Goal: Task Accomplishment & Management: Use online tool/utility

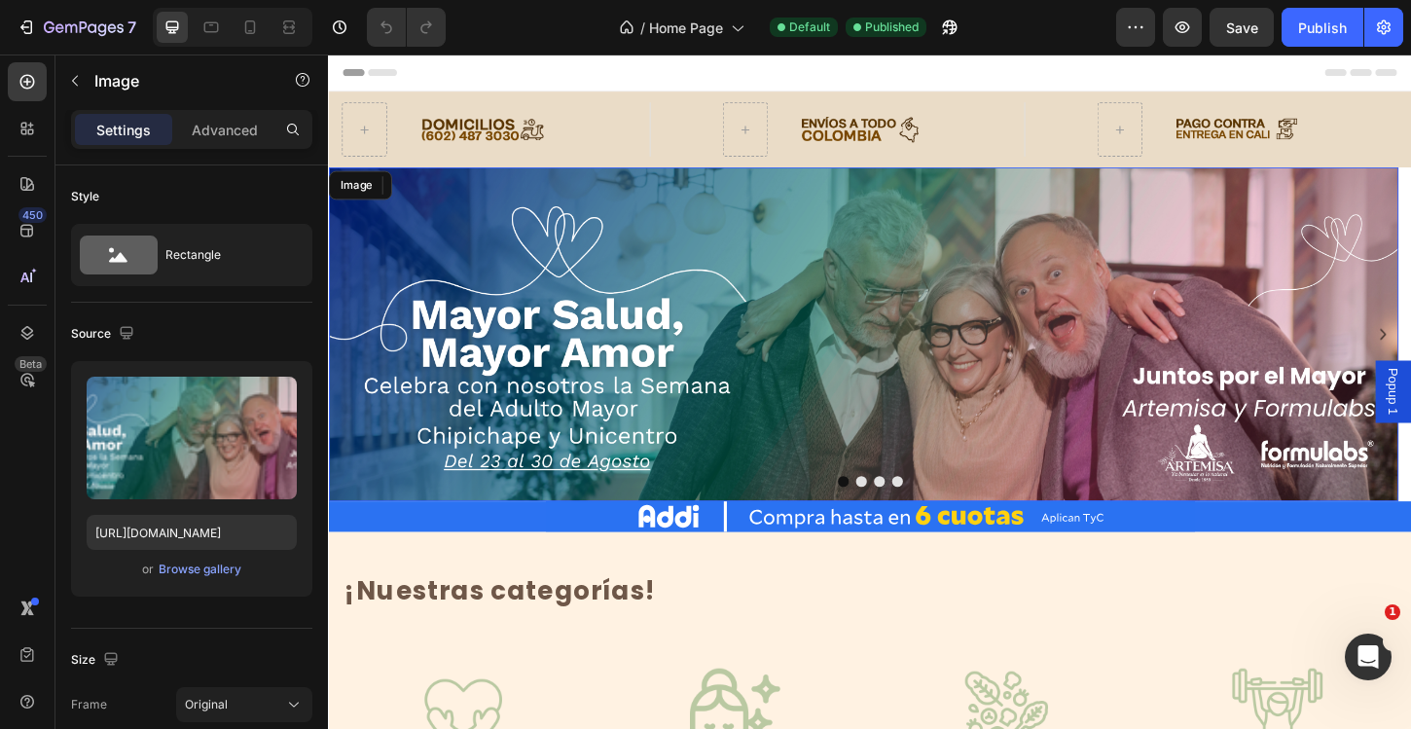
click at [1041, 340] on img at bounding box center [904, 356] width 1153 height 360
click at [376, 203] on div "Image" at bounding box center [373, 196] width 42 height 18
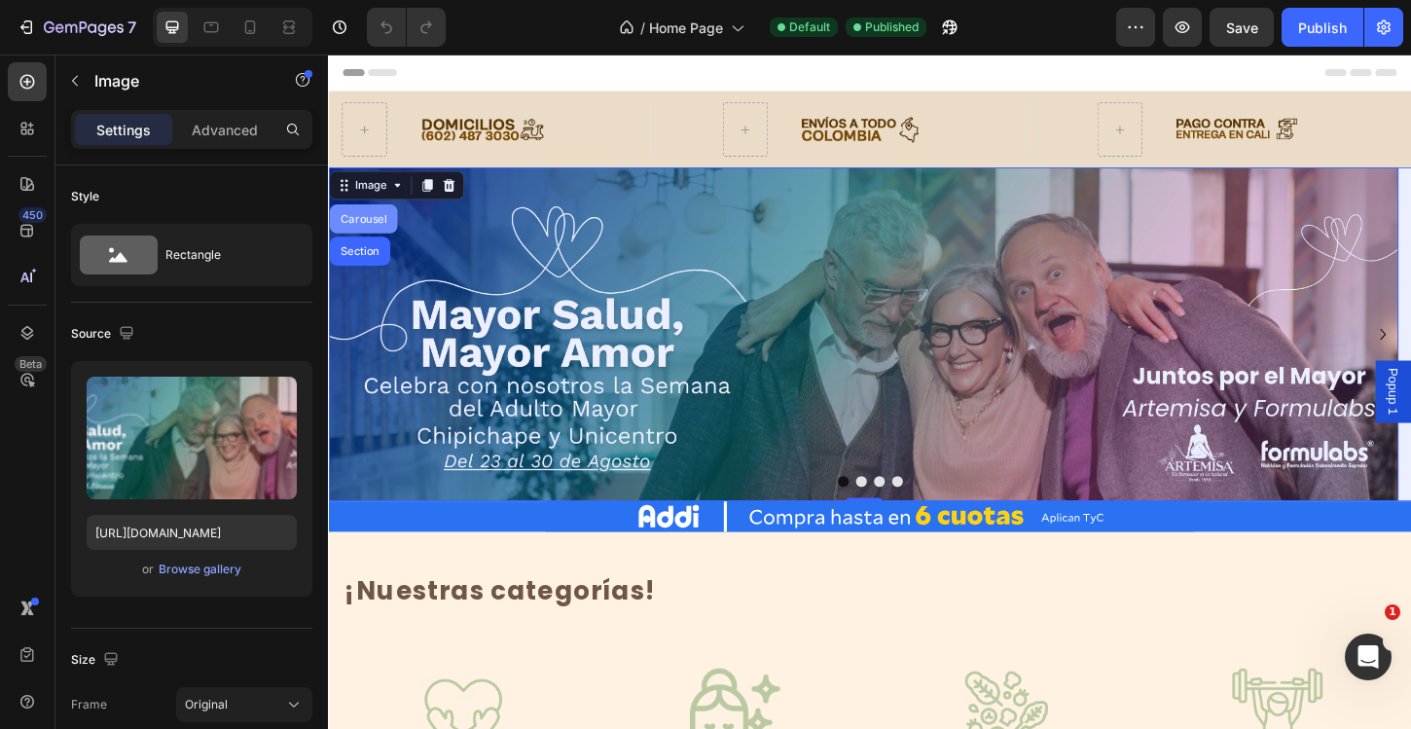
click at [376, 237] on div "Carousel" at bounding box center [365, 231] width 73 height 31
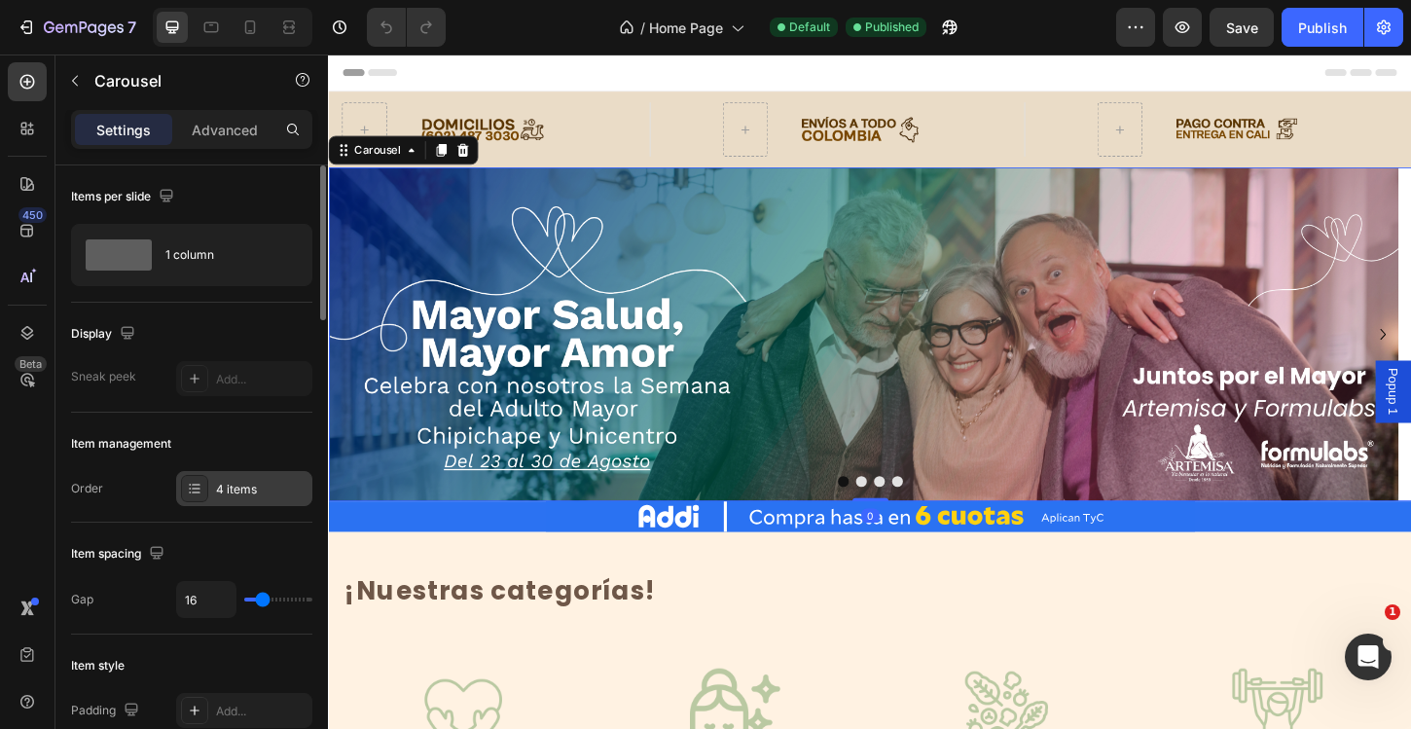
click at [217, 497] on div "4 items" at bounding box center [261, 490] width 91 height 18
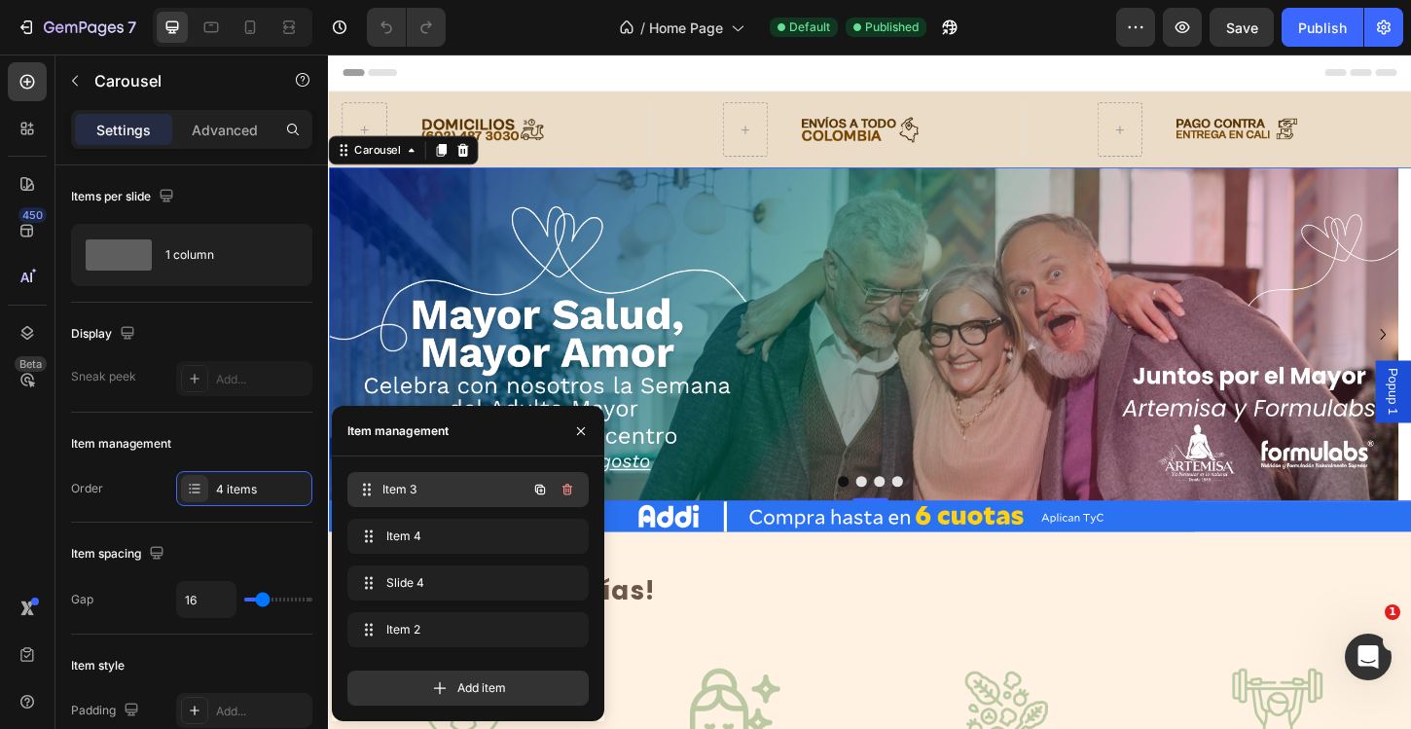
click at [448, 489] on span "Item 3" at bounding box center [454, 490] width 144 height 18
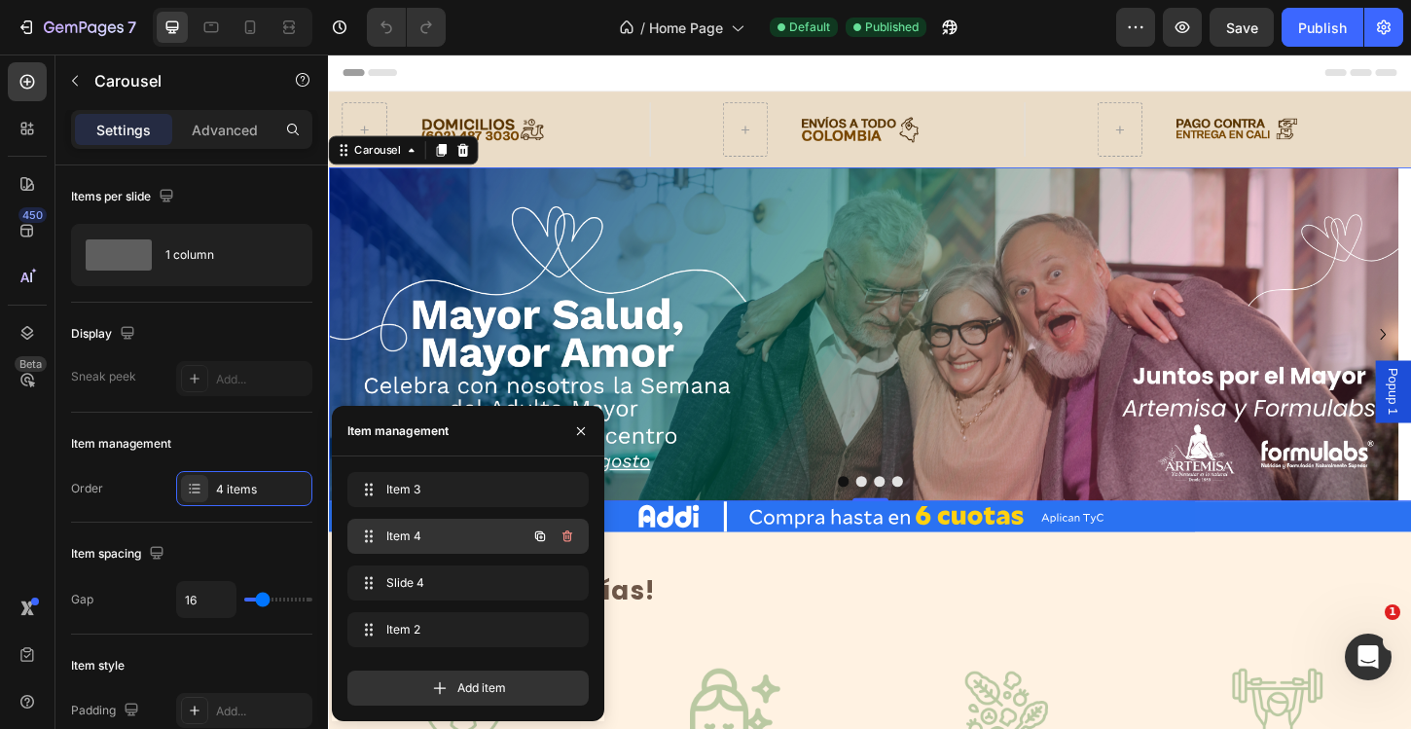
click at [432, 527] on span "Item 4" at bounding box center [441, 536] width 110 height 18
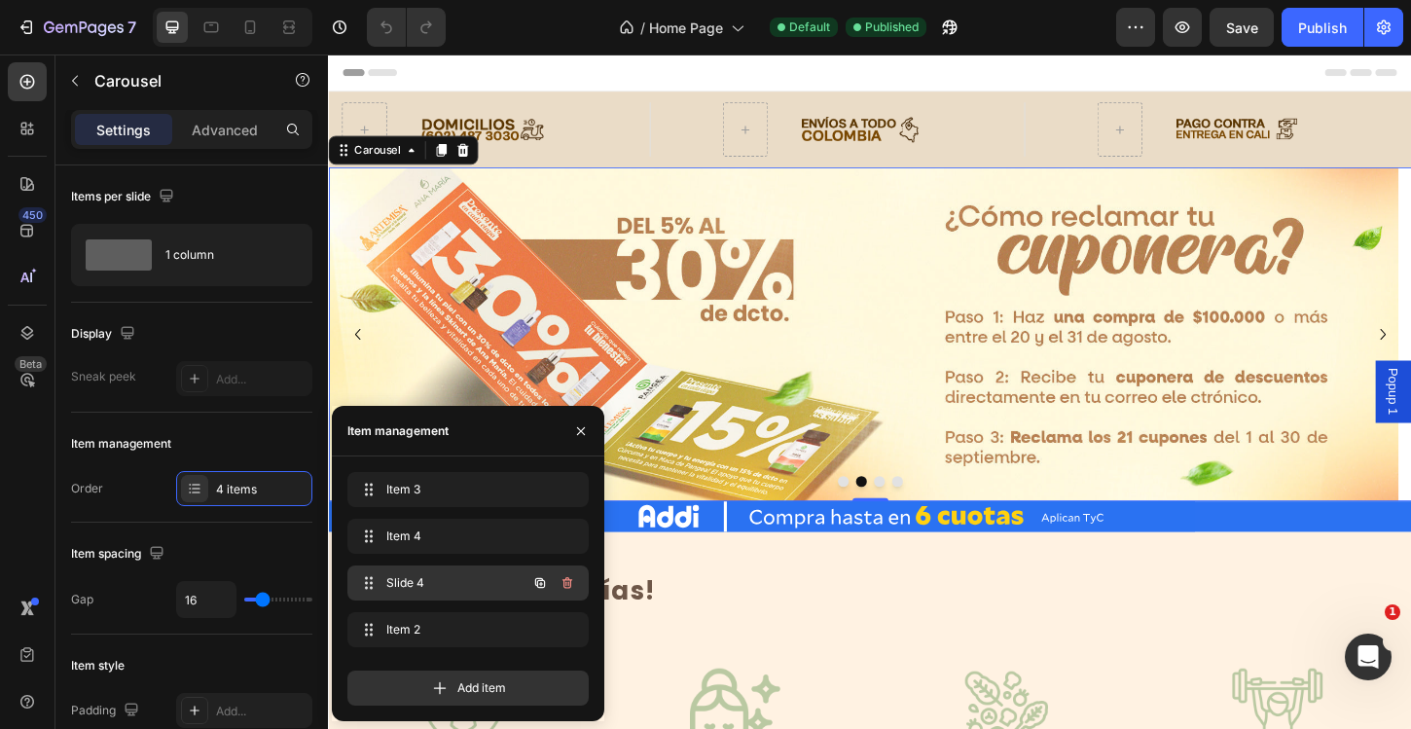
click at [444, 568] on div "Slide 4 Slide 4" at bounding box center [467, 582] width 241 height 35
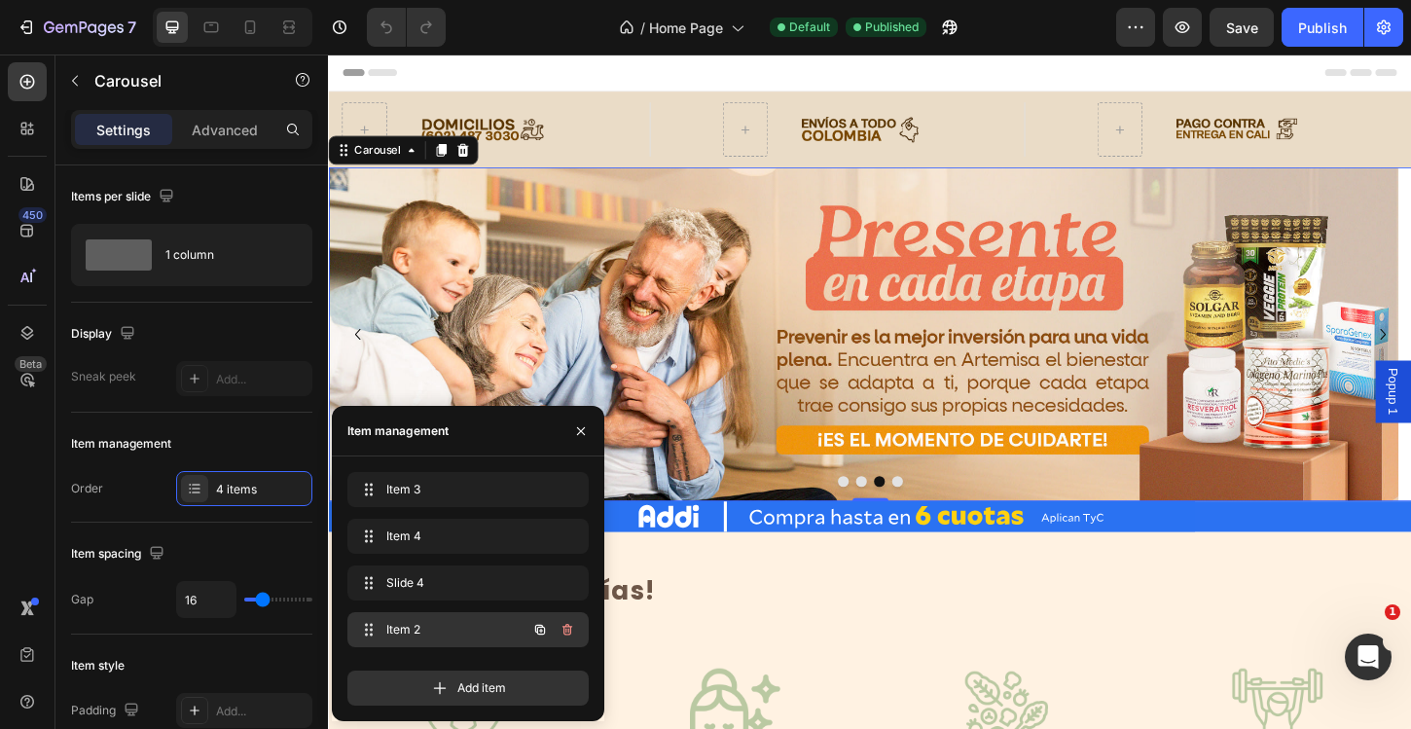
click at [442, 622] on span "Item 2" at bounding box center [441, 630] width 110 height 18
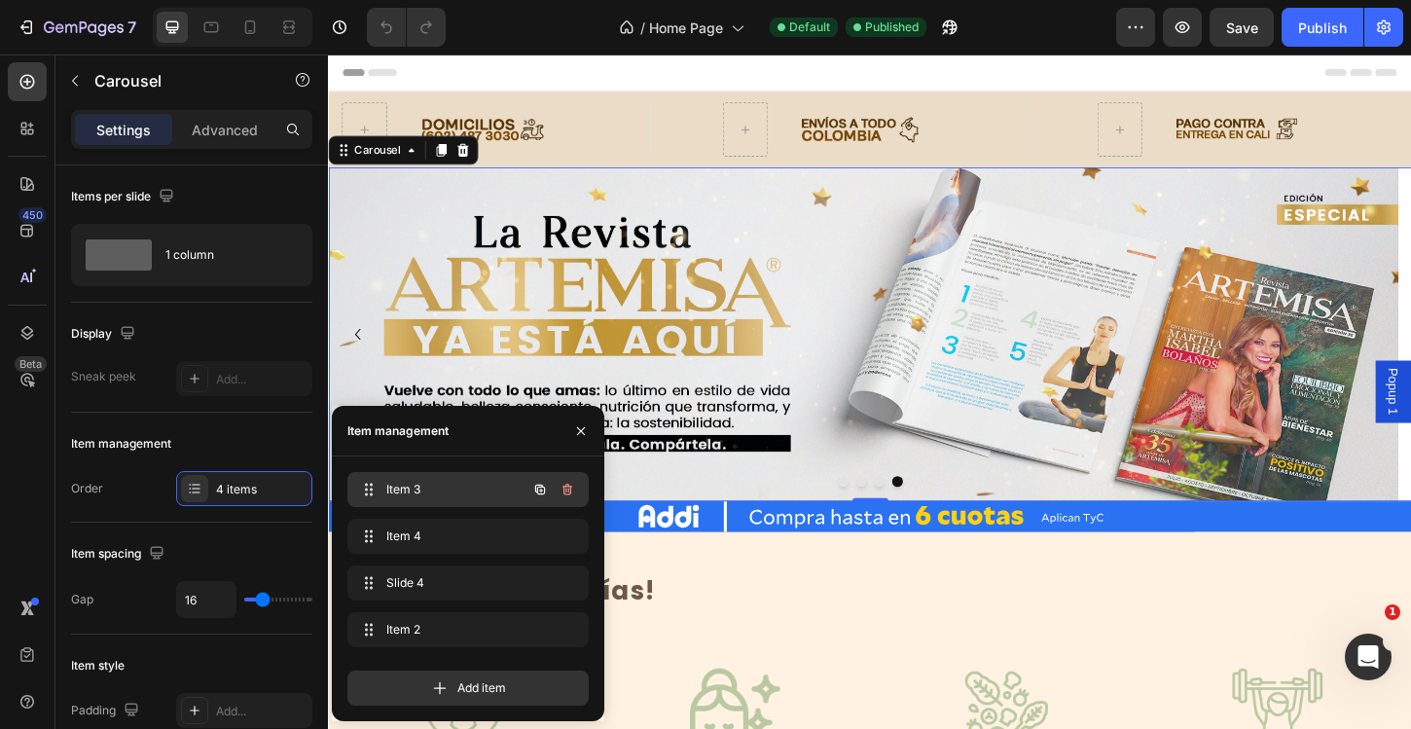
click at [435, 492] on span "Item 3" at bounding box center [441, 490] width 110 height 18
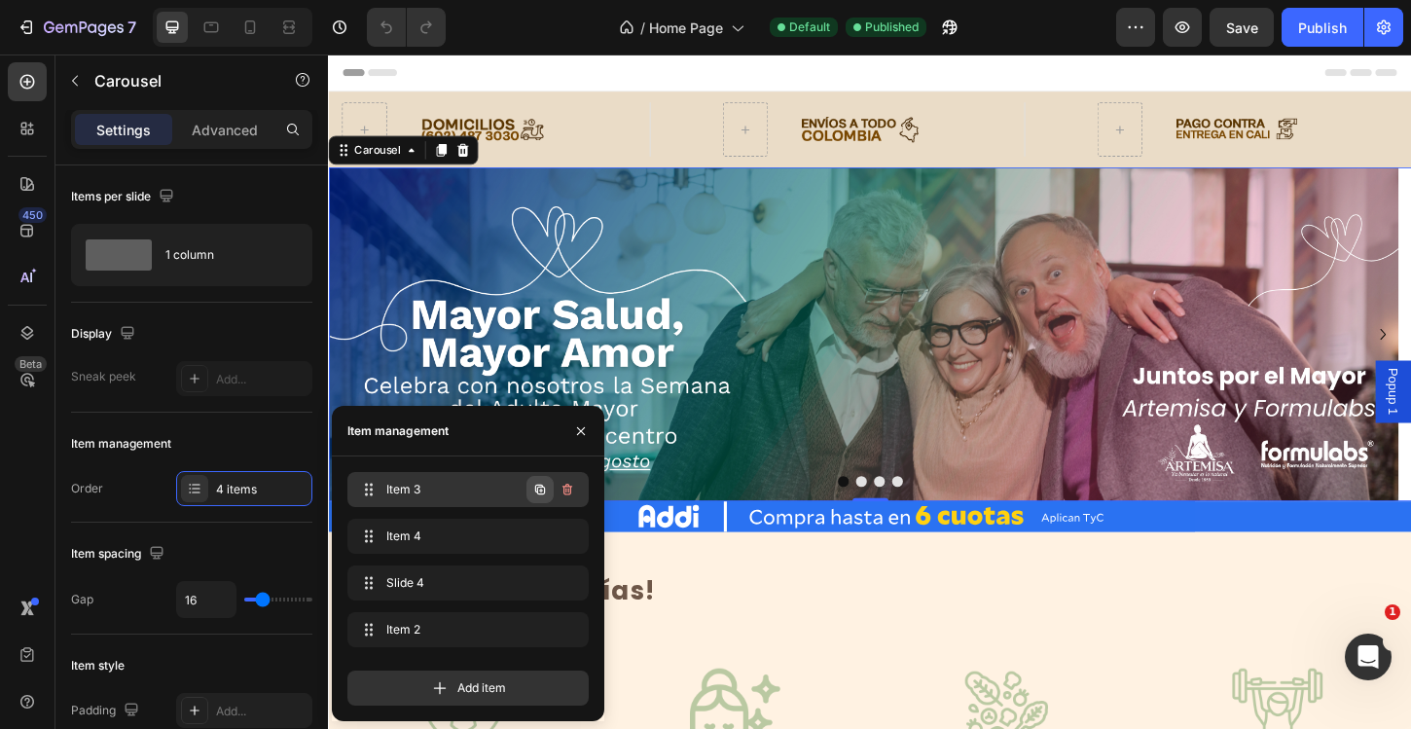
click at [540, 484] on icon "button" at bounding box center [540, 489] width 10 height 10
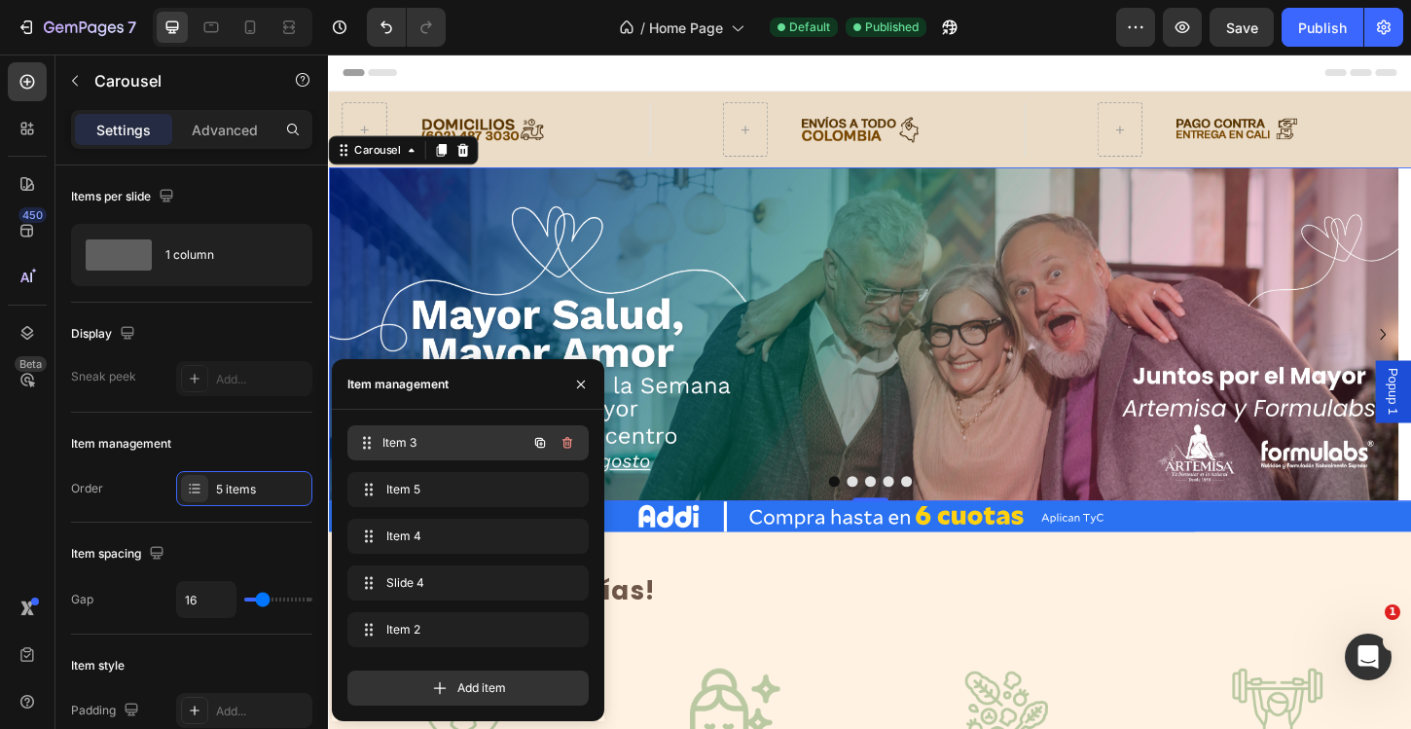
click at [425, 445] on span "Item 3" at bounding box center [454, 443] width 144 height 18
click at [425, 445] on span "Item 3" at bounding box center [441, 443] width 110 height 18
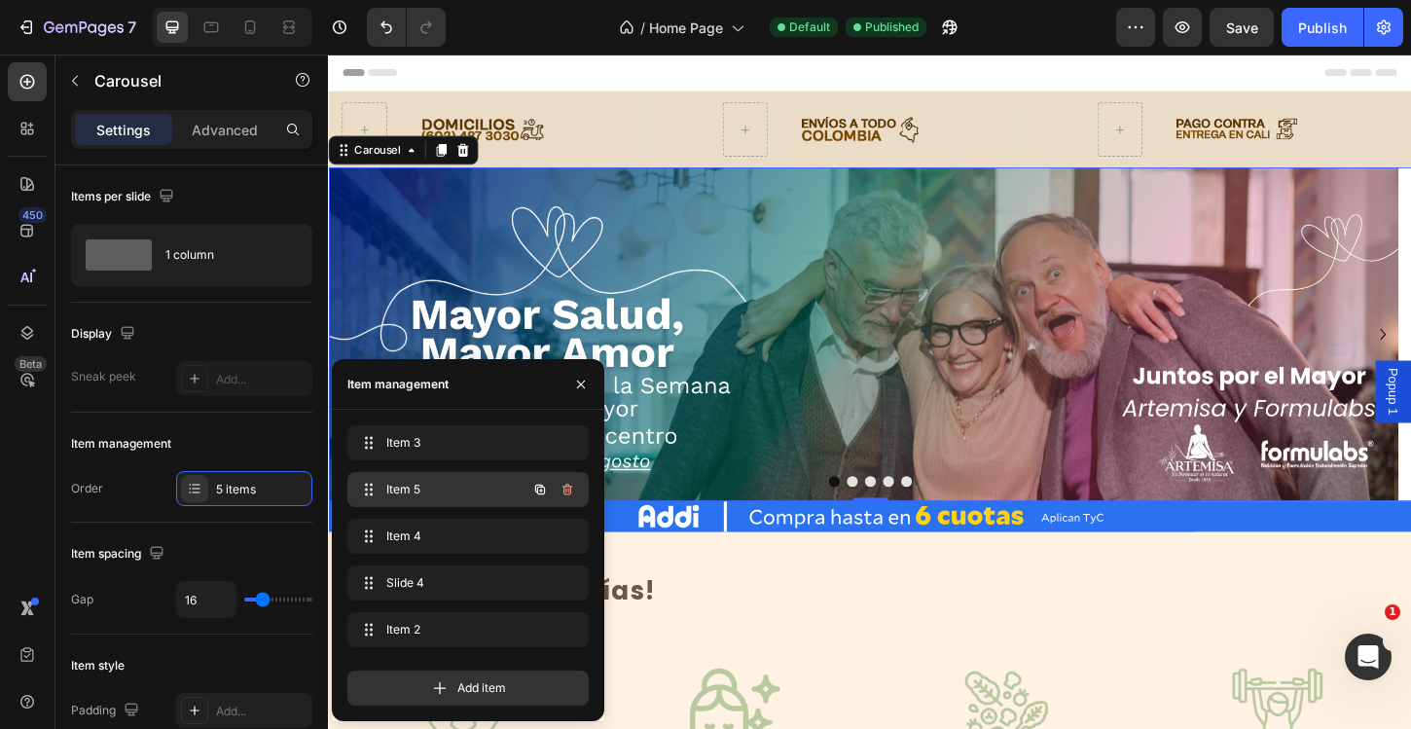
click at [441, 477] on div "Item 5 Item 5" at bounding box center [440, 489] width 171 height 27
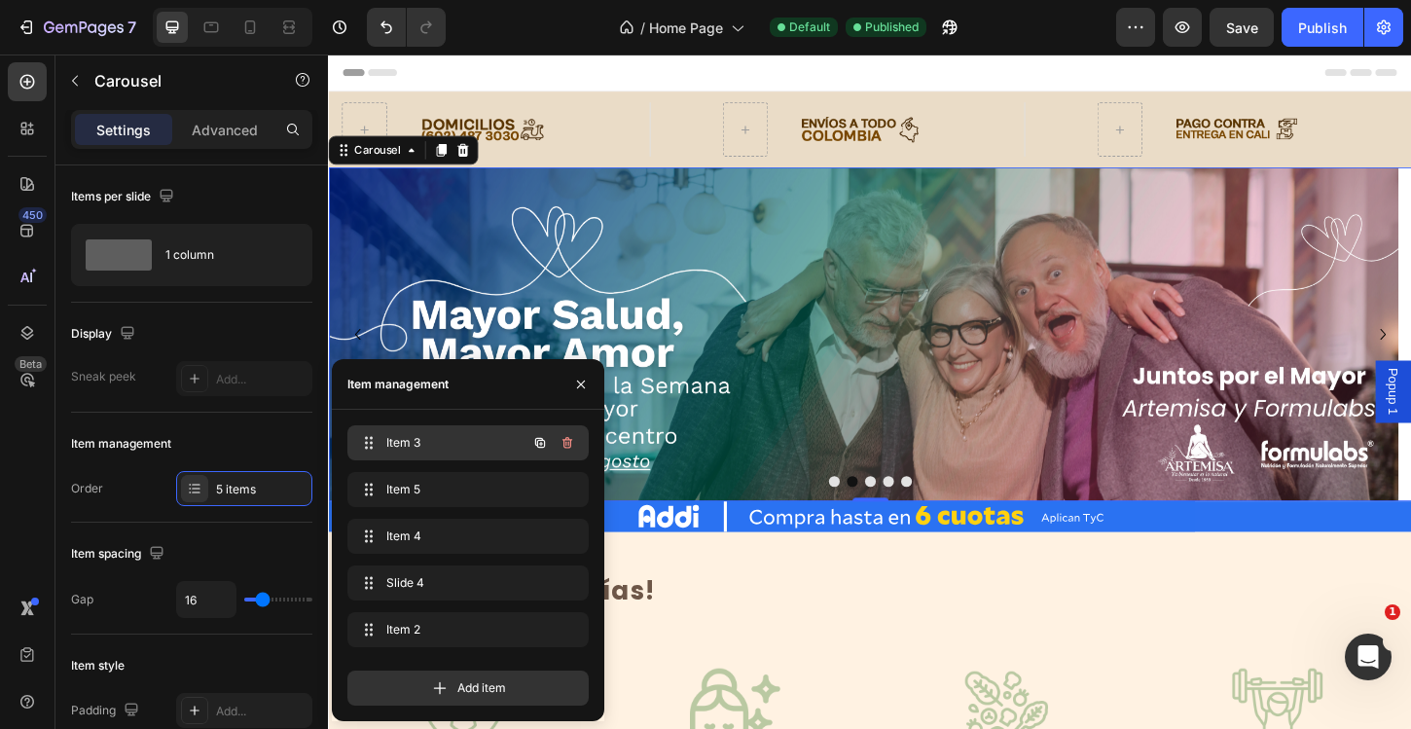
click at [455, 449] on span "Item 3" at bounding box center [441, 443] width 110 height 18
click at [795, 328] on img at bounding box center [904, 356] width 1153 height 360
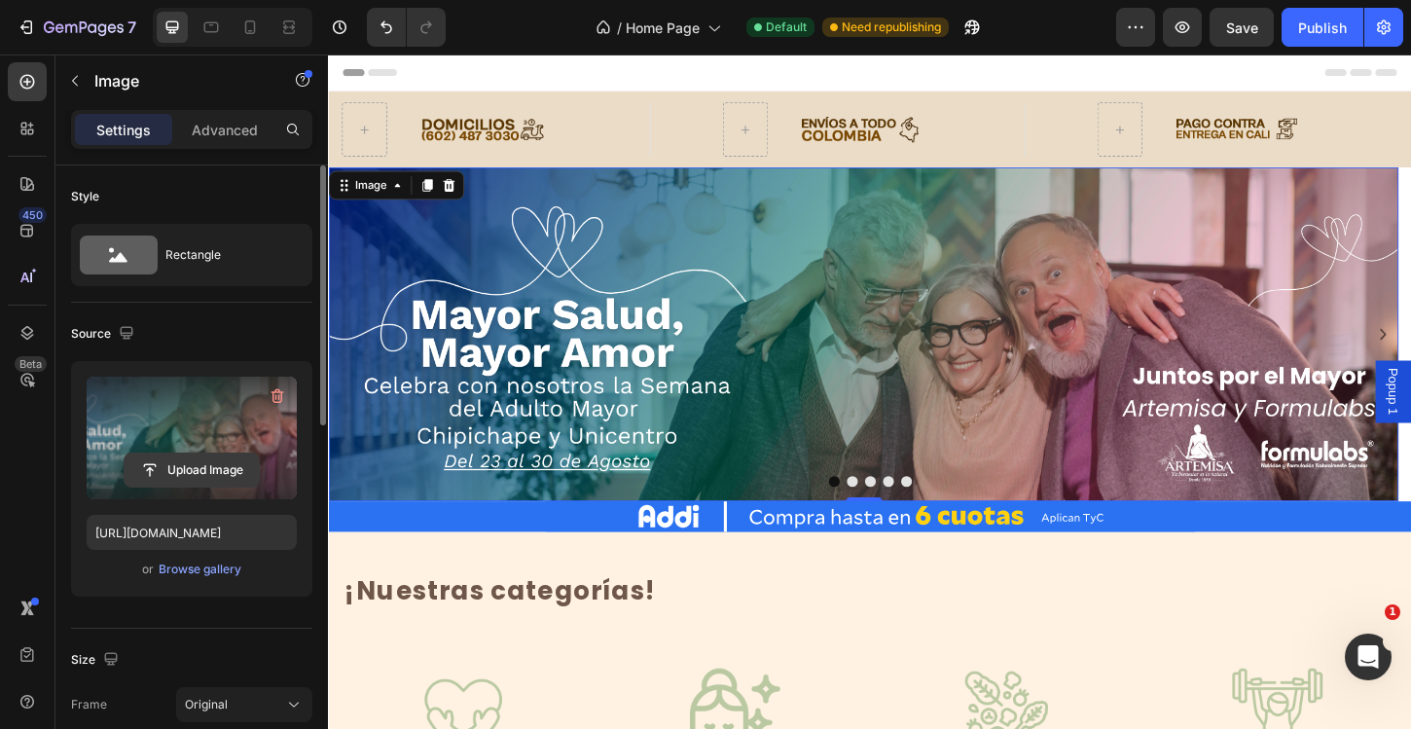
click at [224, 464] on input "file" at bounding box center [192, 469] width 134 height 33
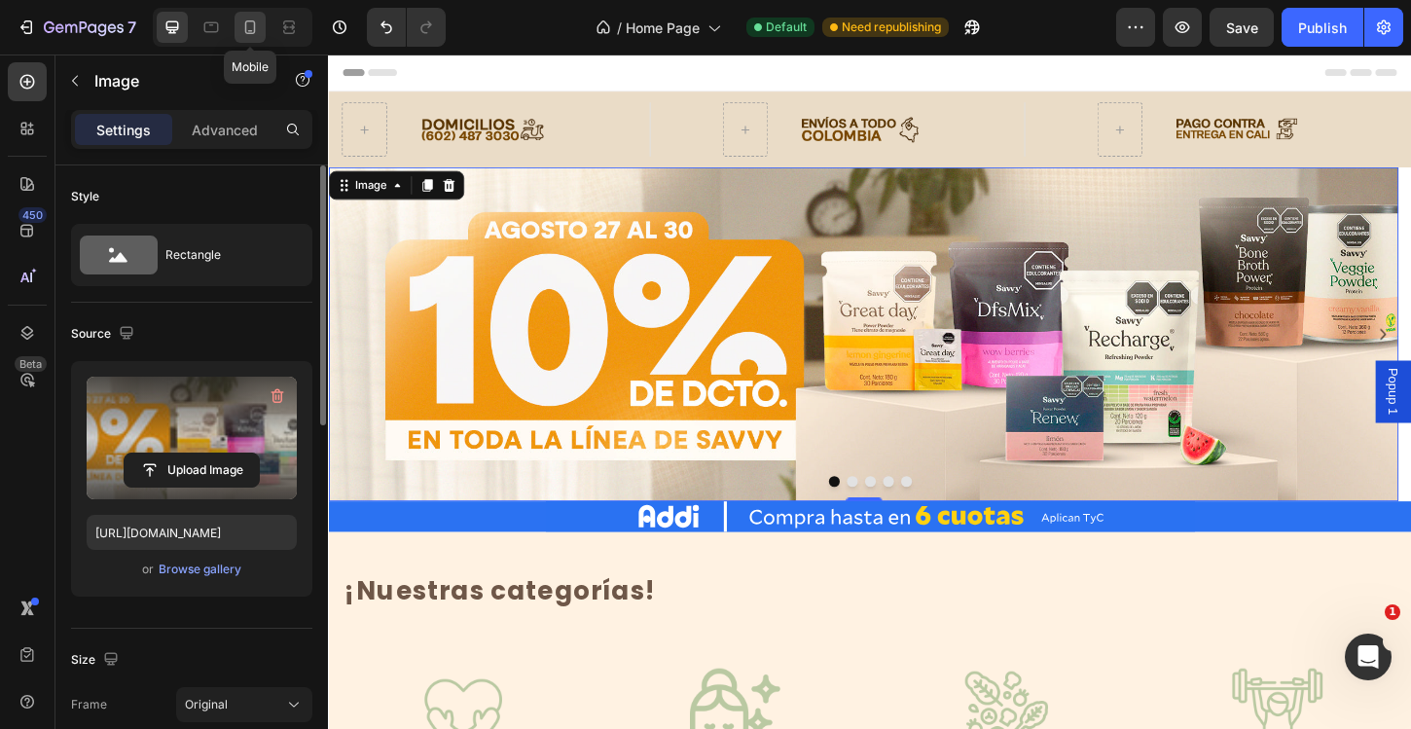
click at [260, 26] on icon at bounding box center [249, 27] width 19 height 19
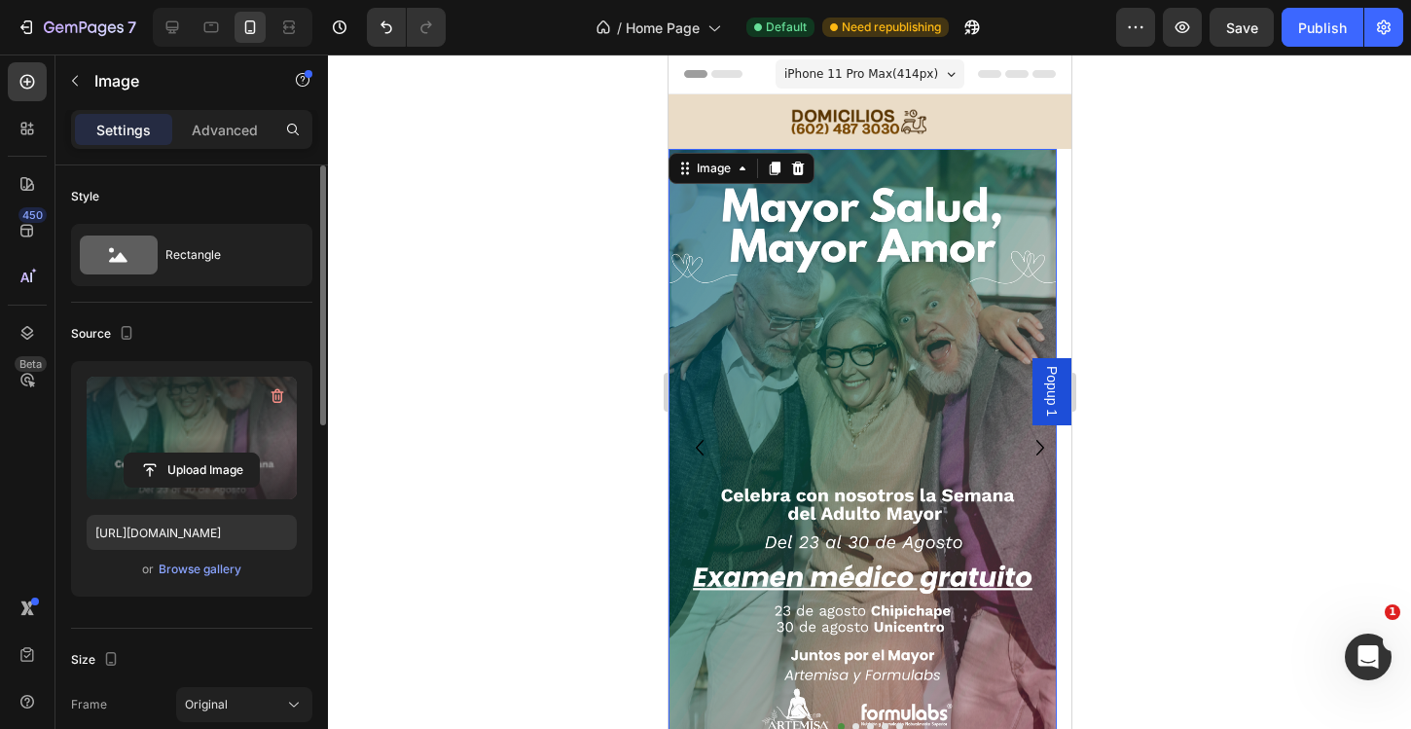
click at [920, 186] on img at bounding box center [861, 447] width 388 height 596
click at [815, 288] on img at bounding box center [861, 447] width 388 height 596
click at [195, 478] on input "file" at bounding box center [192, 469] width 134 height 33
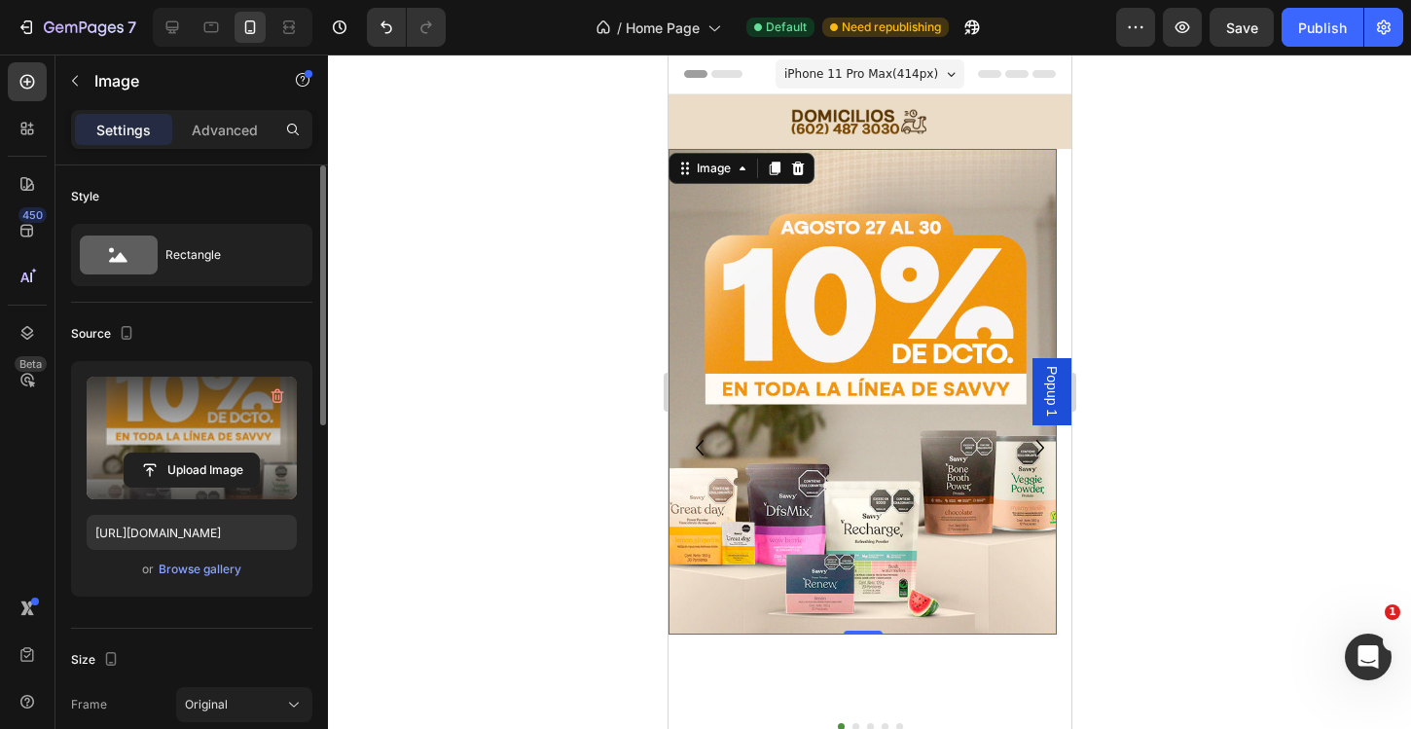
type input "[URL][DOMAIN_NAME]"
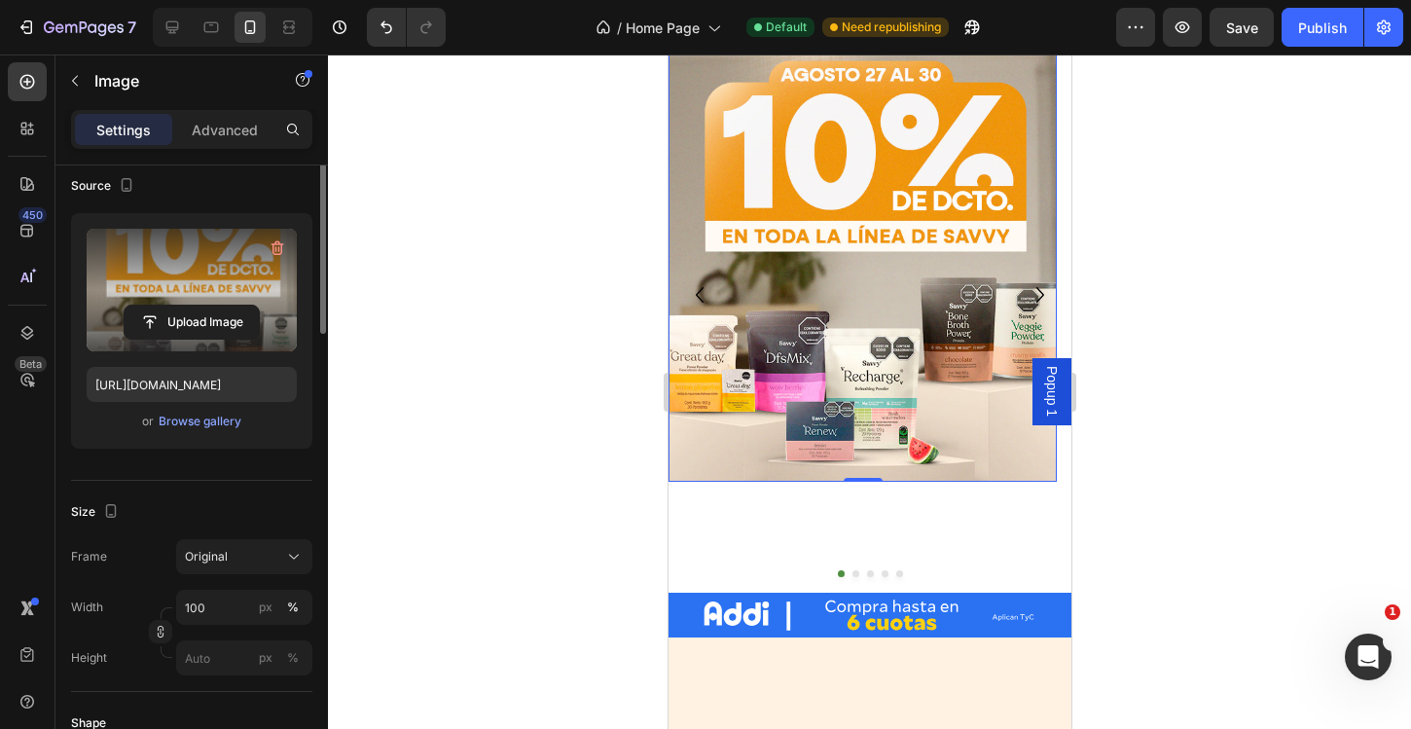
scroll to position [148, 0]
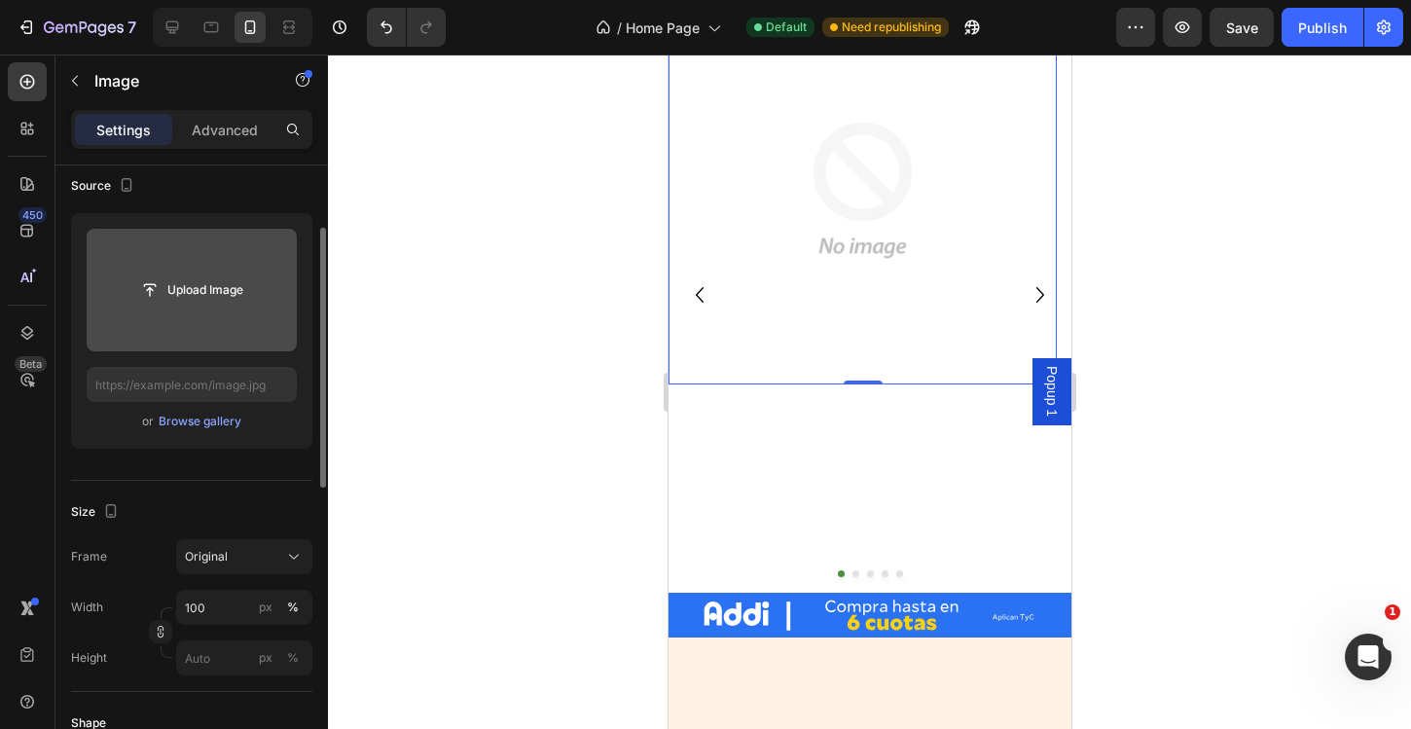
click at [226, 306] on button "Upload Image" at bounding box center [192, 289] width 136 height 35
click at [208, 280] on input "file" at bounding box center [192, 289] width 134 height 33
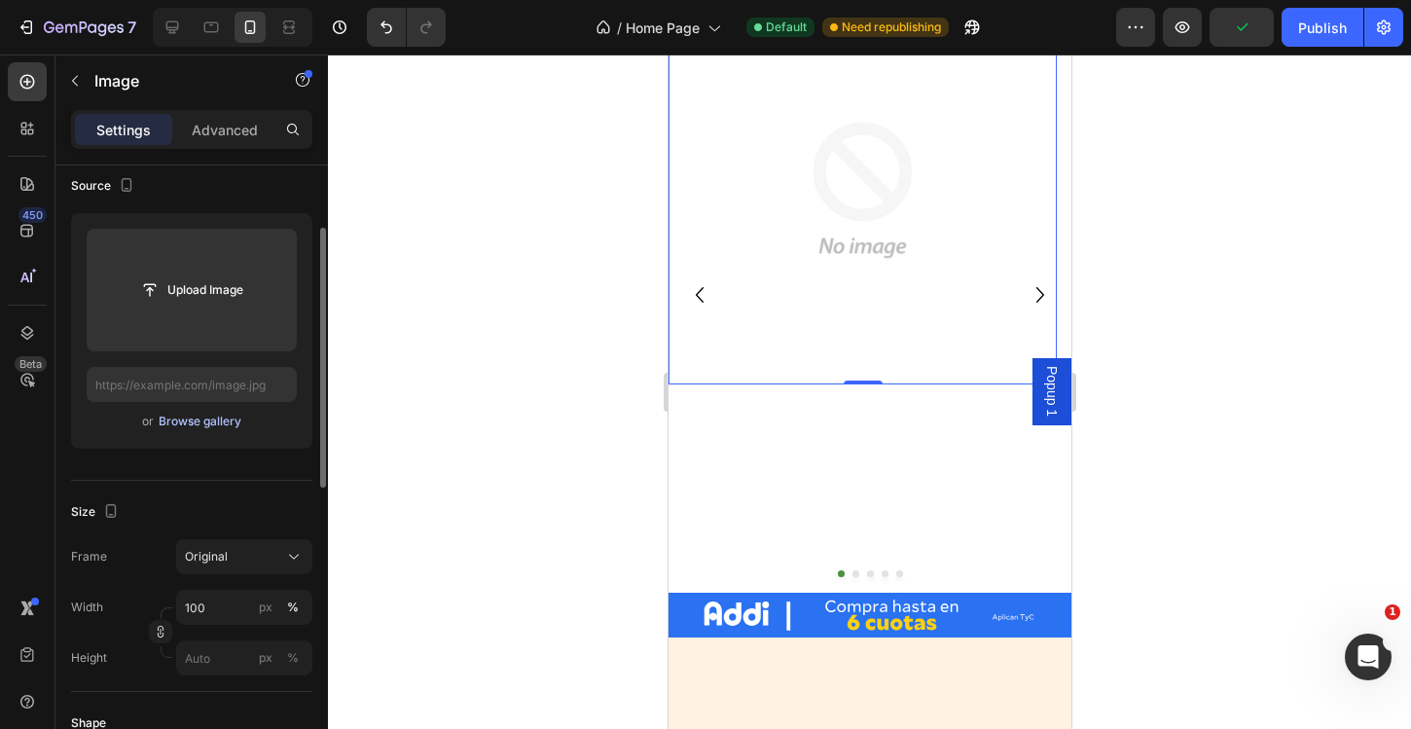
click at [180, 423] on div "Browse gallery" at bounding box center [200, 421] width 83 height 18
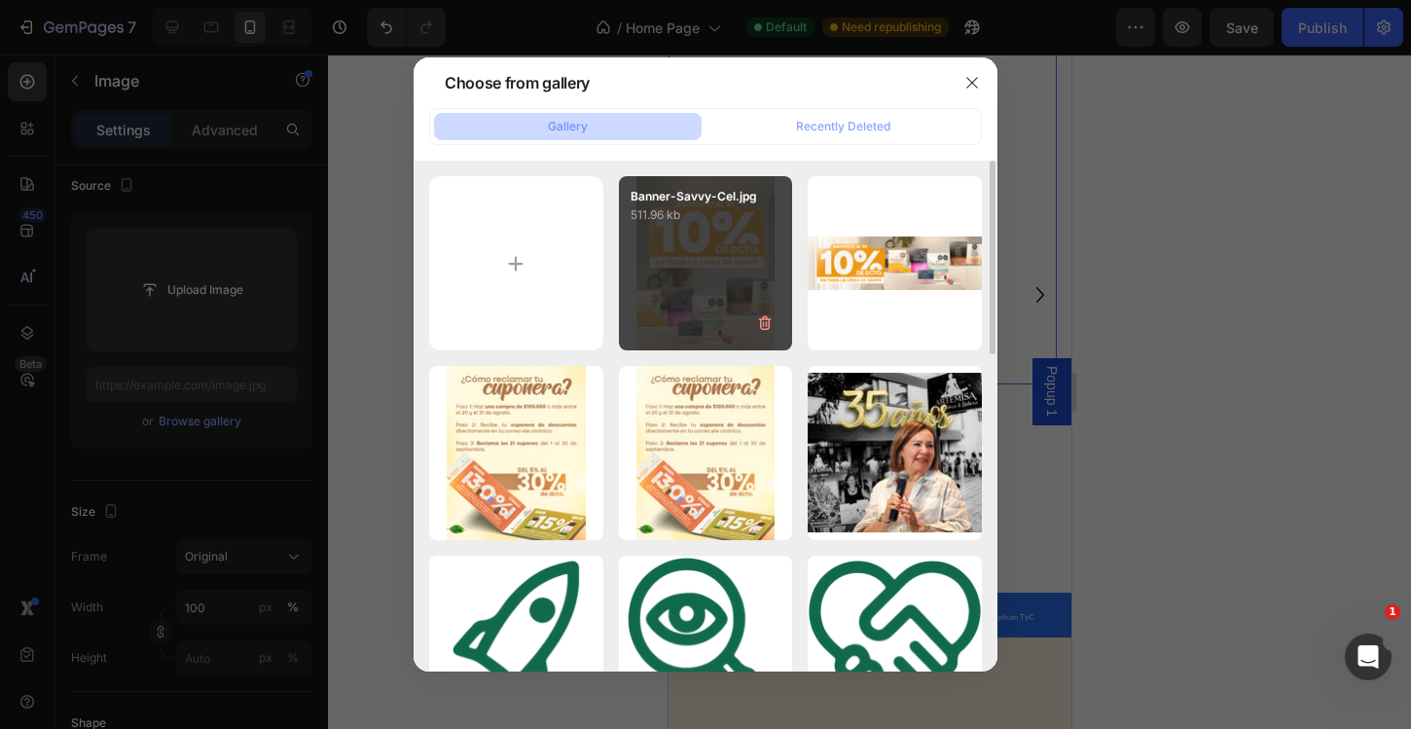
click at [708, 271] on div "Banner-Savvy-Cel.jpg 511.96 kb" at bounding box center [706, 263] width 174 height 174
type input "[URL][DOMAIN_NAME]"
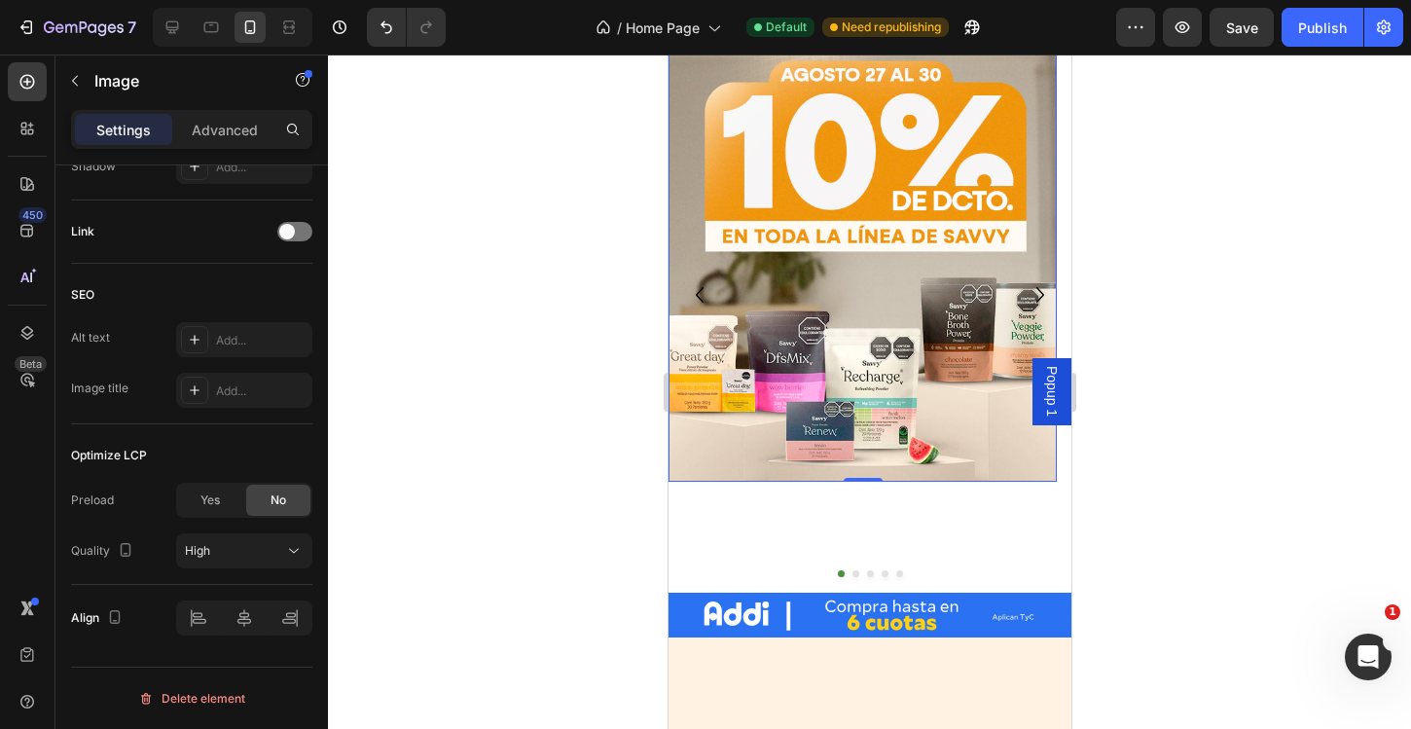
scroll to position [0, 0]
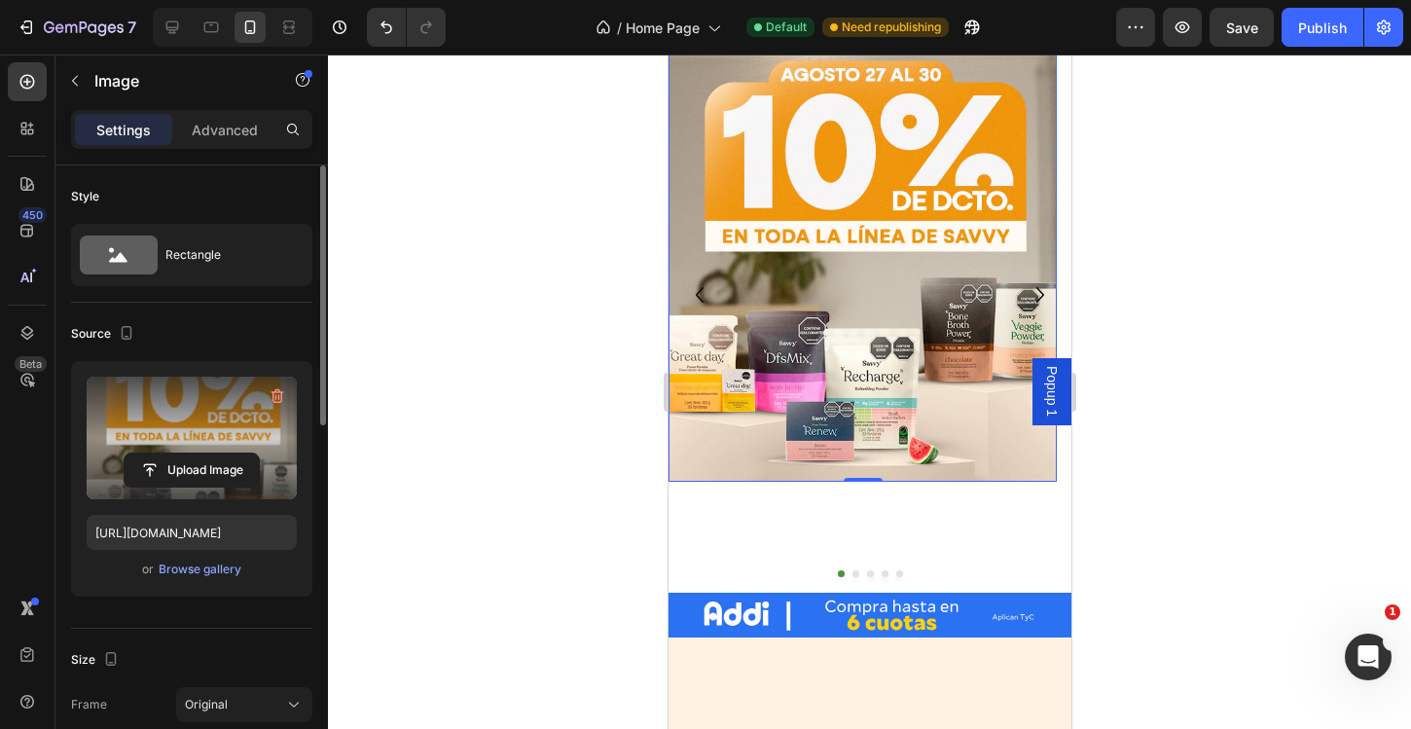
click at [225, 411] on label at bounding box center [192, 437] width 210 height 123
click at [225, 453] on input "file" at bounding box center [192, 469] width 134 height 33
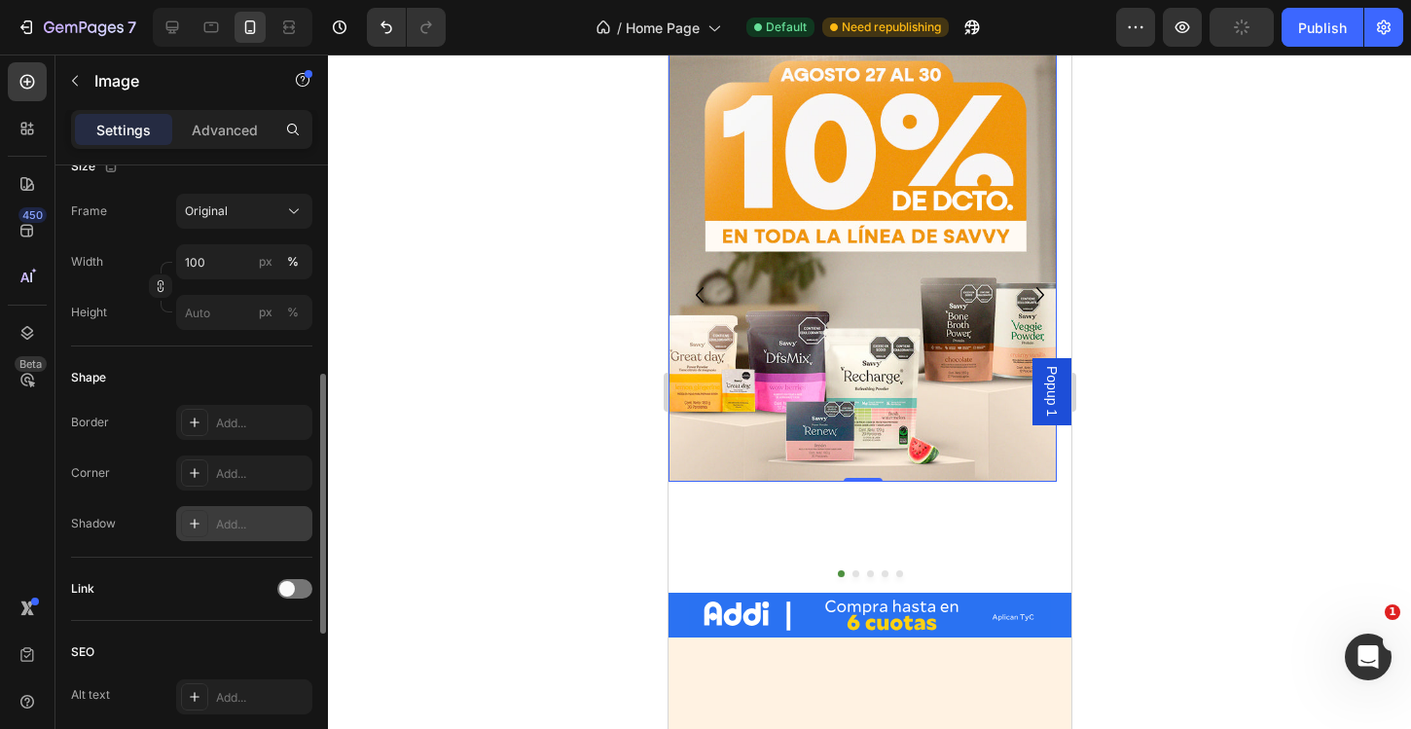
scroll to position [527, 0]
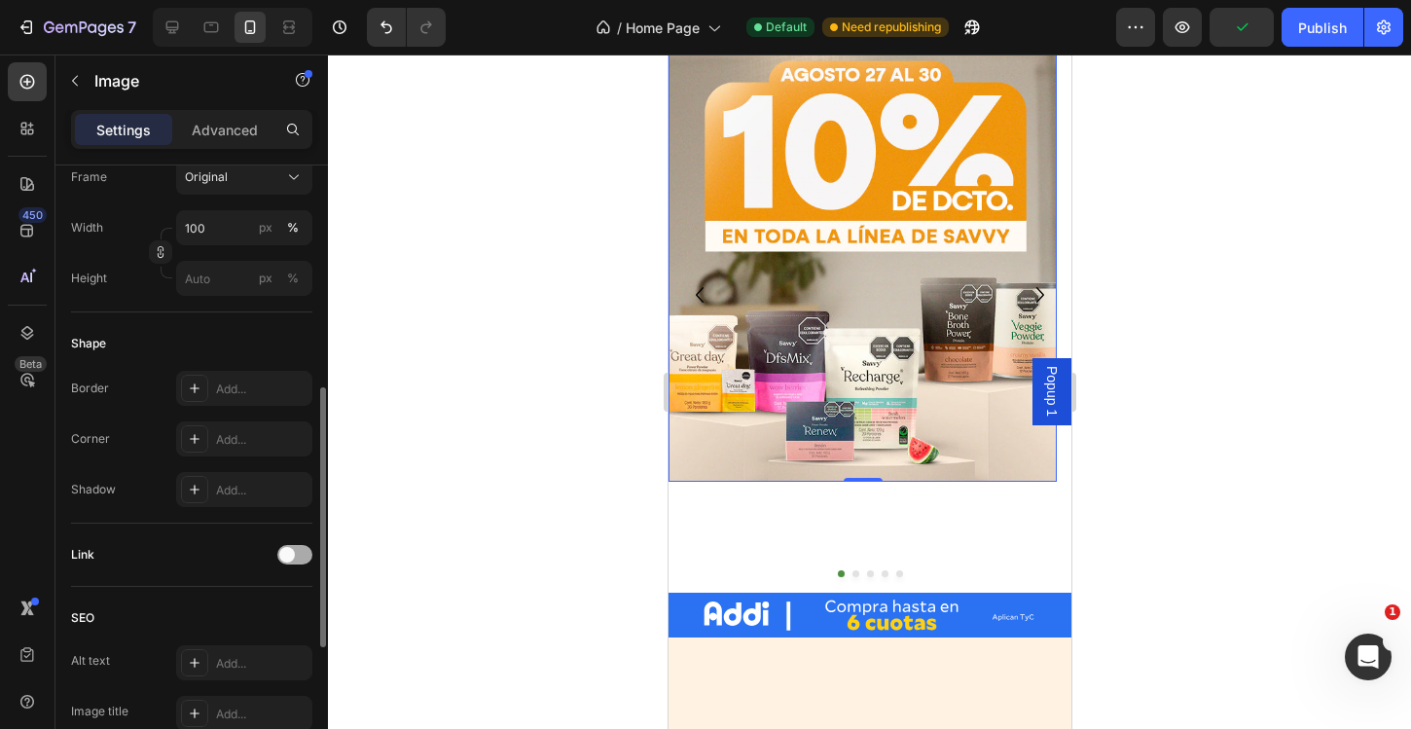
click at [304, 551] on div at bounding box center [294, 554] width 35 height 19
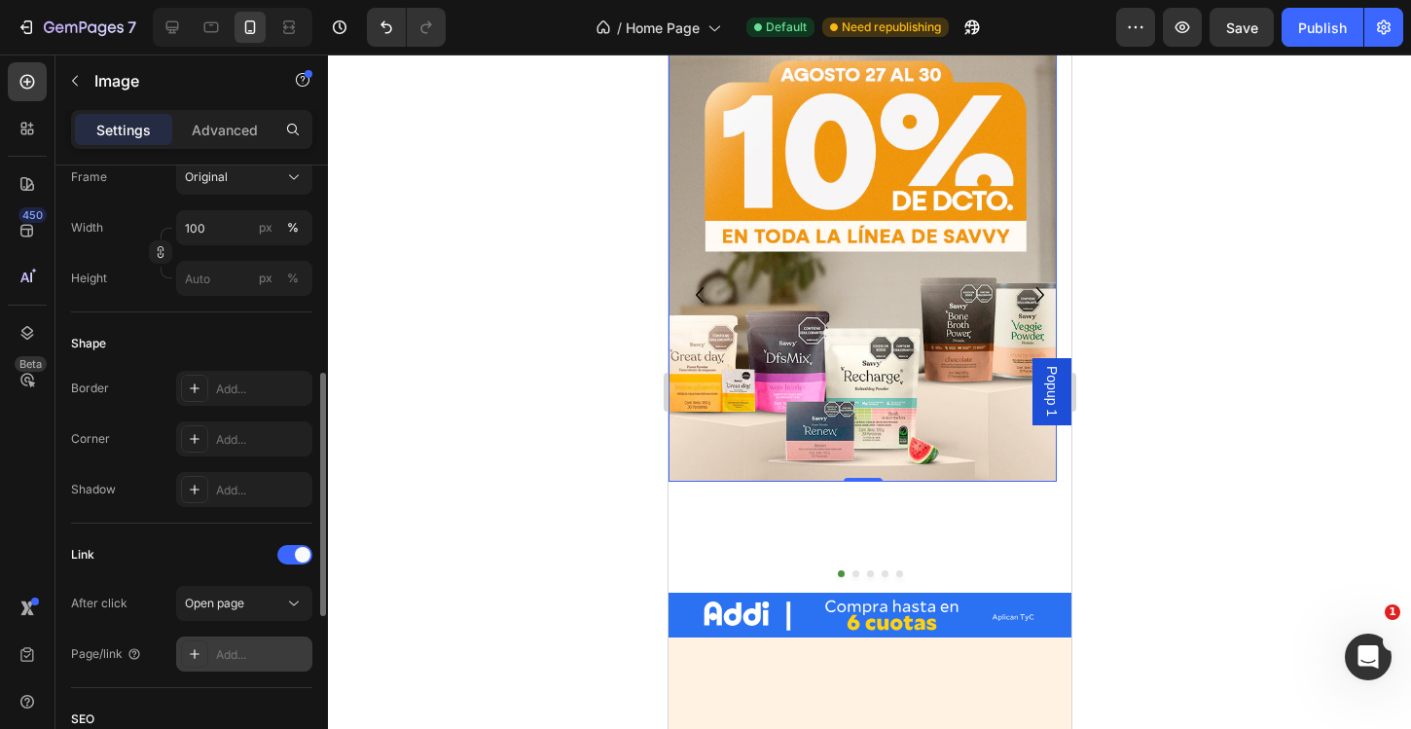
click at [261, 652] on div "Add..." at bounding box center [261, 655] width 91 height 18
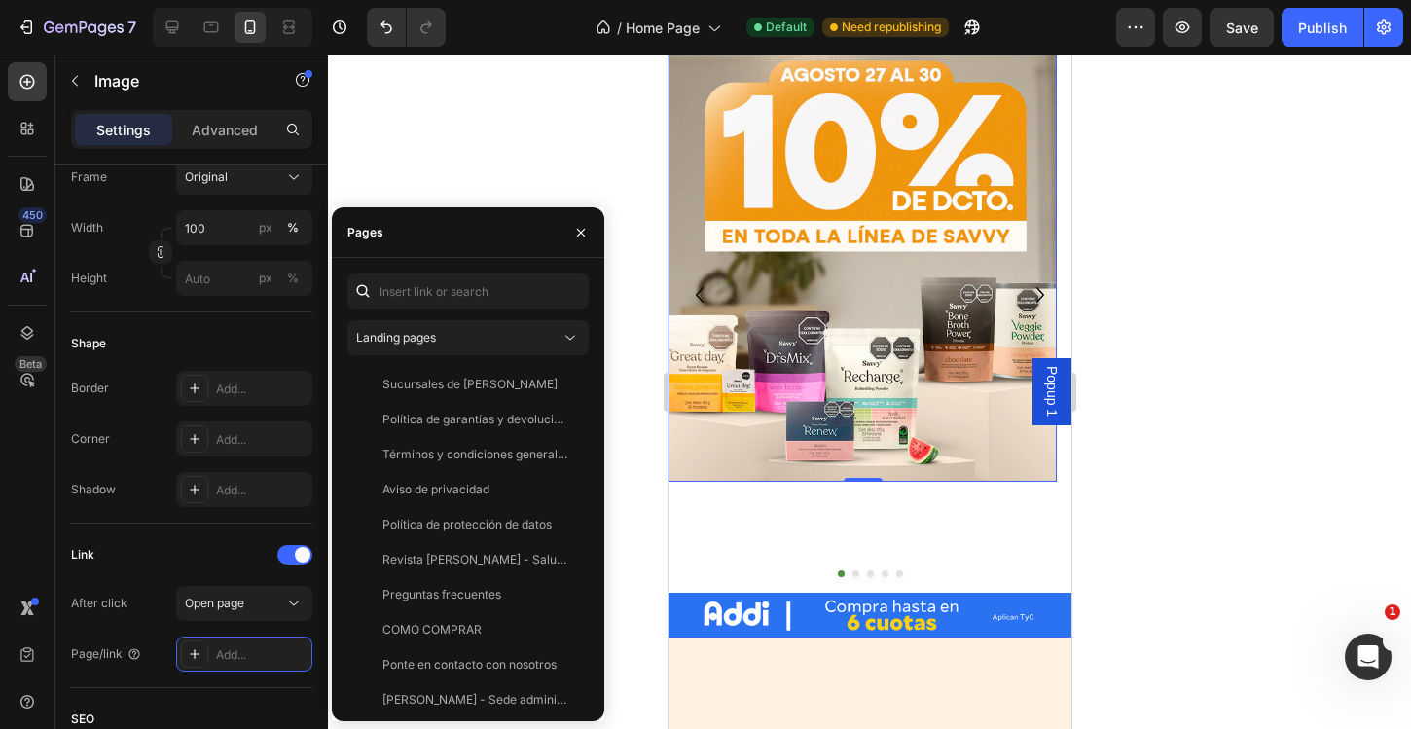
click at [475, 318] on div "Landing pages Sucursales de [PERSON_NAME] View Política de garantías y devoluci…" at bounding box center [467, 489] width 241 height 432
click at [475, 325] on button "Landing pages" at bounding box center [467, 337] width 241 height 35
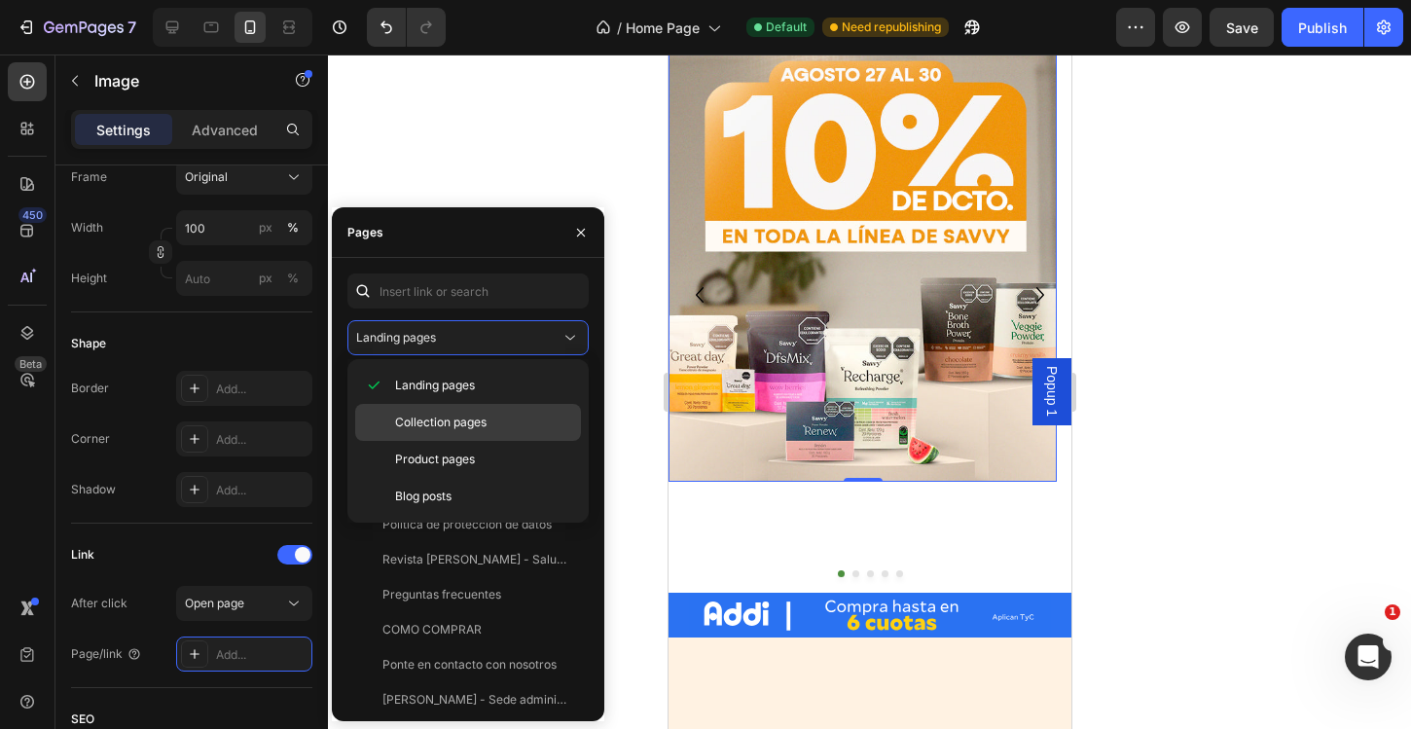
click at [467, 422] on span "Collection pages" at bounding box center [440, 422] width 91 height 18
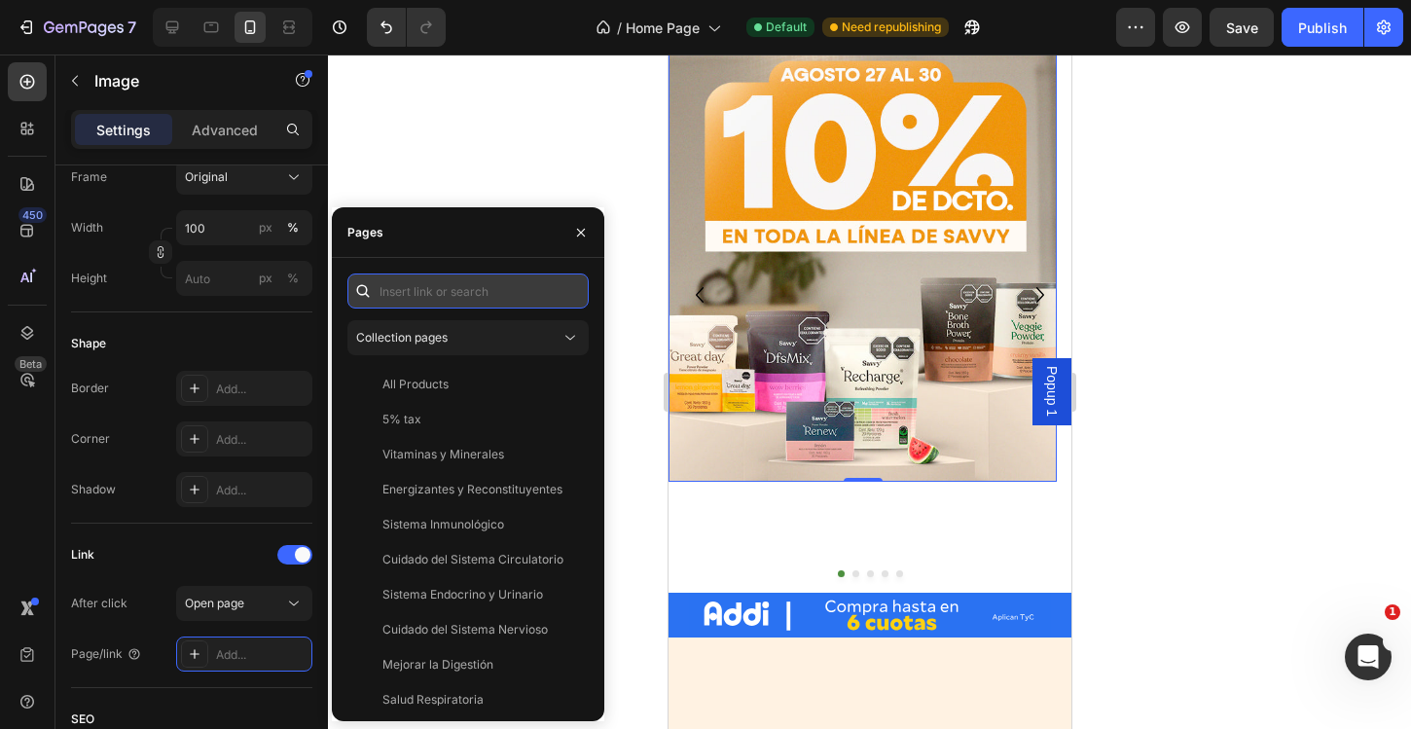
click at [487, 289] on input "text" at bounding box center [467, 290] width 241 height 35
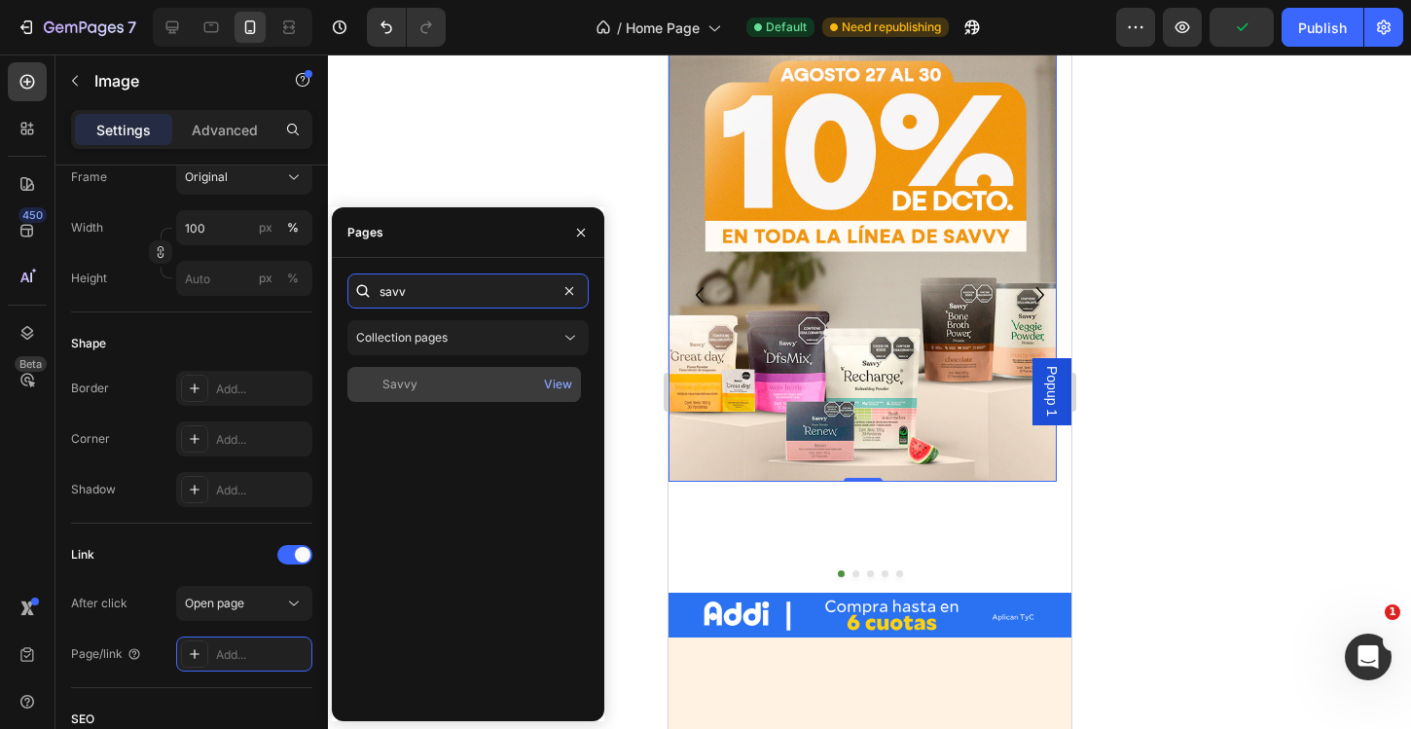
type input "savv"
click at [476, 385] on div "Savvy" at bounding box center [464, 385] width 218 height 18
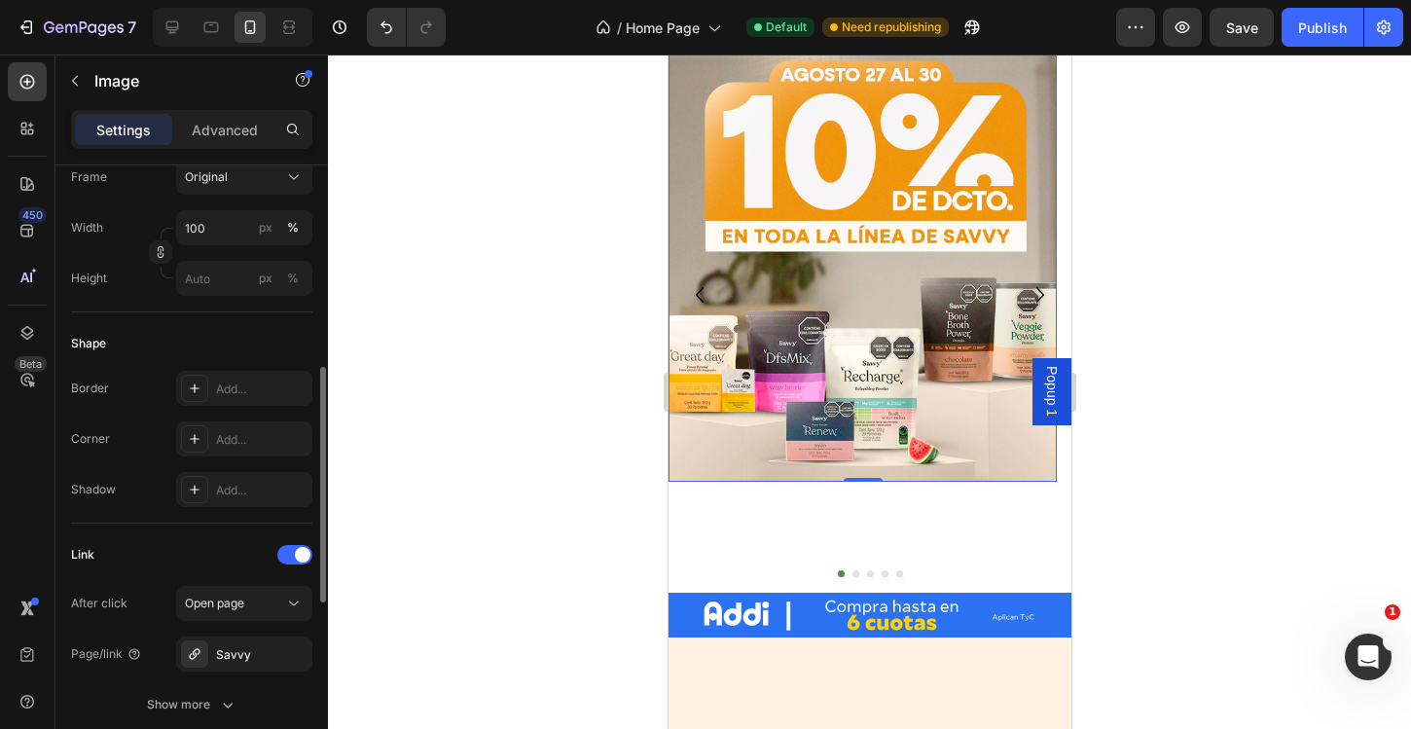
click at [193, 527] on div "Link After click Open page Page/link Savvy Show more" at bounding box center [191, 630] width 241 height 215
click at [167, 35] on icon at bounding box center [171, 27] width 19 height 19
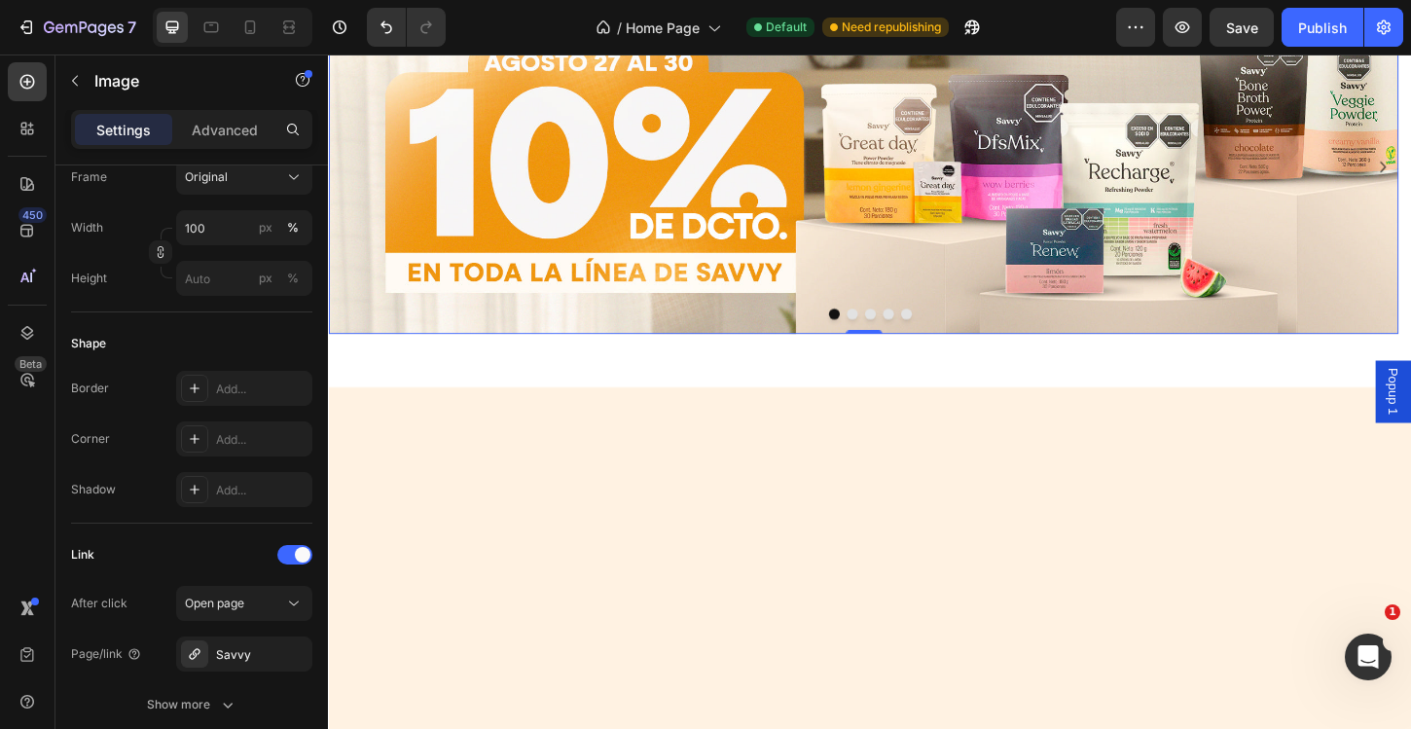
scroll to position [25, 0]
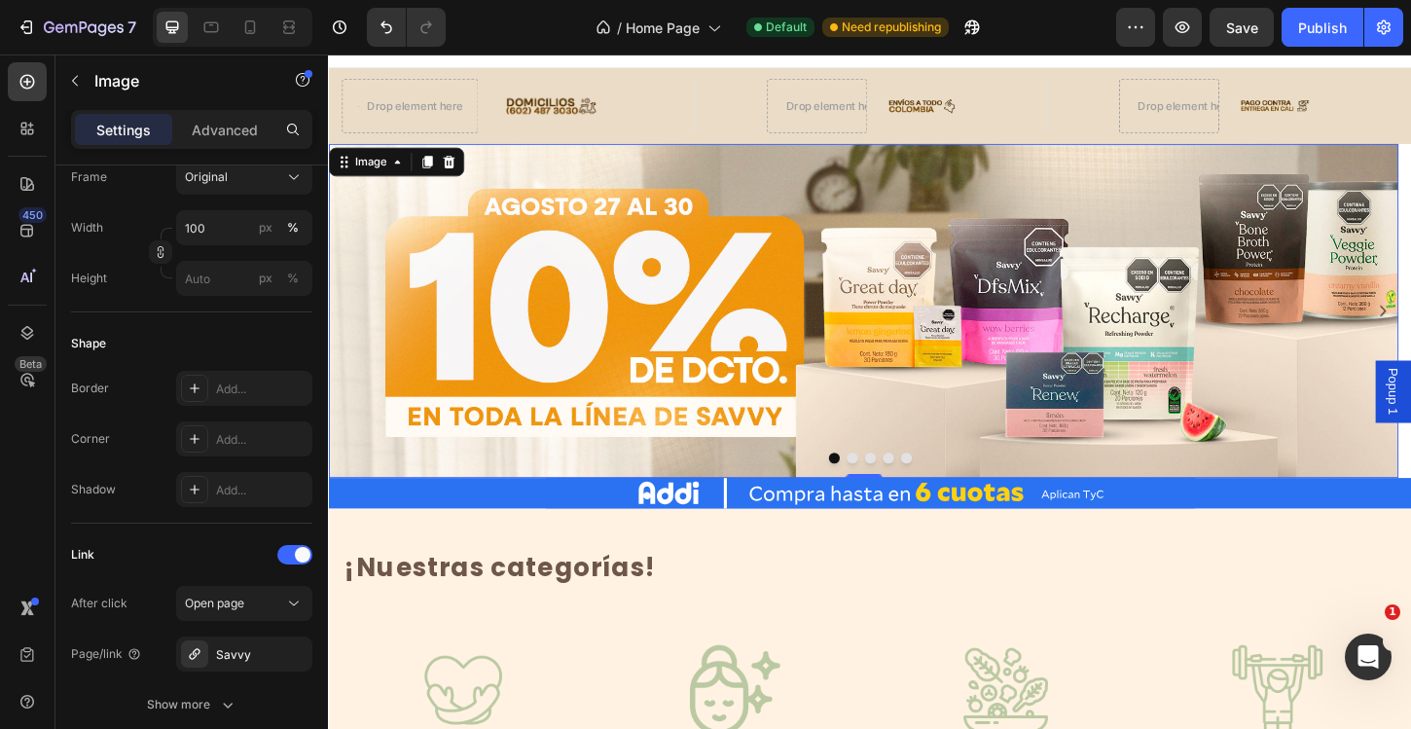
click at [931, 277] on img at bounding box center [904, 331] width 1153 height 360
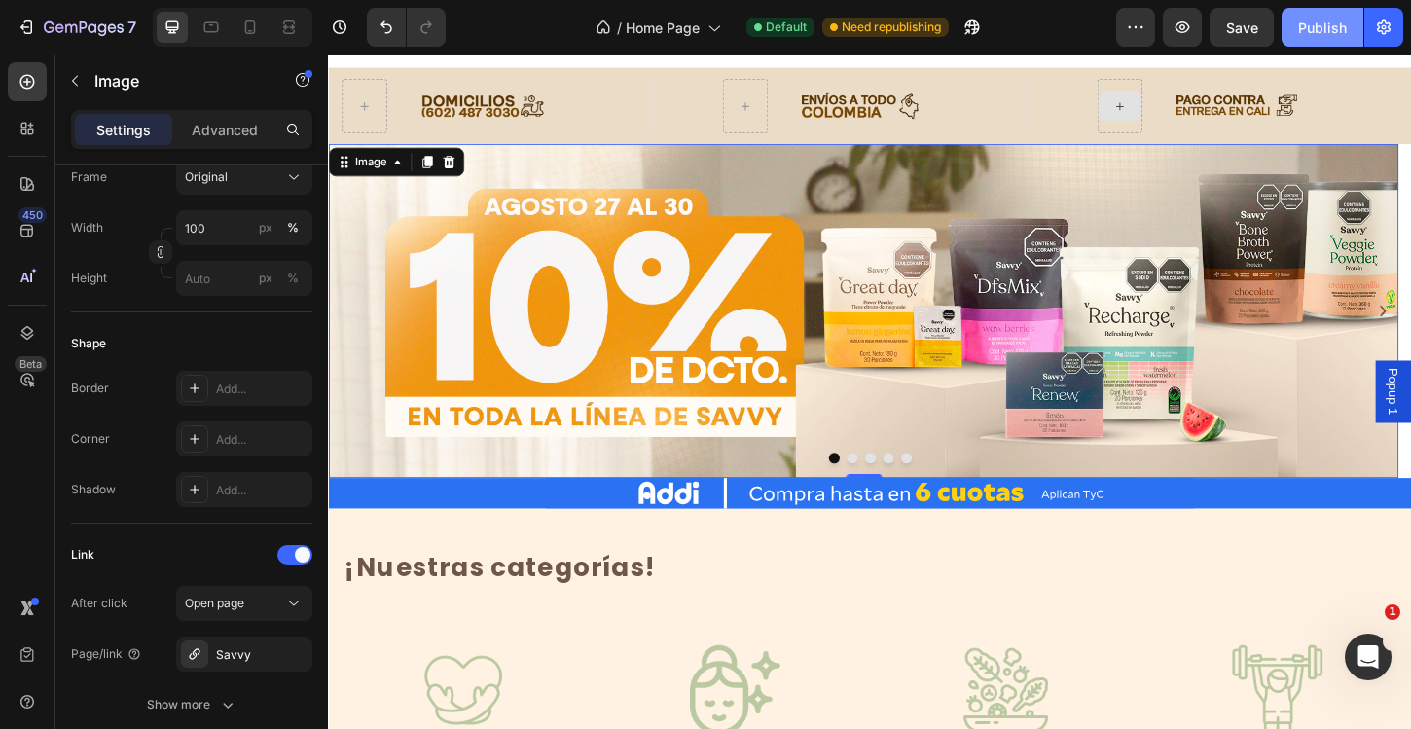
click at [1314, 44] on button "Publish" at bounding box center [1322, 27] width 82 height 39
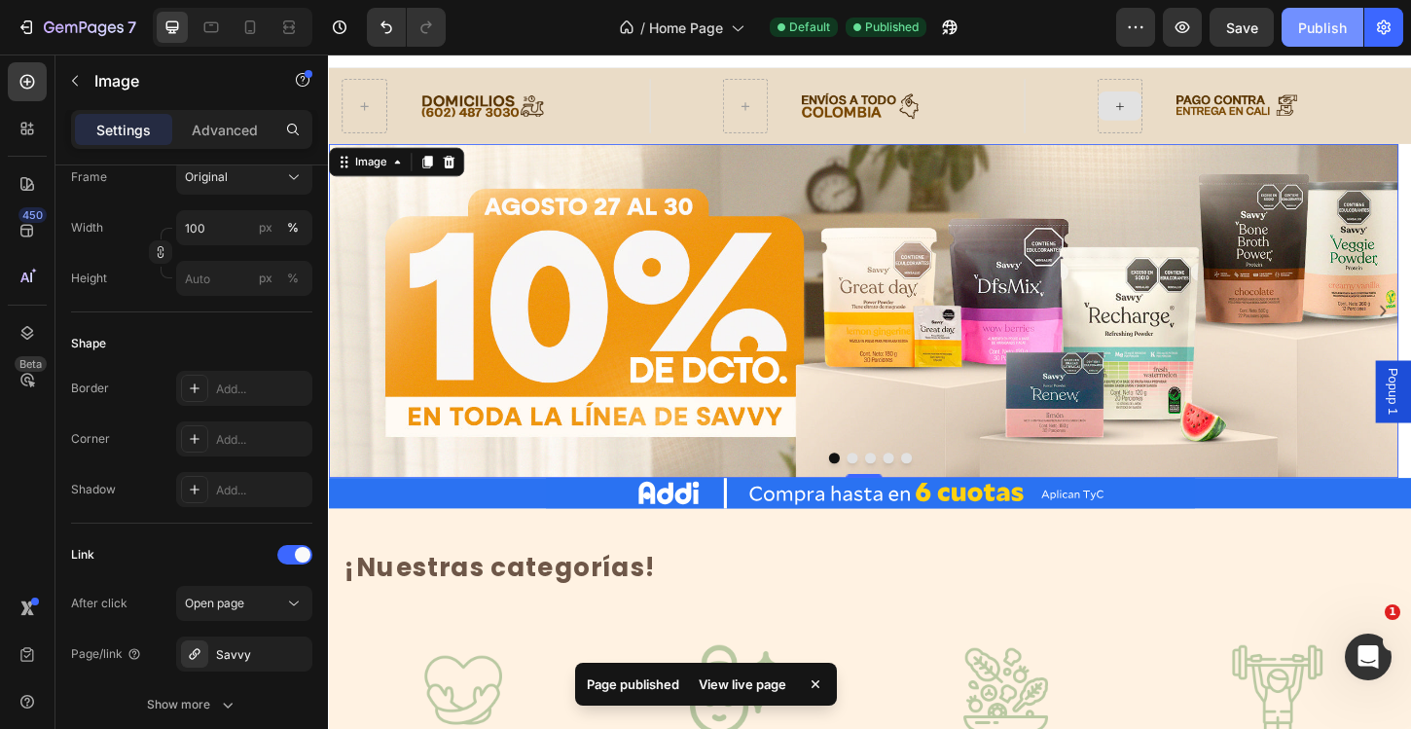
click at [1323, 30] on div "Publish" at bounding box center [1322, 28] width 49 height 20
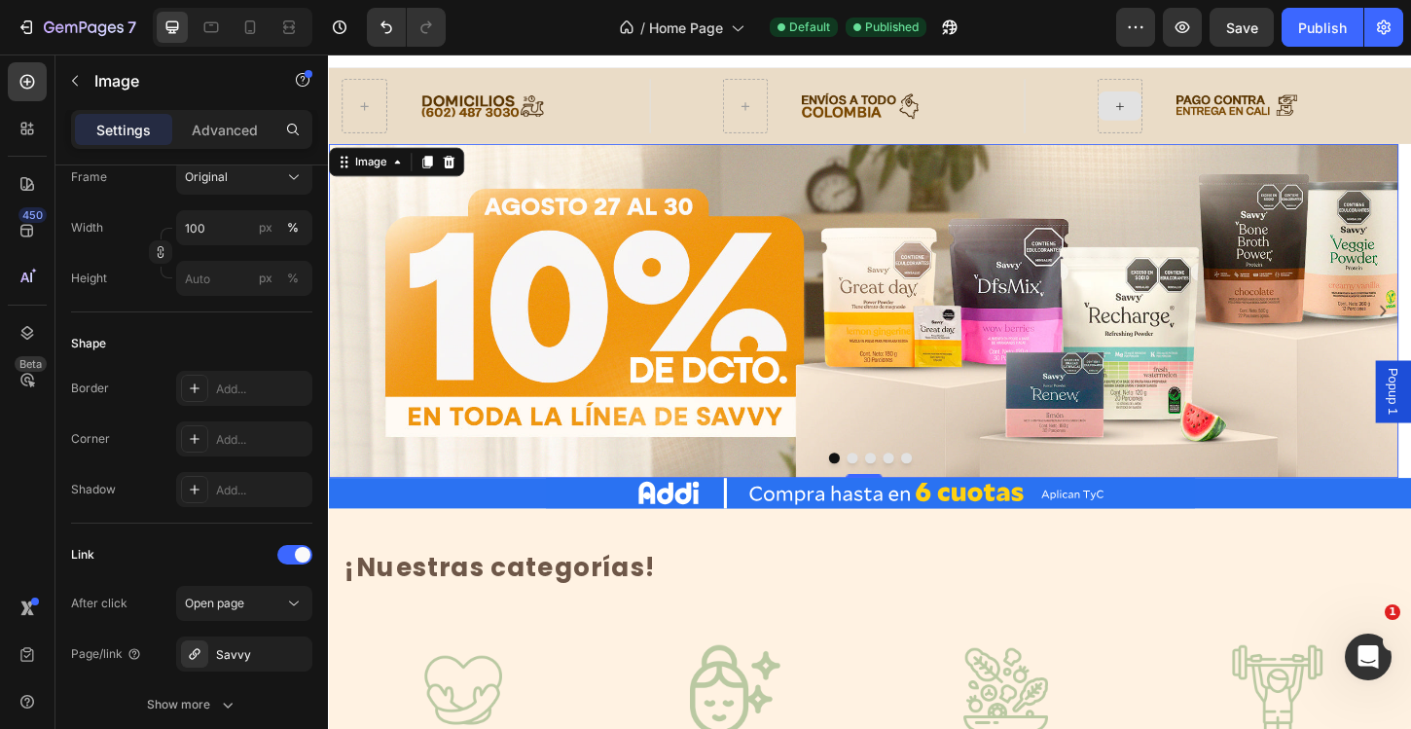
click at [647, 296] on img at bounding box center [904, 331] width 1153 height 360
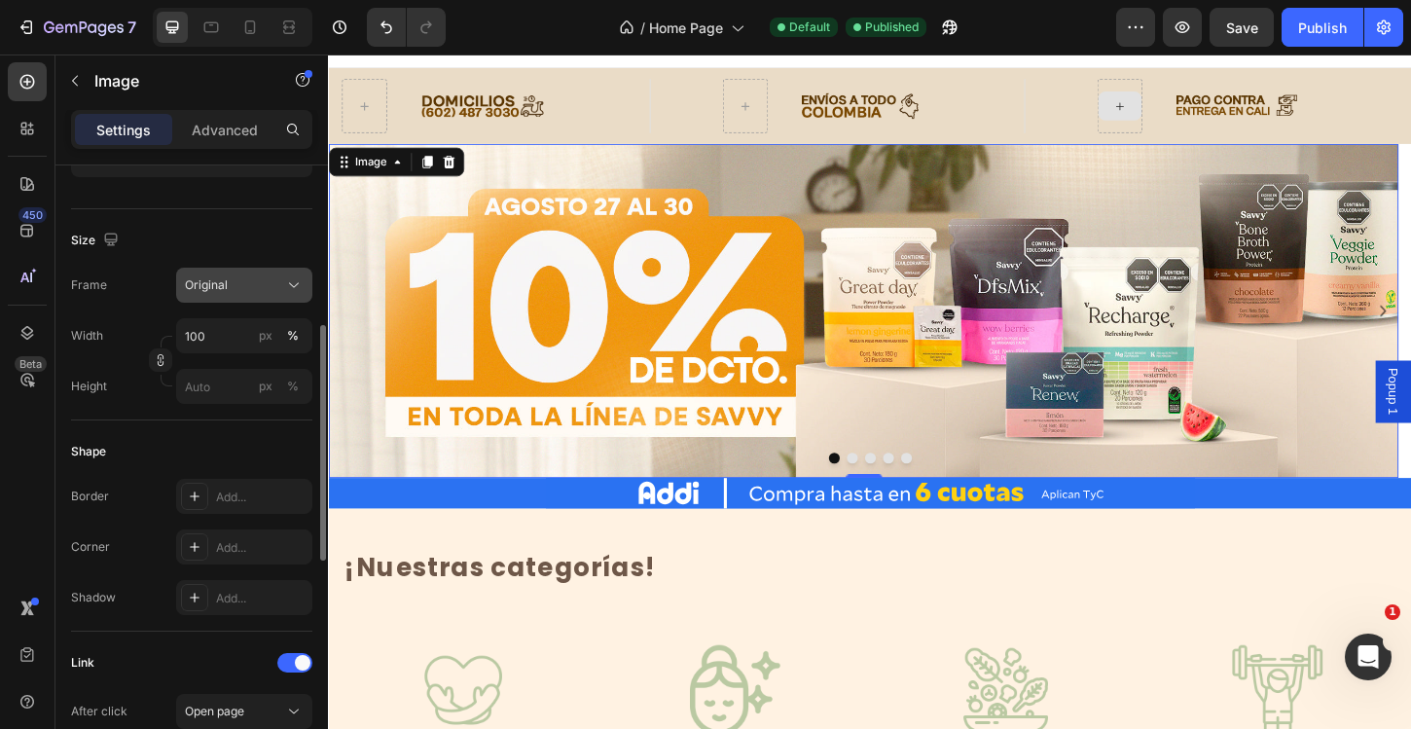
click at [257, 270] on button "Original" at bounding box center [244, 285] width 136 height 35
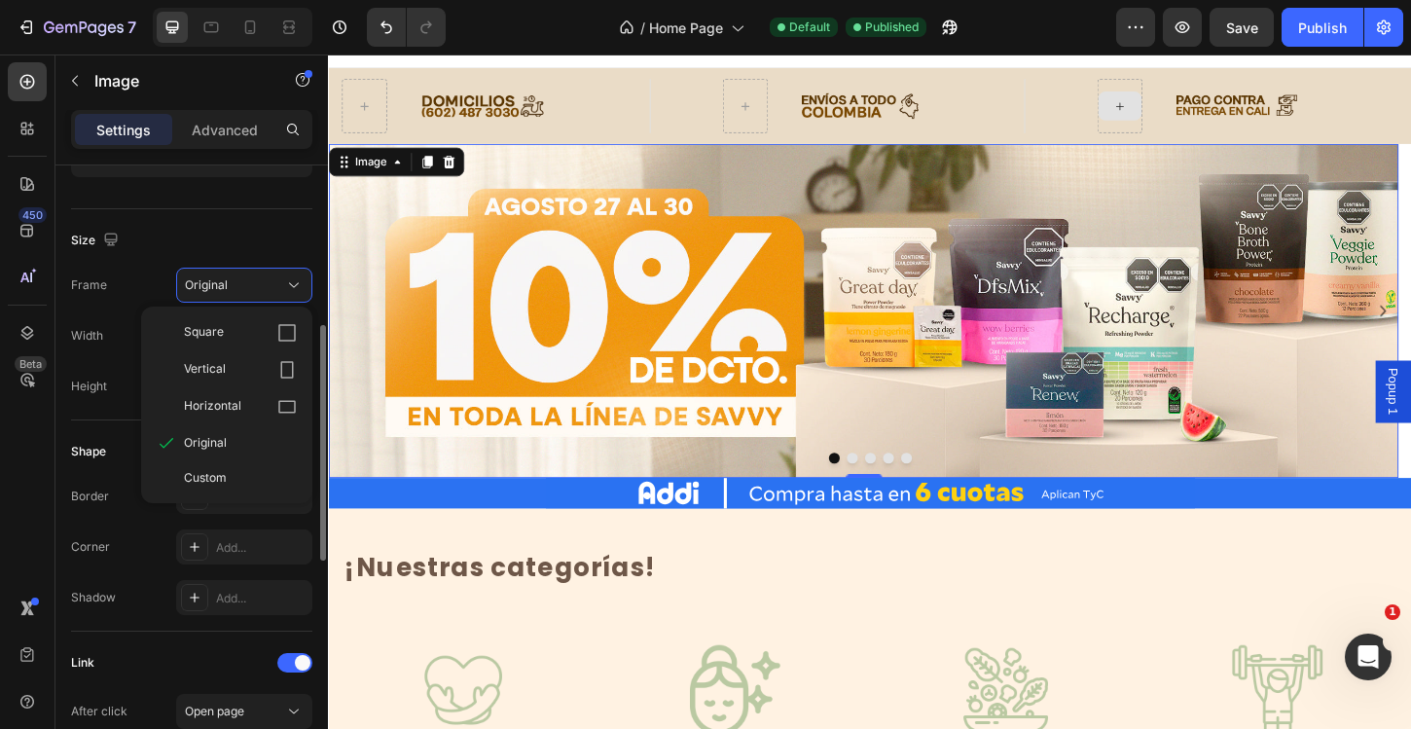
click at [263, 222] on div "Size Frame Original Square Vertical Horizontal Original Custom Width 100 px % H…" at bounding box center [191, 314] width 241 height 211
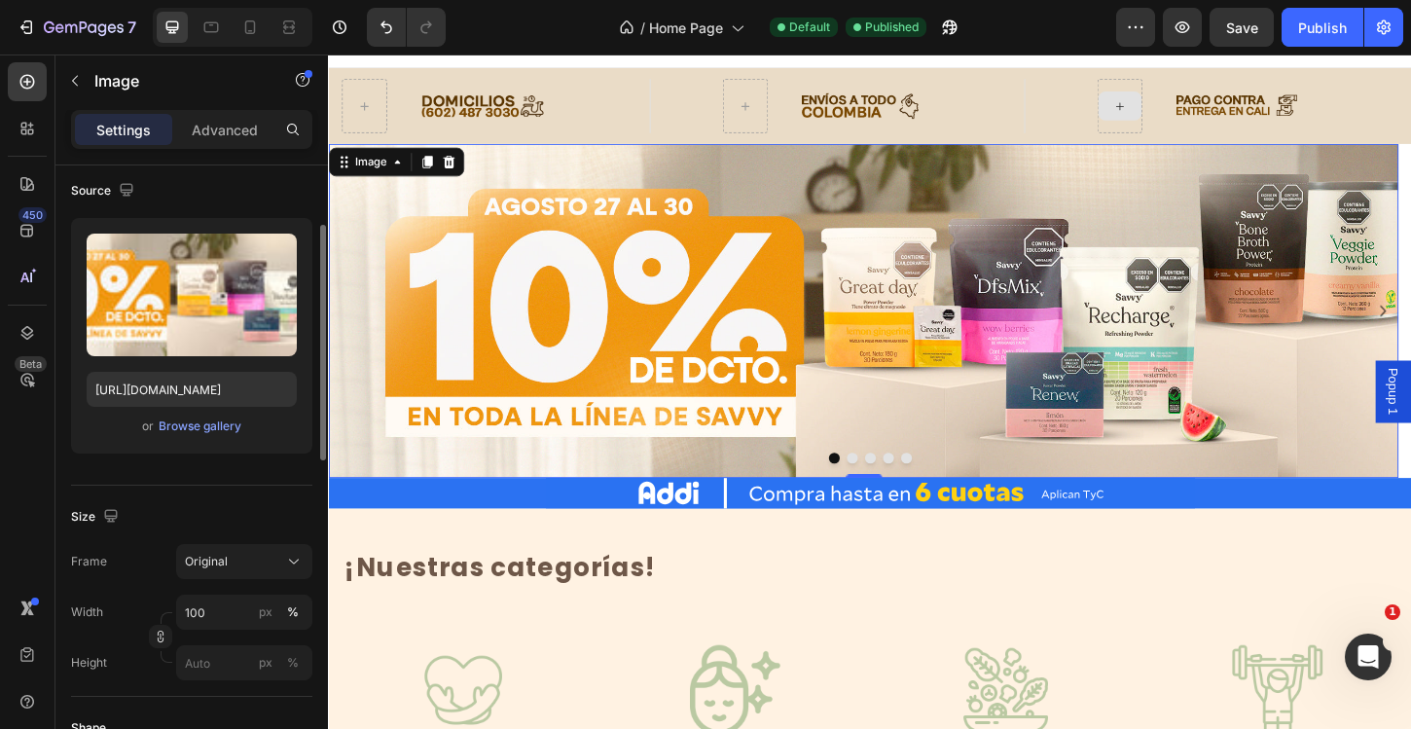
scroll to position [328, 0]
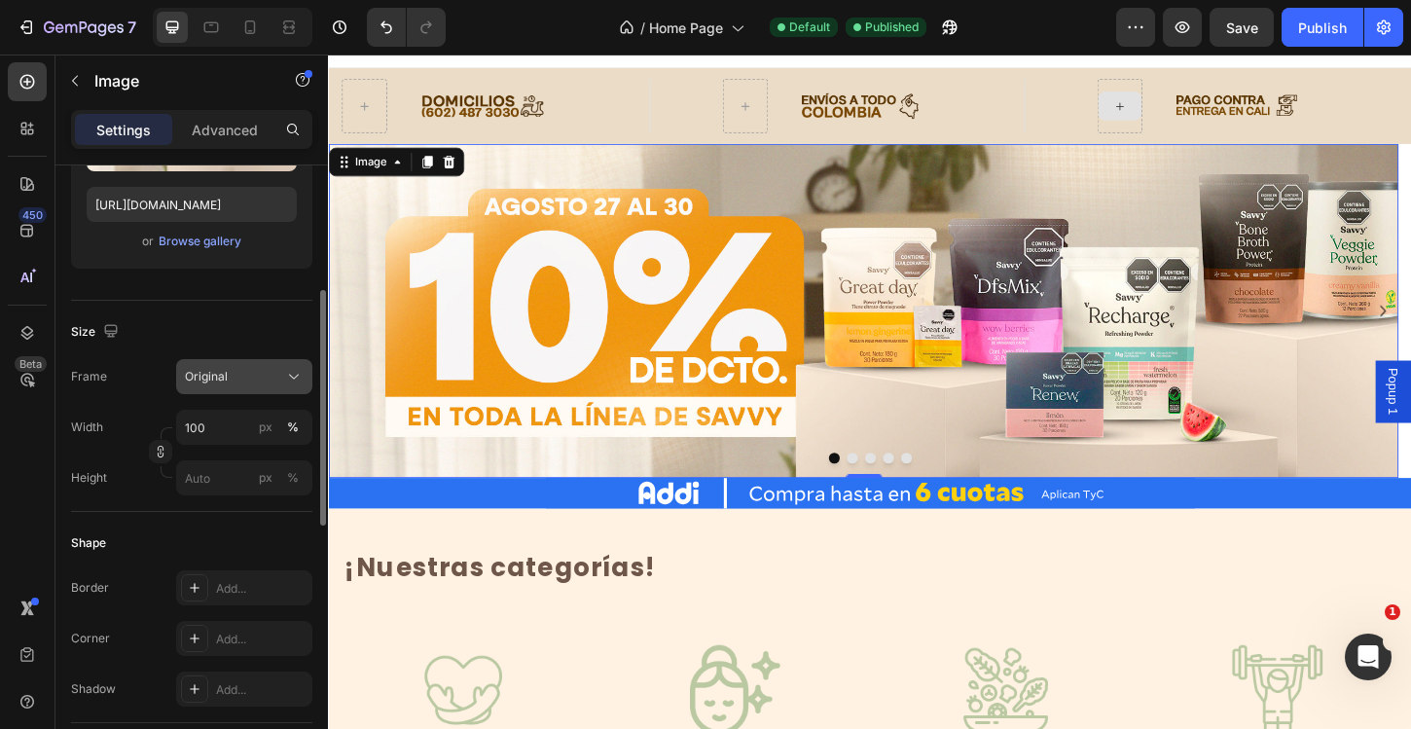
click at [249, 376] on div "Original" at bounding box center [232, 377] width 95 height 18
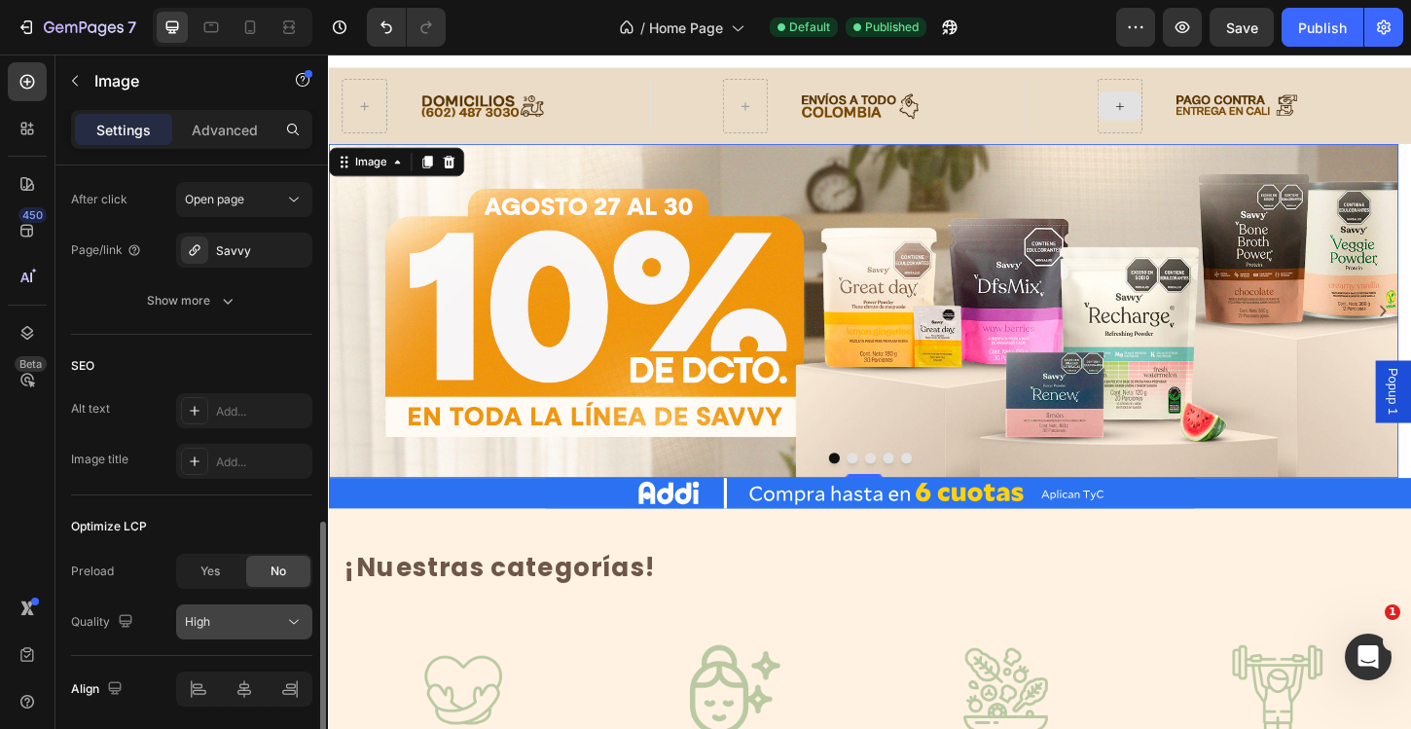
scroll to position [1002, 0]
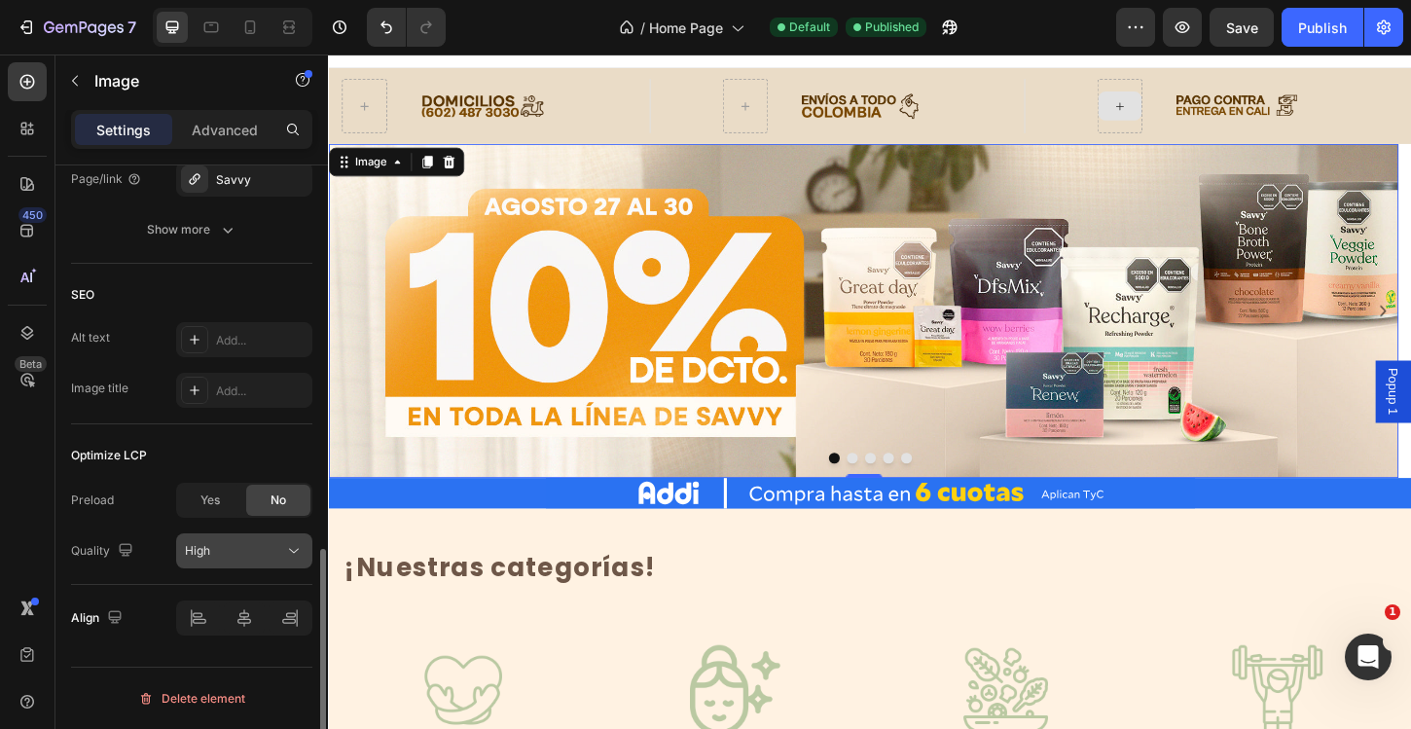
click at [265, 552] on div "High" at bounding box center [234, 551] width 99 height 18
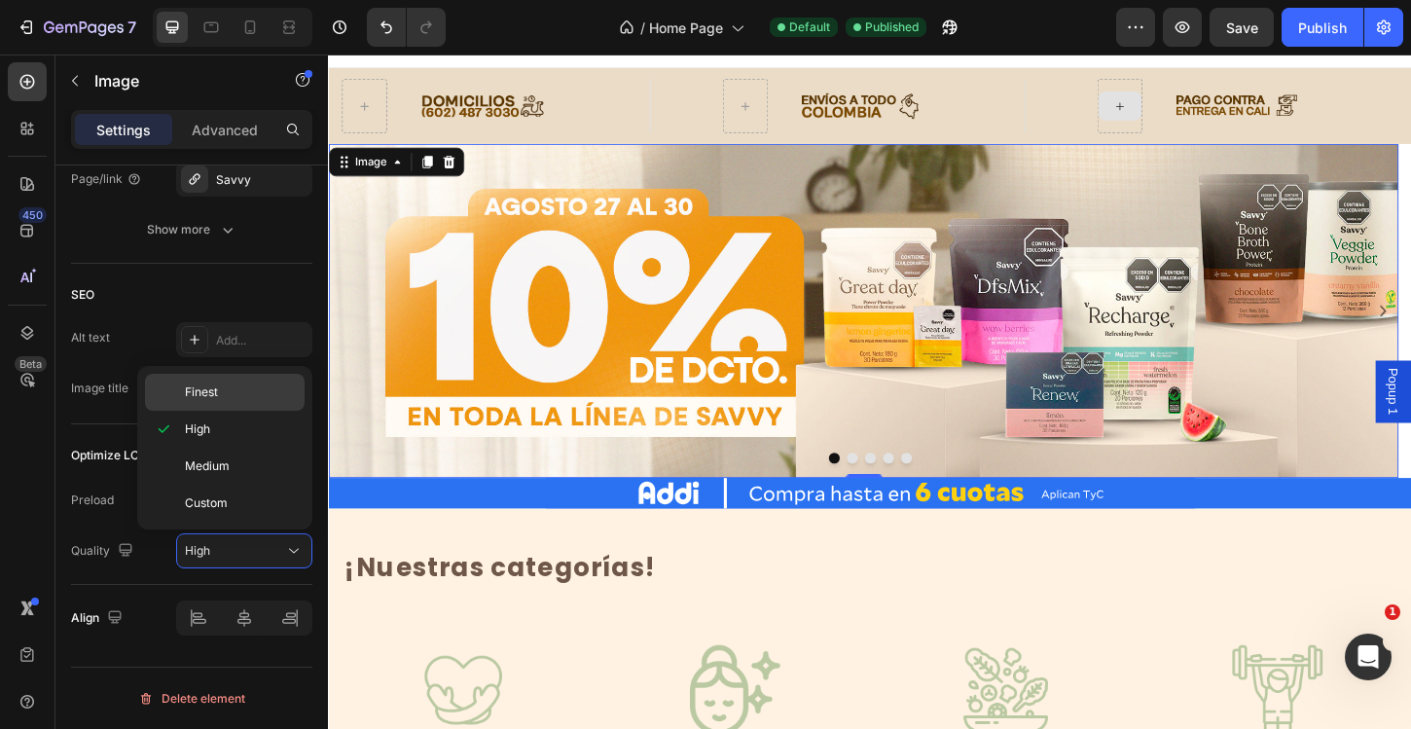
click at [223, 393] on p "Finest" at bounding box center [240, 392] width 111 height 18
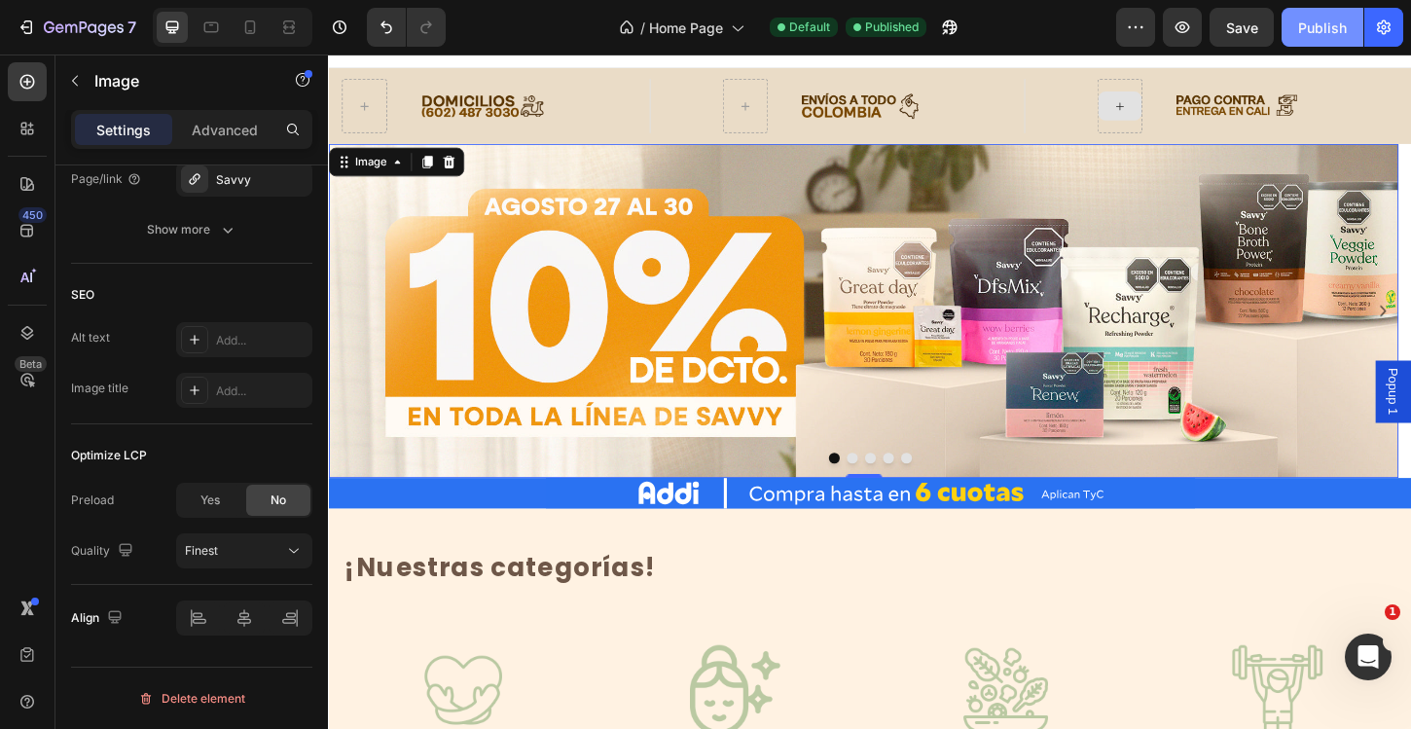
click at [1302, 13] on button "Publish" at bounding box center [1322, 27] width 82 height 39
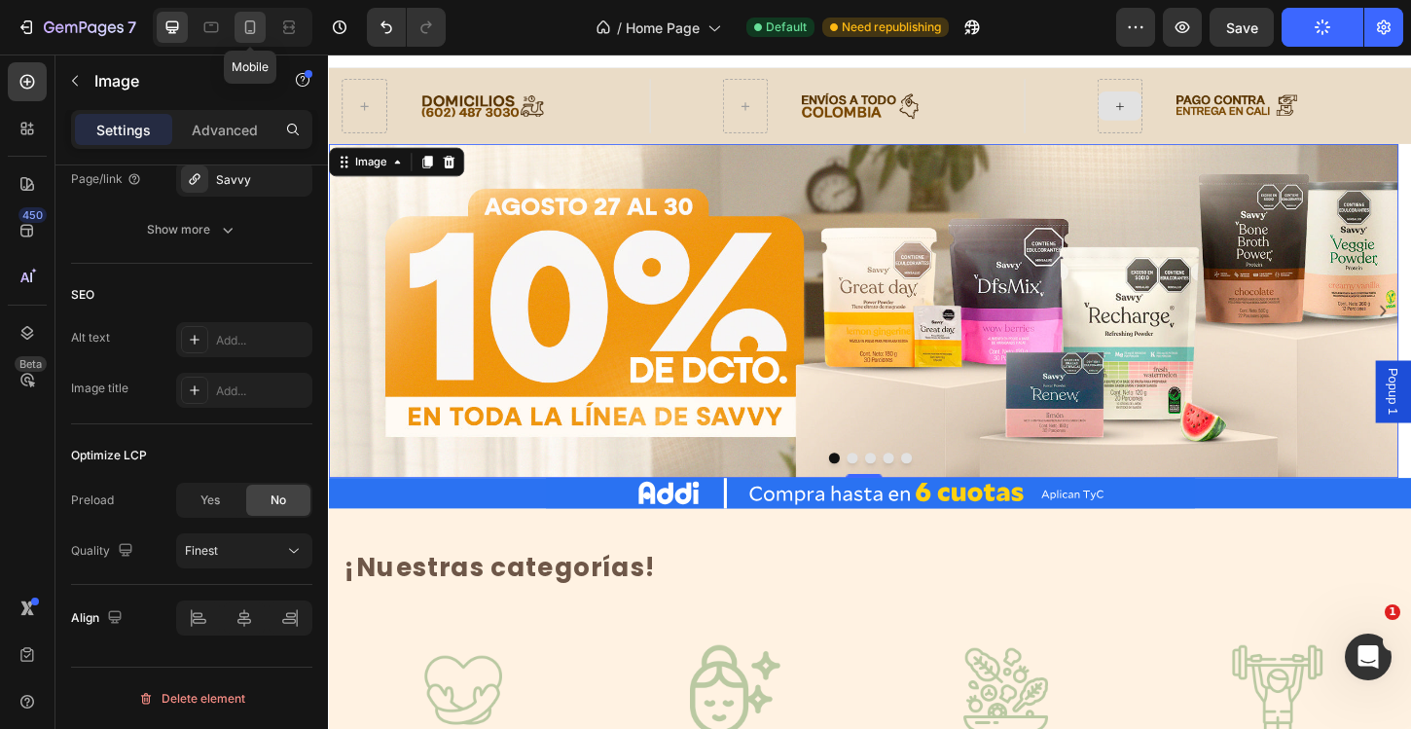
click at [257, 29] on icon at bounding box center [249, 27] width 19 height 19
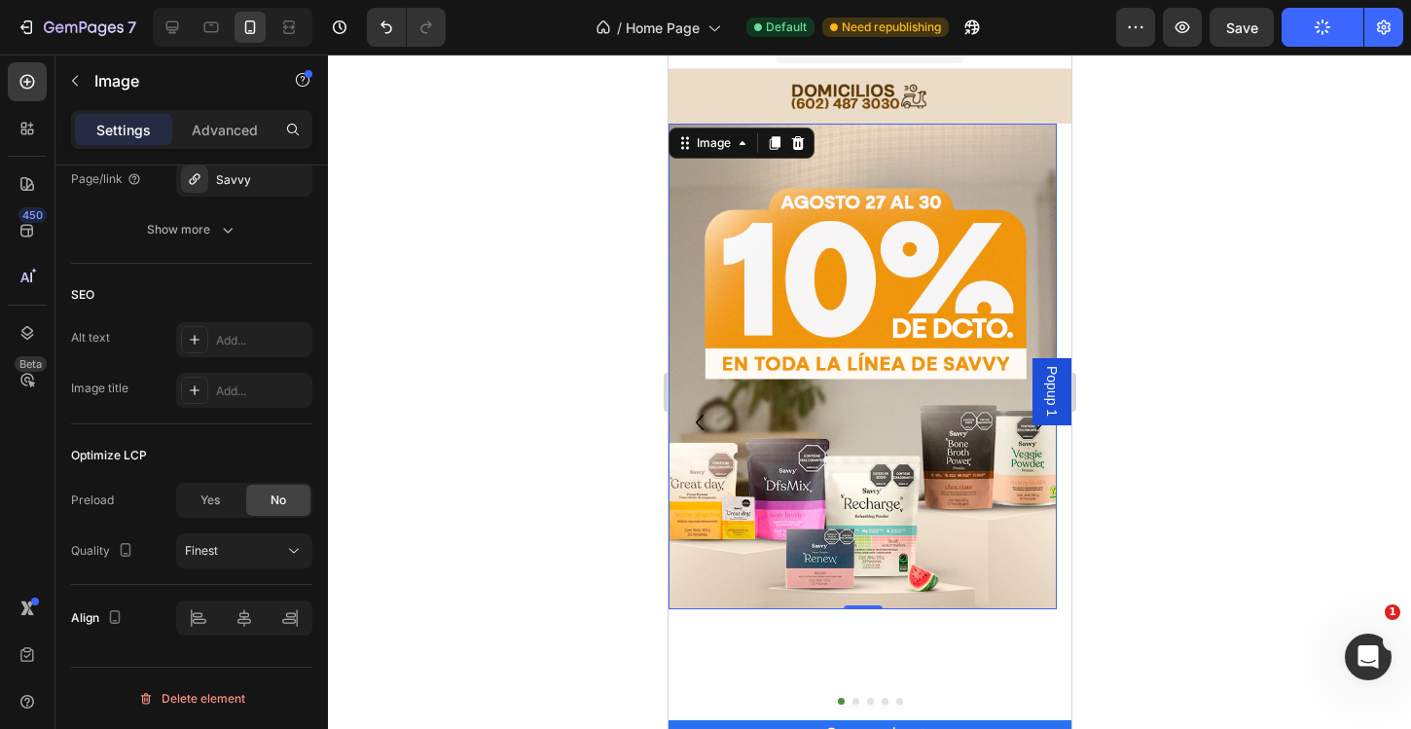
click at [906, 246] on img at bounding box center [861, 366] width 388 height 485
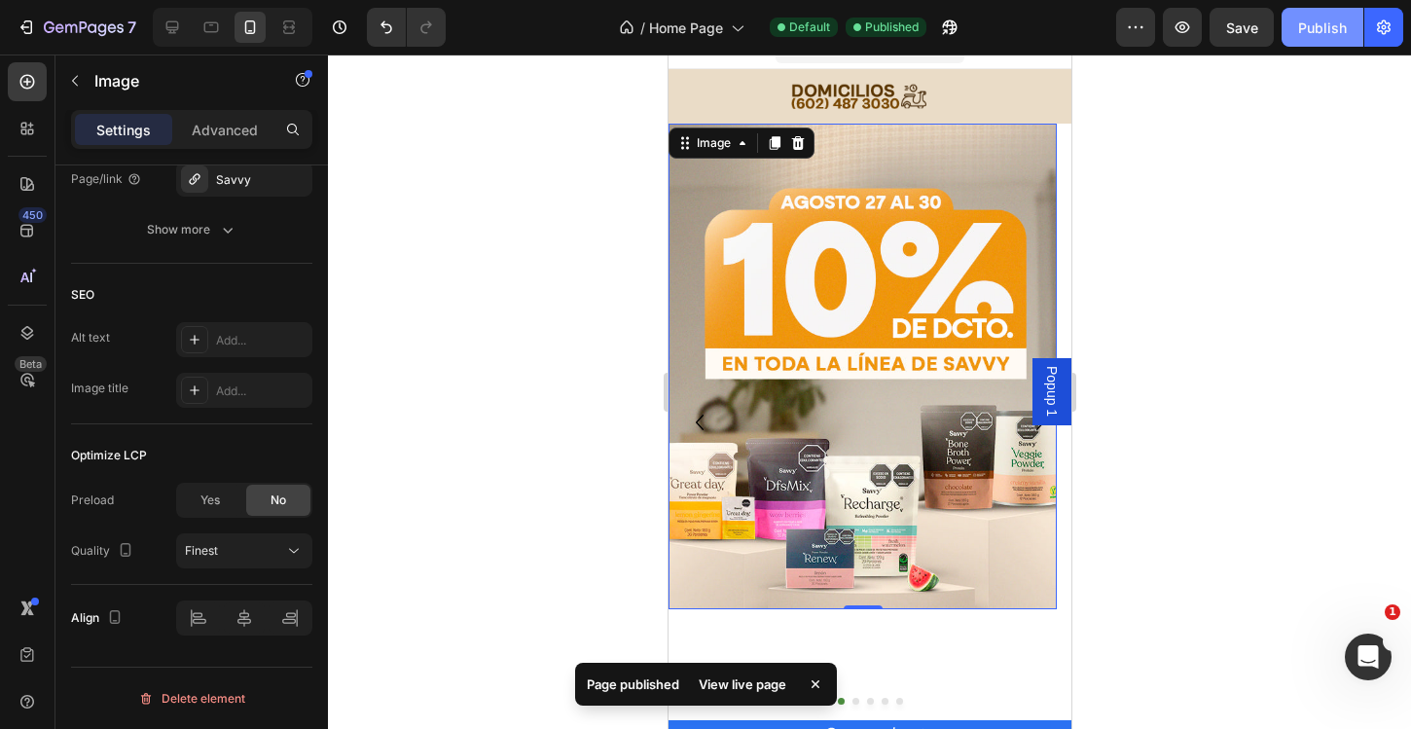
click at [1340, 40] on button "Publish" at bounding box center [1322, 27] width 82 height 39
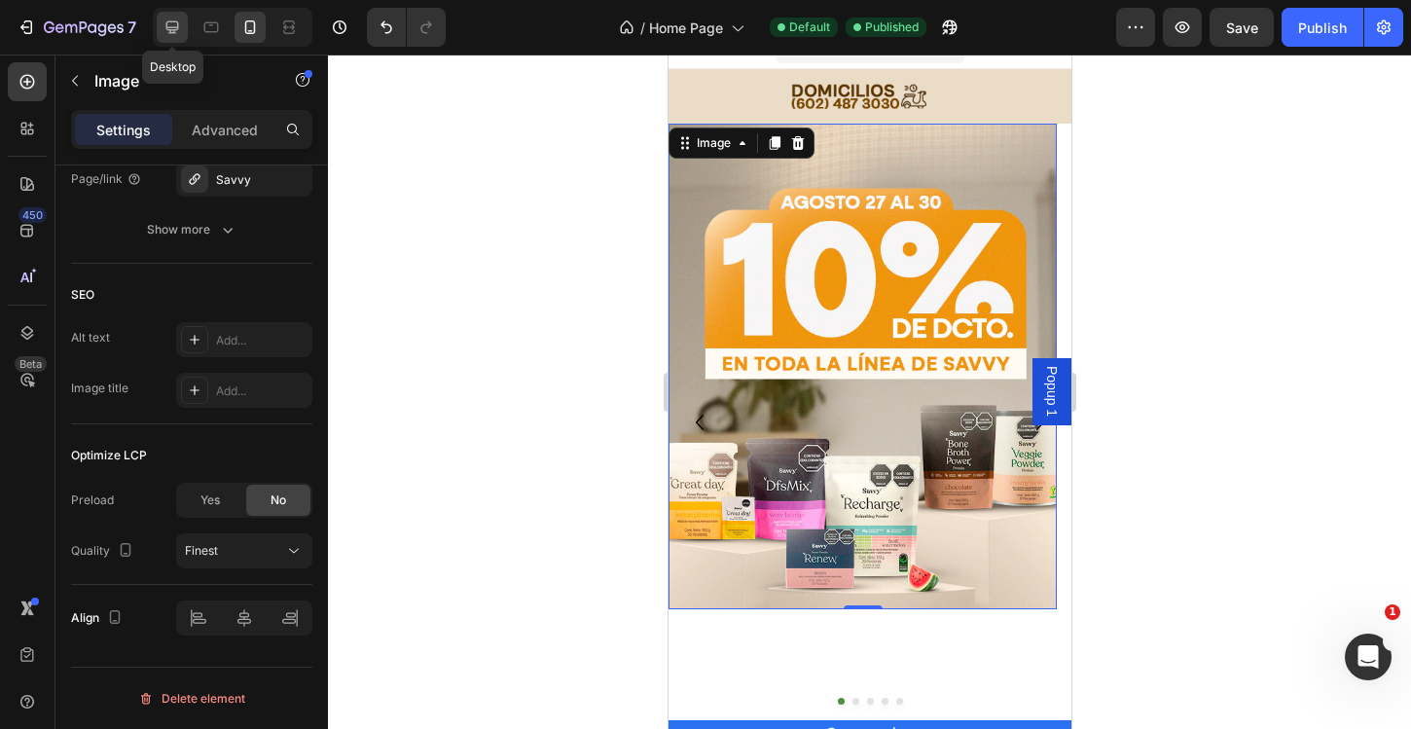
click at [171, 26] on icon at bounding box center [171, 27] width 19 height 19
type input "[URL][DOMAIN_NAME]"
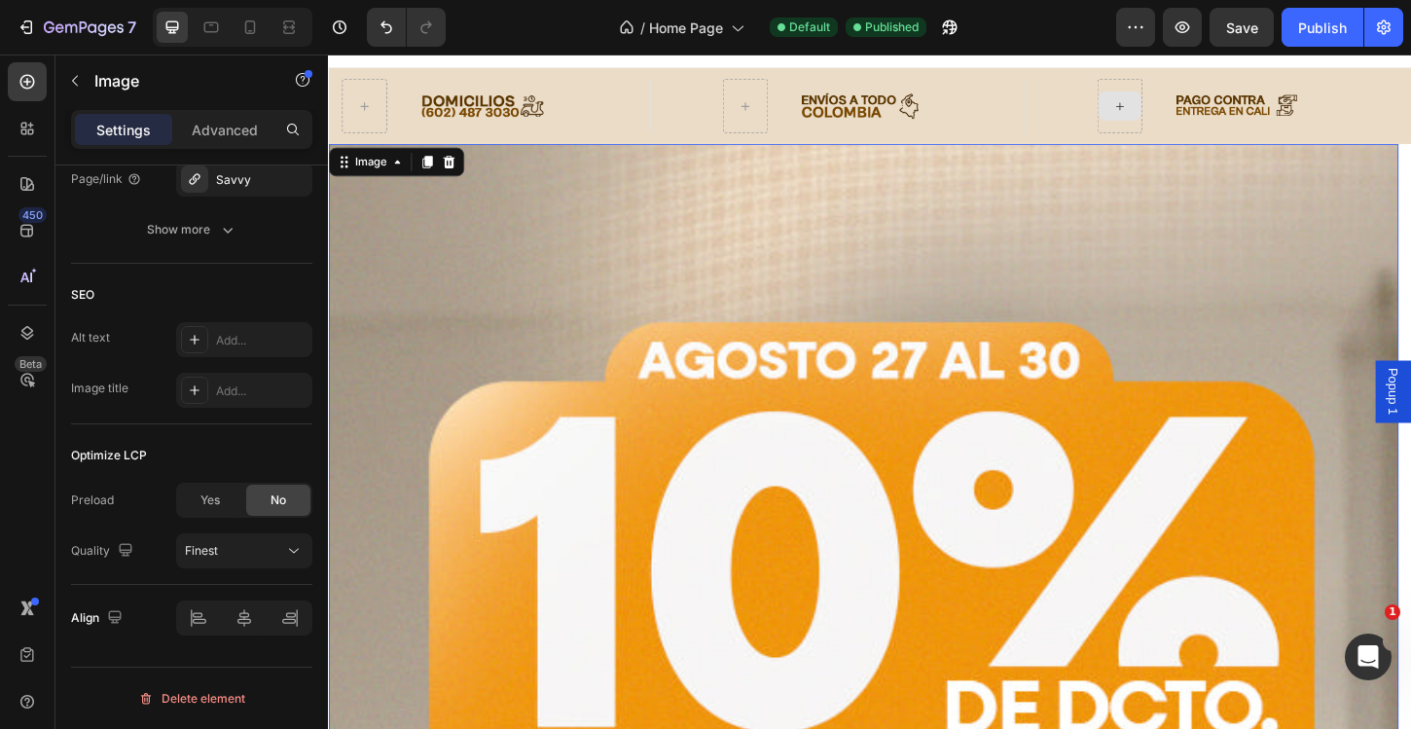
scroll to position [54, 0]
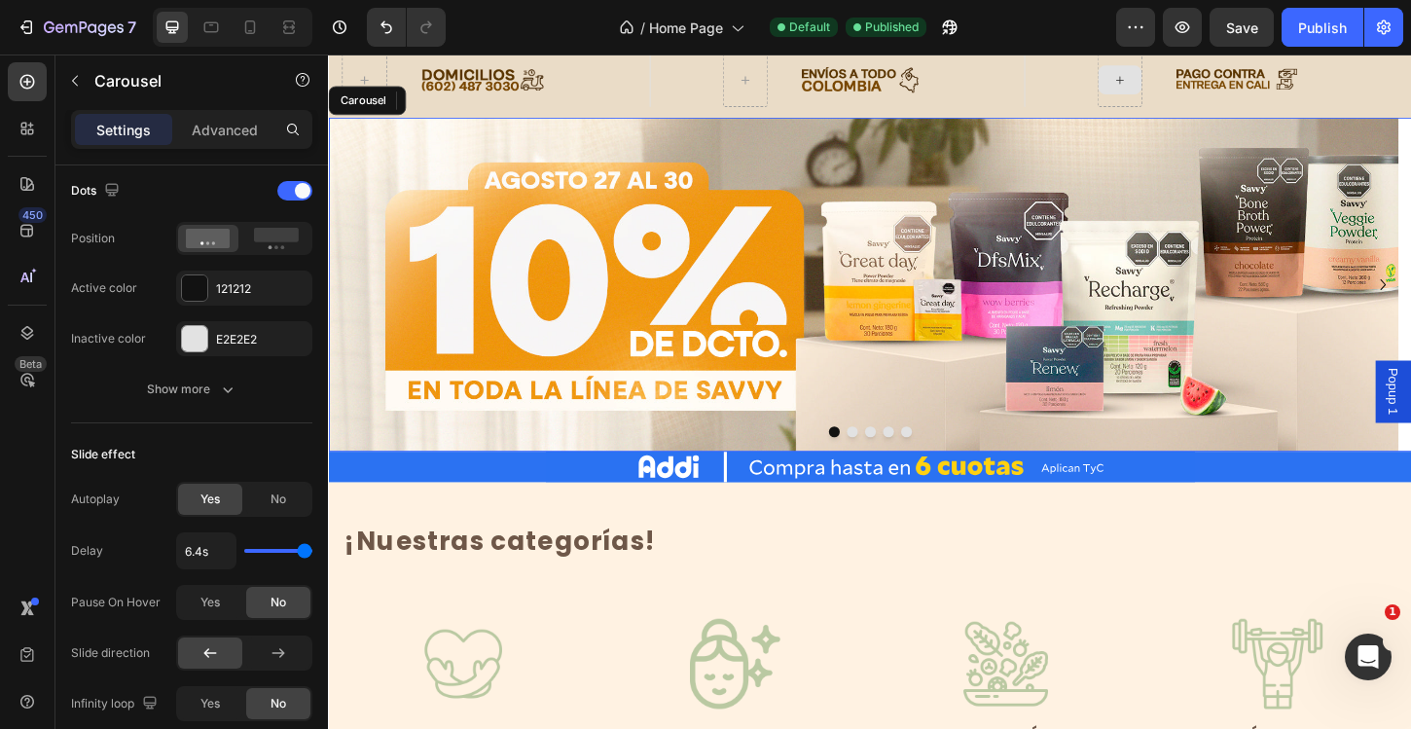
click at [886, 465] on button "Dot" at bounding box center [892, 461] width 12 height 12
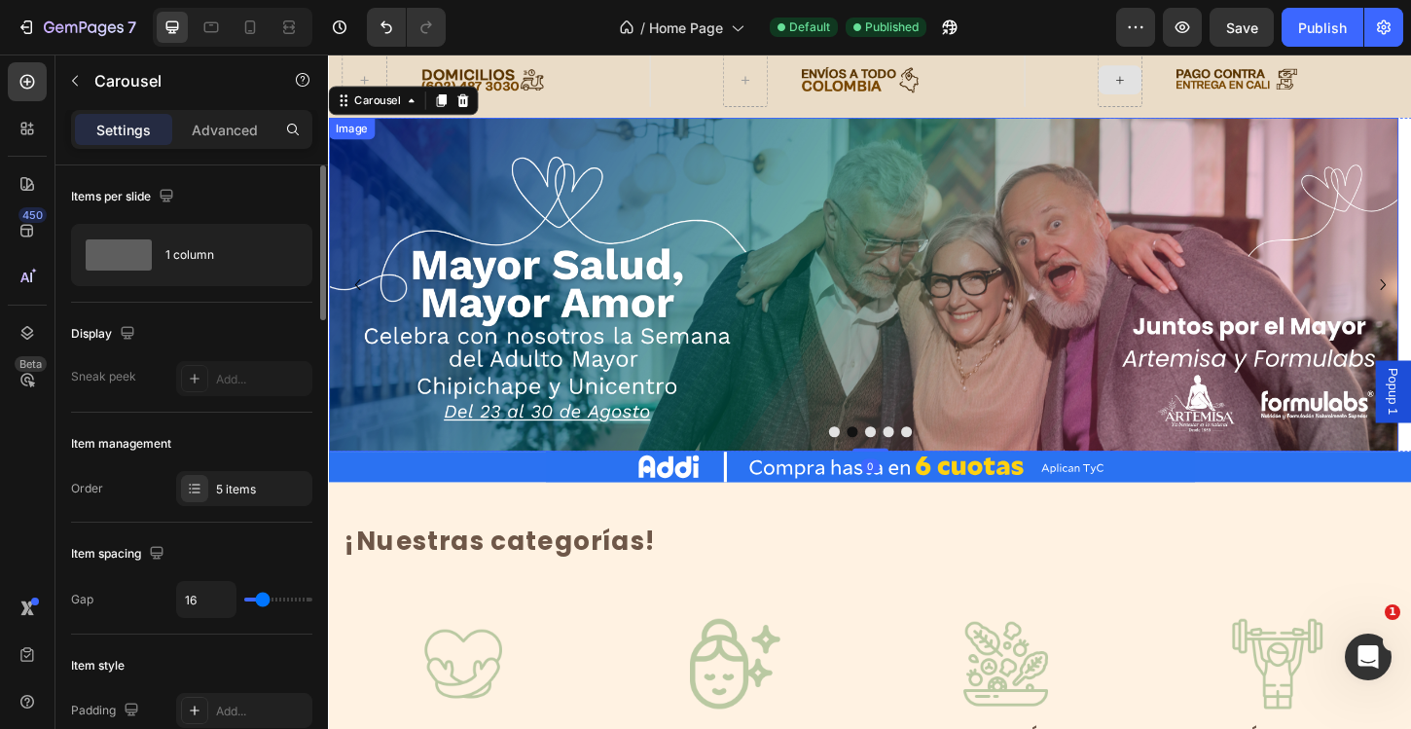
click at [862, 333] on img at bounding box center [904, 303] width 1153 height 360
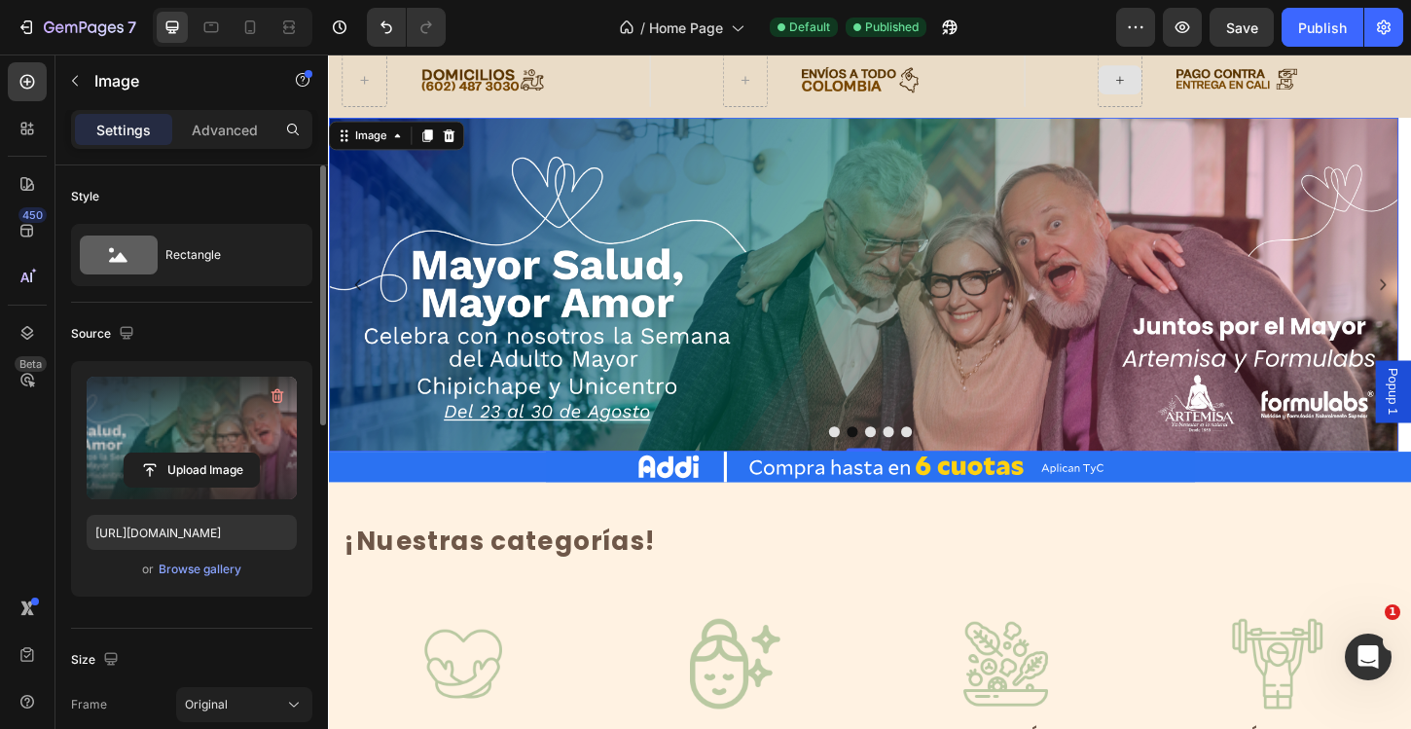
scroll to position [850, 0]
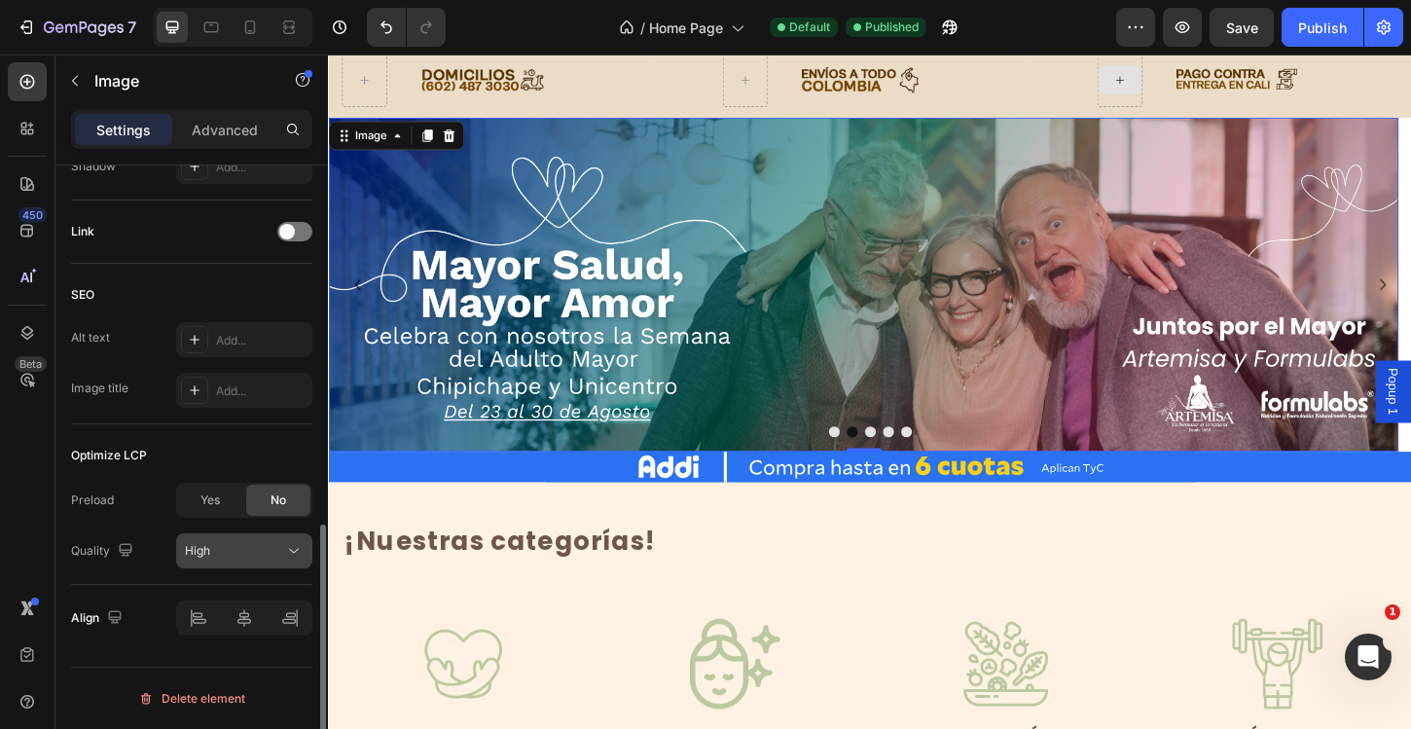
click at [238, 541] on div "High" at bounding box center [244, 550] width 119 height 19
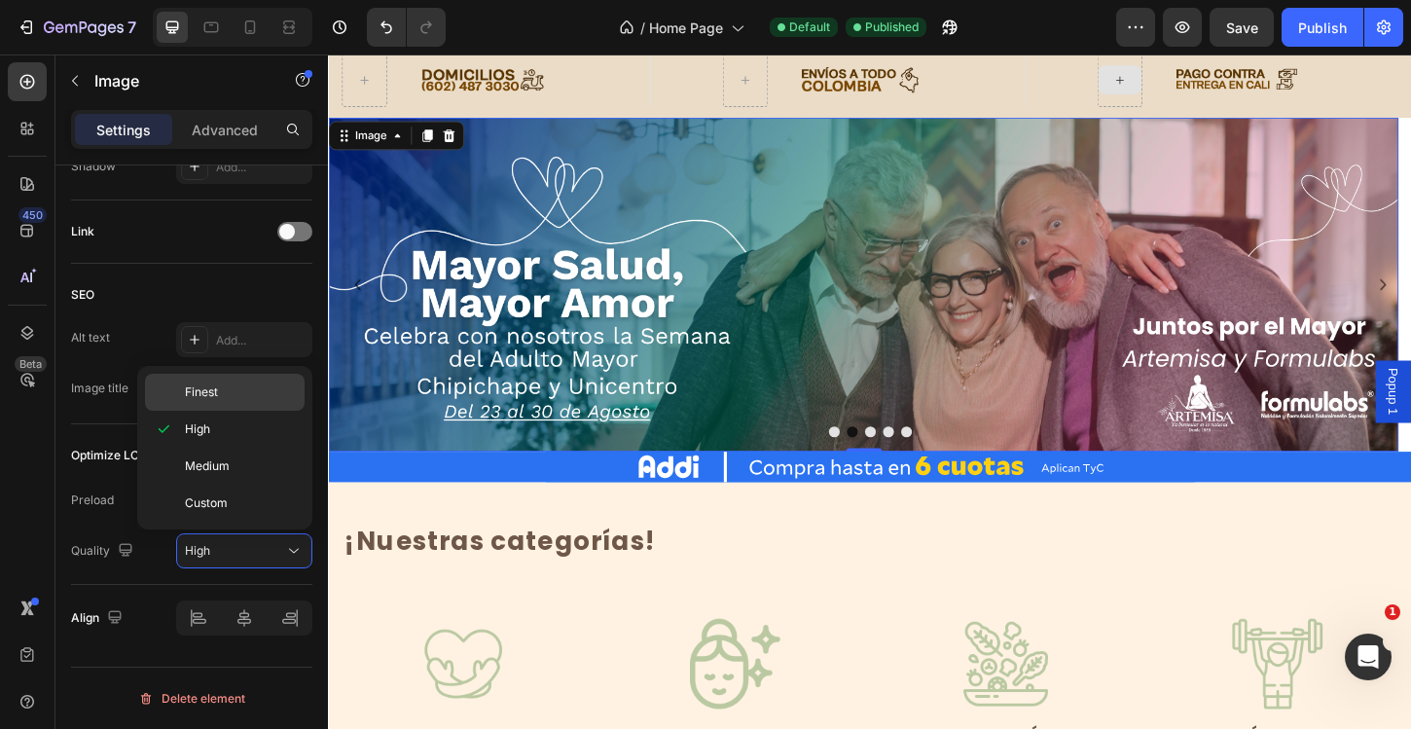
click at [228, 398] on p "Finest" at bounding box center [240, 392] width 111 height 18
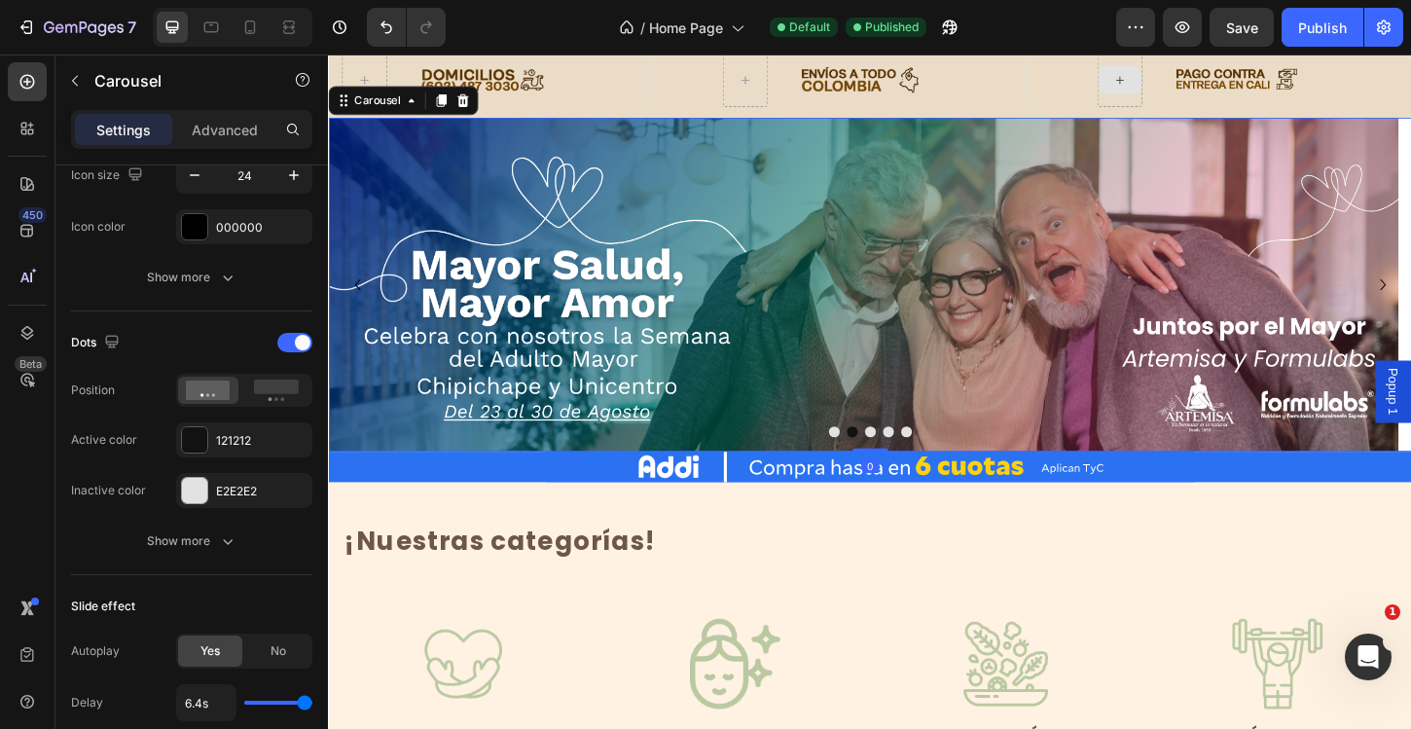
click at [906, 462] on button "Dot" at bounding box center [912, 461] width 12 height 12
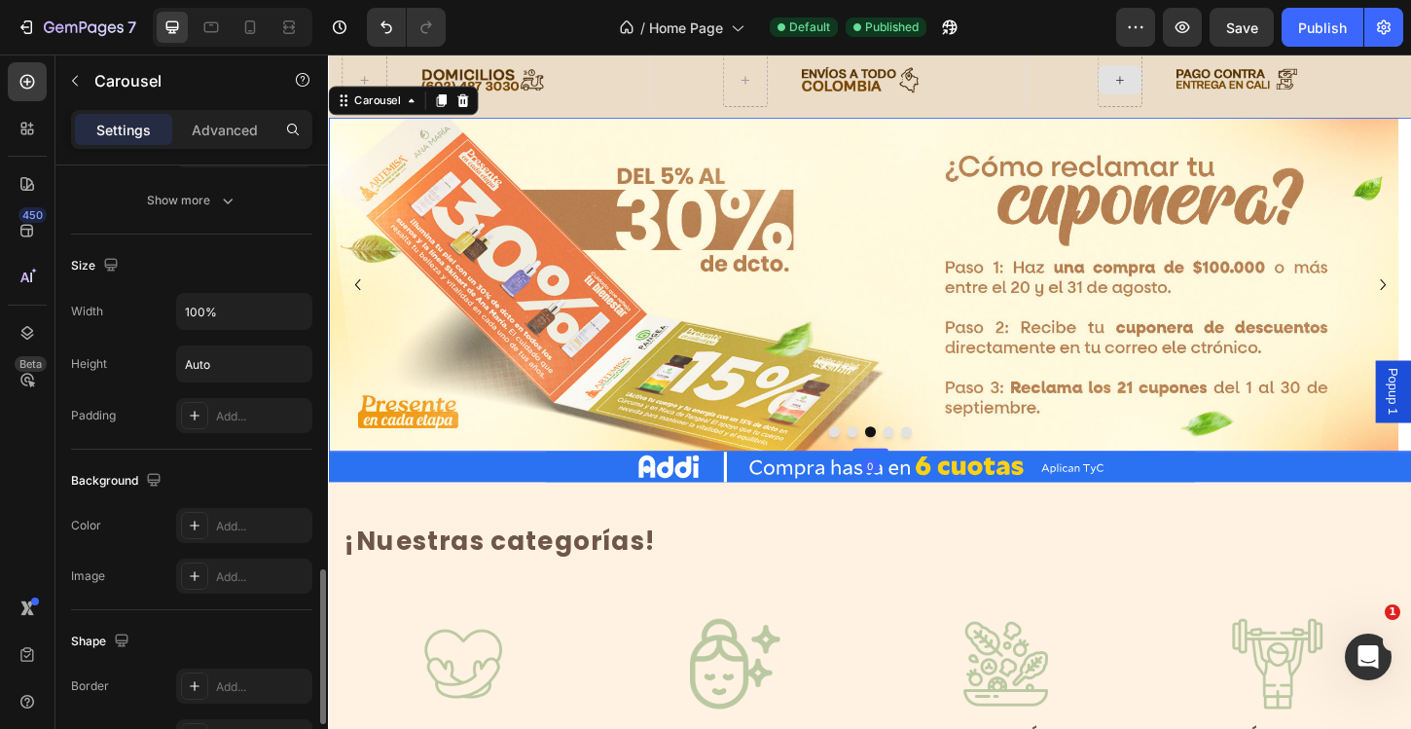
scroll to position [1843, 0]
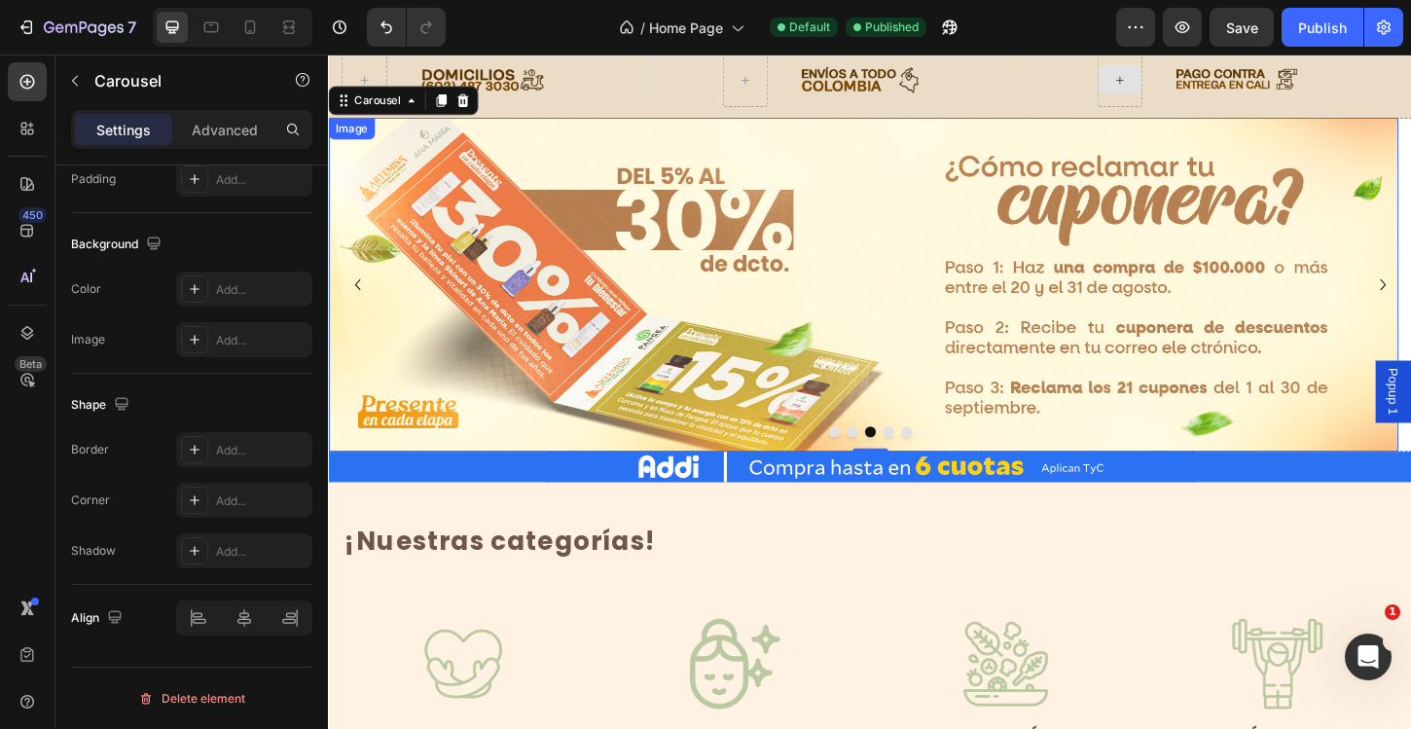
click at [679, 310] on img at bounding box center [904, 303] width 1153 height 360
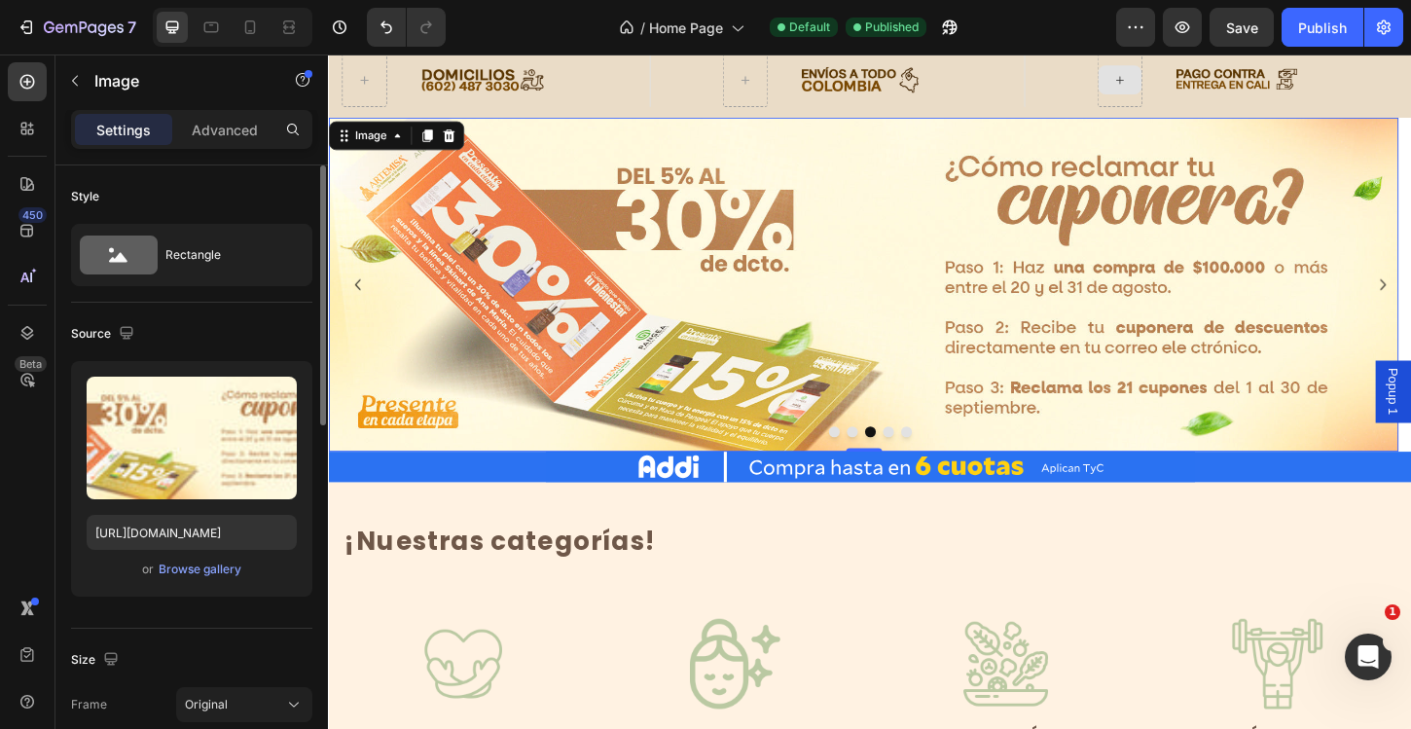
scroll to position [850, 0]
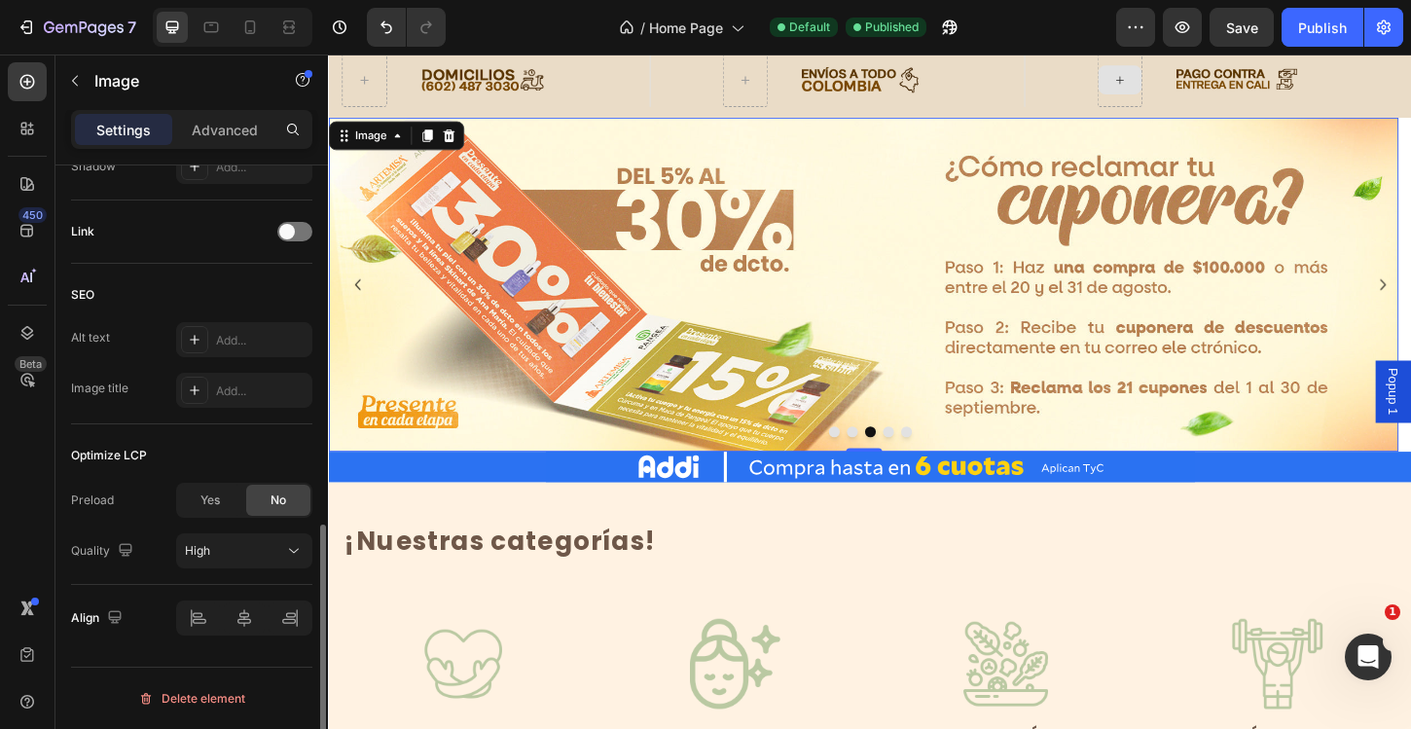
click at [221, 527] on div "Preload Yes No Quality High" at bounding box center [191, 526] width 241 height 86
click at [224, 548] on div "High" at bounding box center [234, 551] width 99 height 18
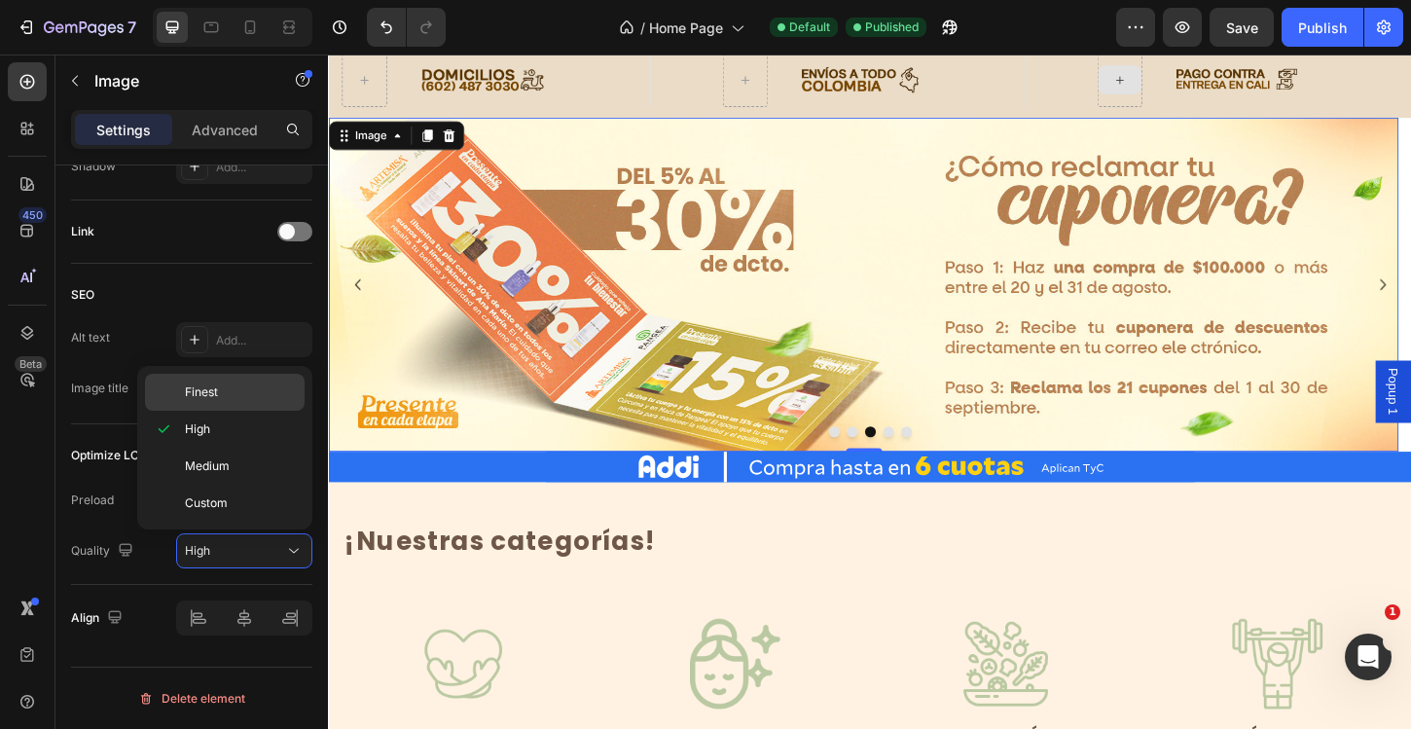
click at [221, 401] on div "Finest" at bounding box center [225, 392] width 160 height 37
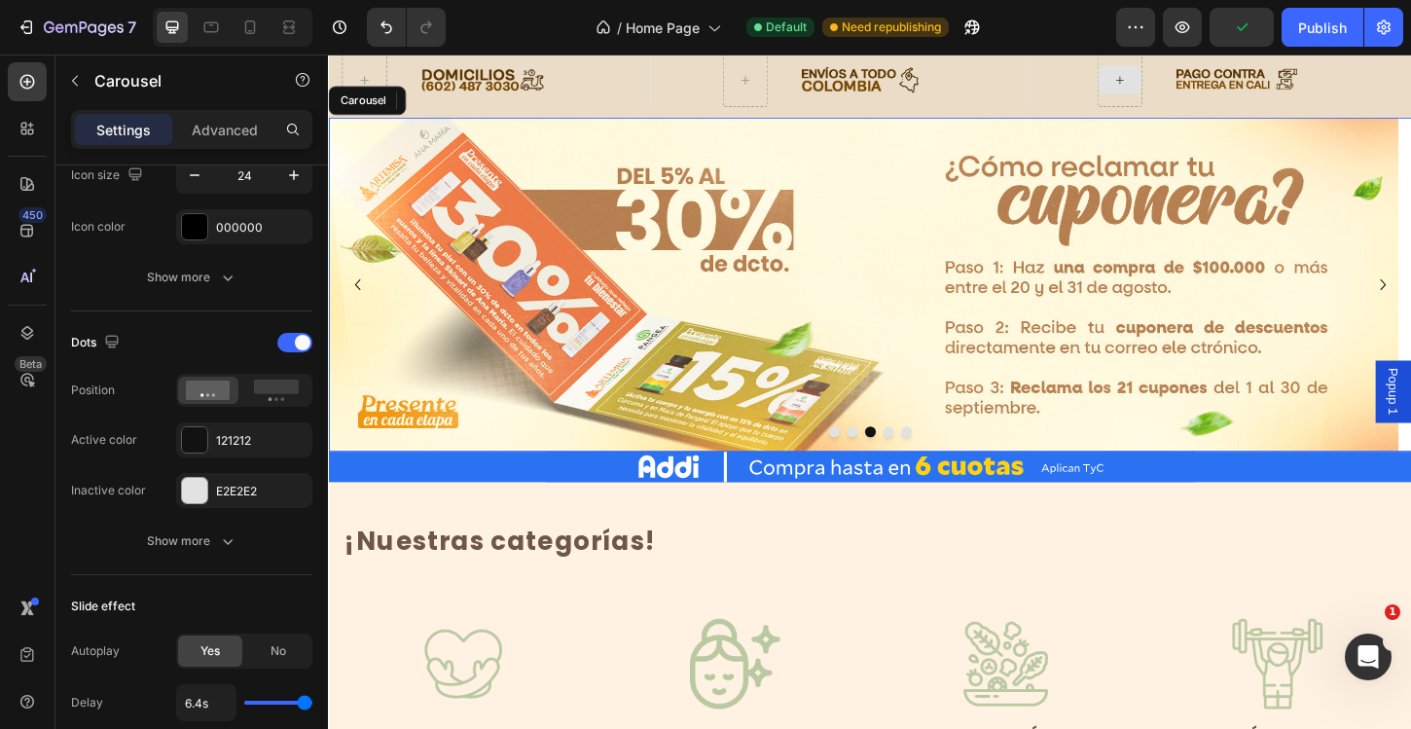
click at [925, 465] on button "Dot" at bounding box center [931, 461] width 12 height 12
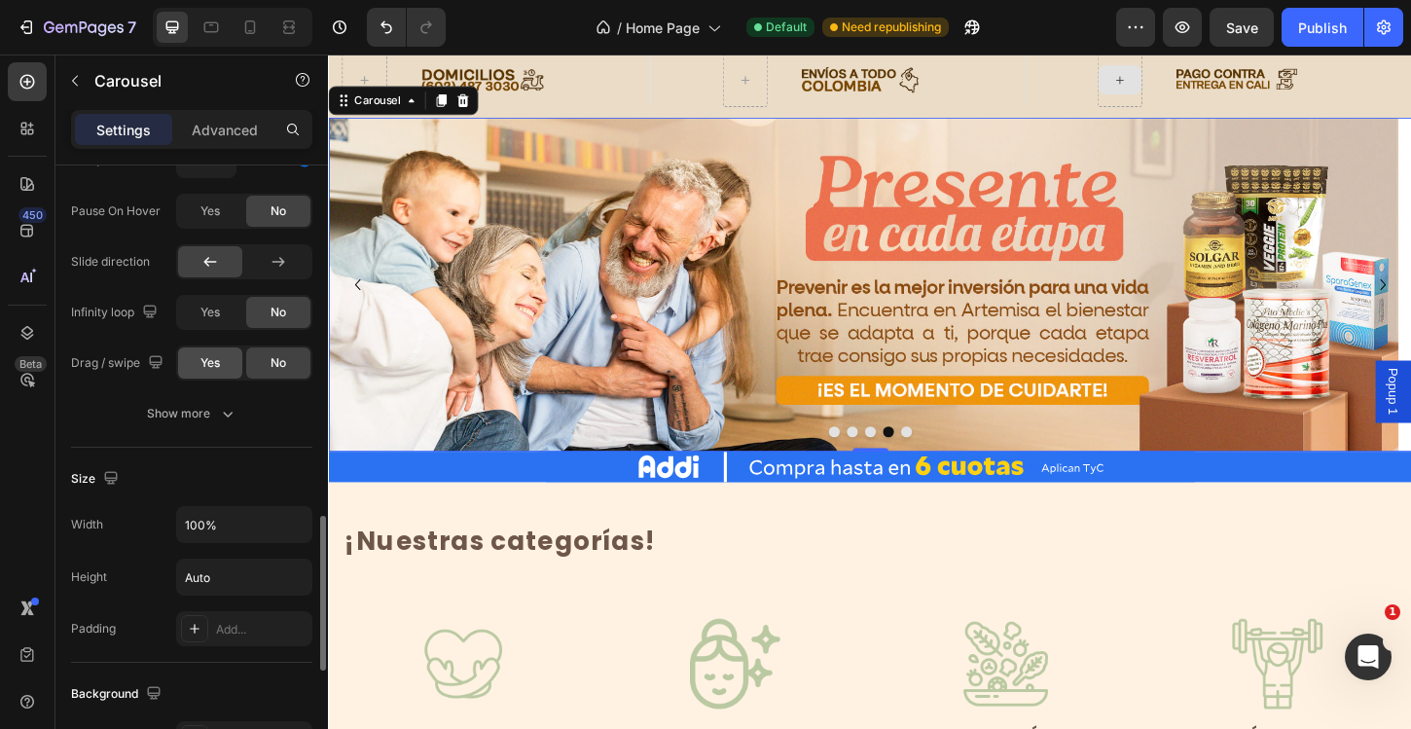
scroll to position [1843, 0]
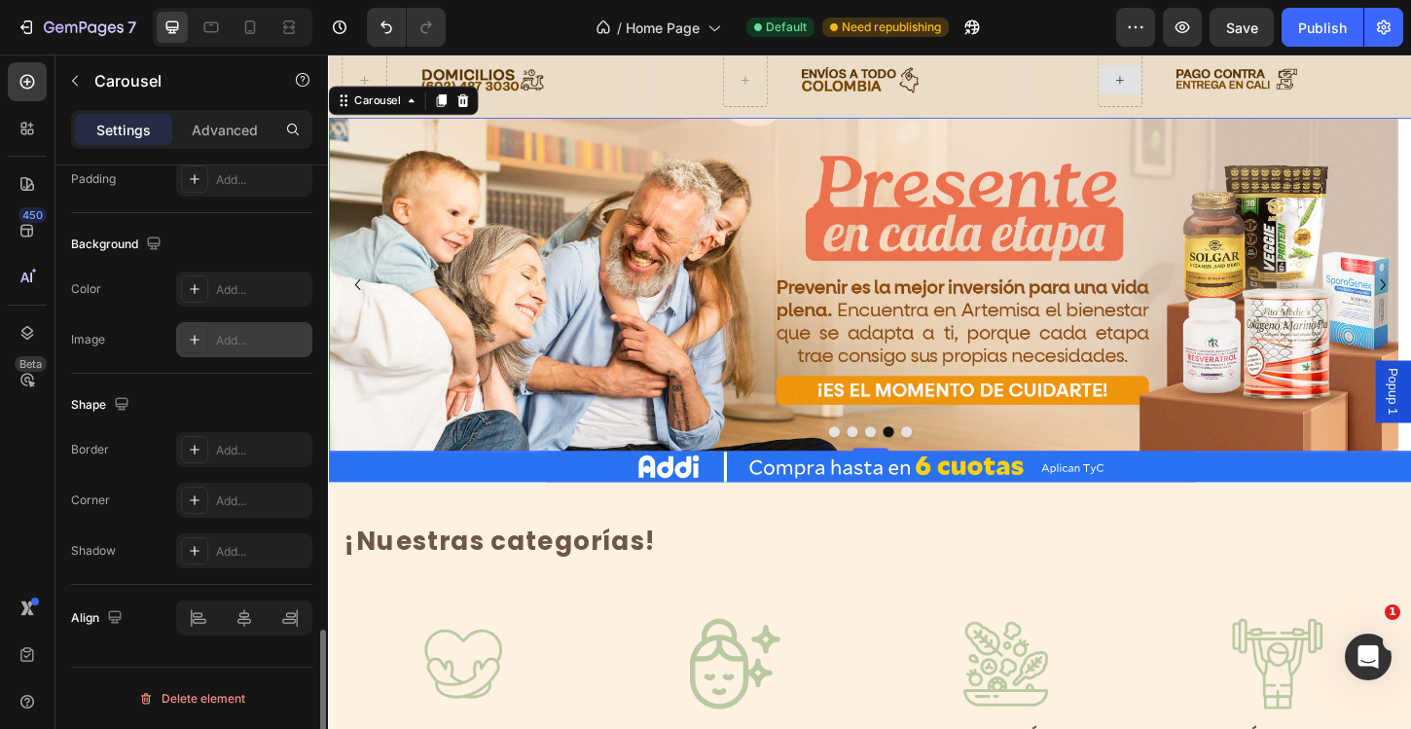
click at [245, 341] on div "Add..." at bounding box center [261, 341] width 91 height 18
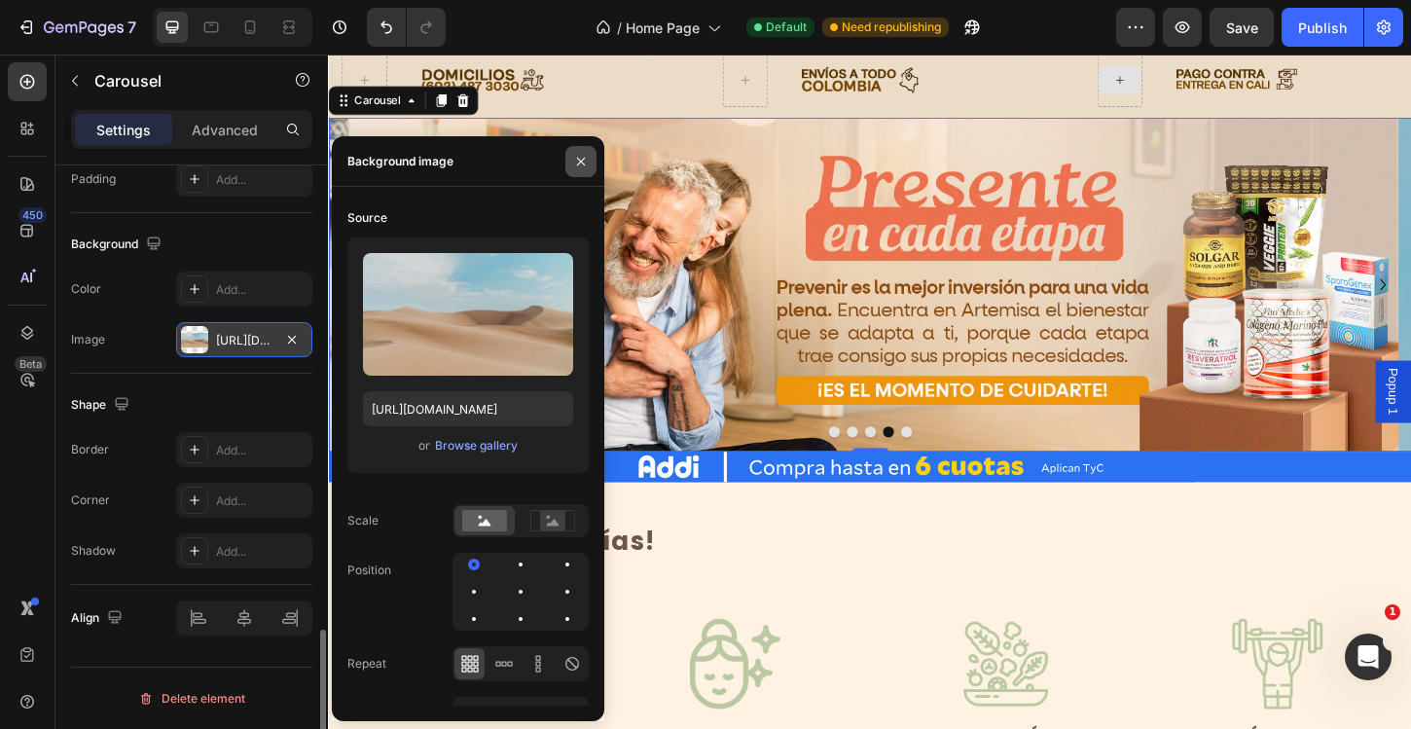
click at [579, 161] on icon "button" at bounding box center [581, 162] width 16 height 16
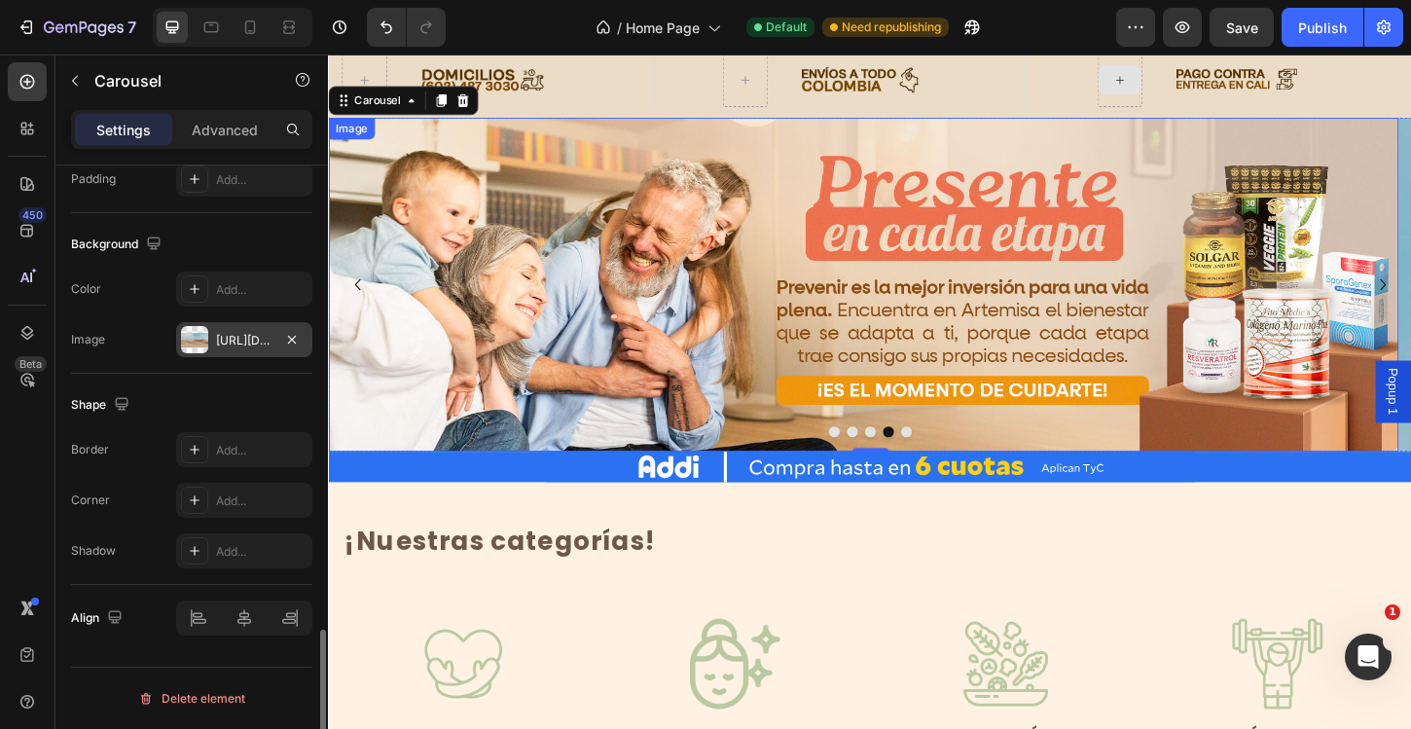
click at [749, 294] on img at bounding box center [904, 303] width 1153 height 360
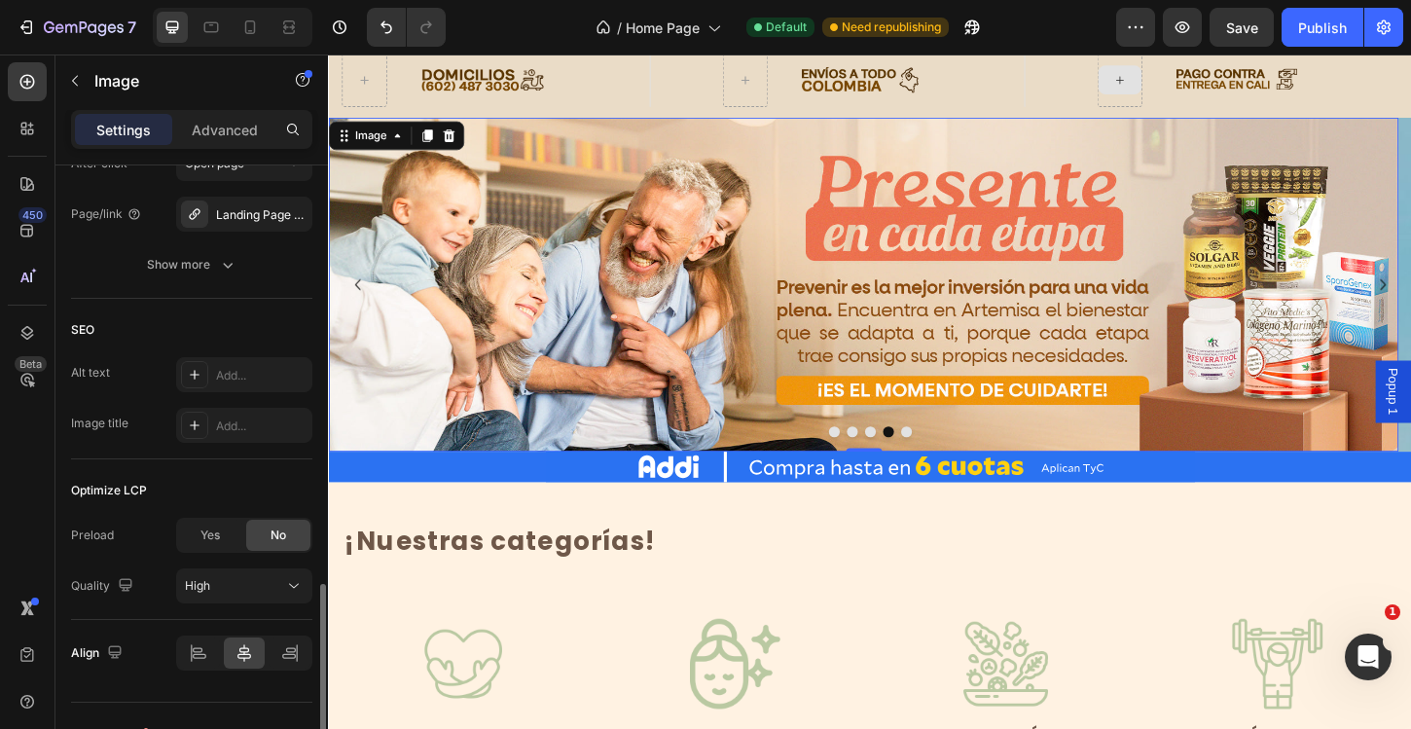
scroll to position [1002, 0]
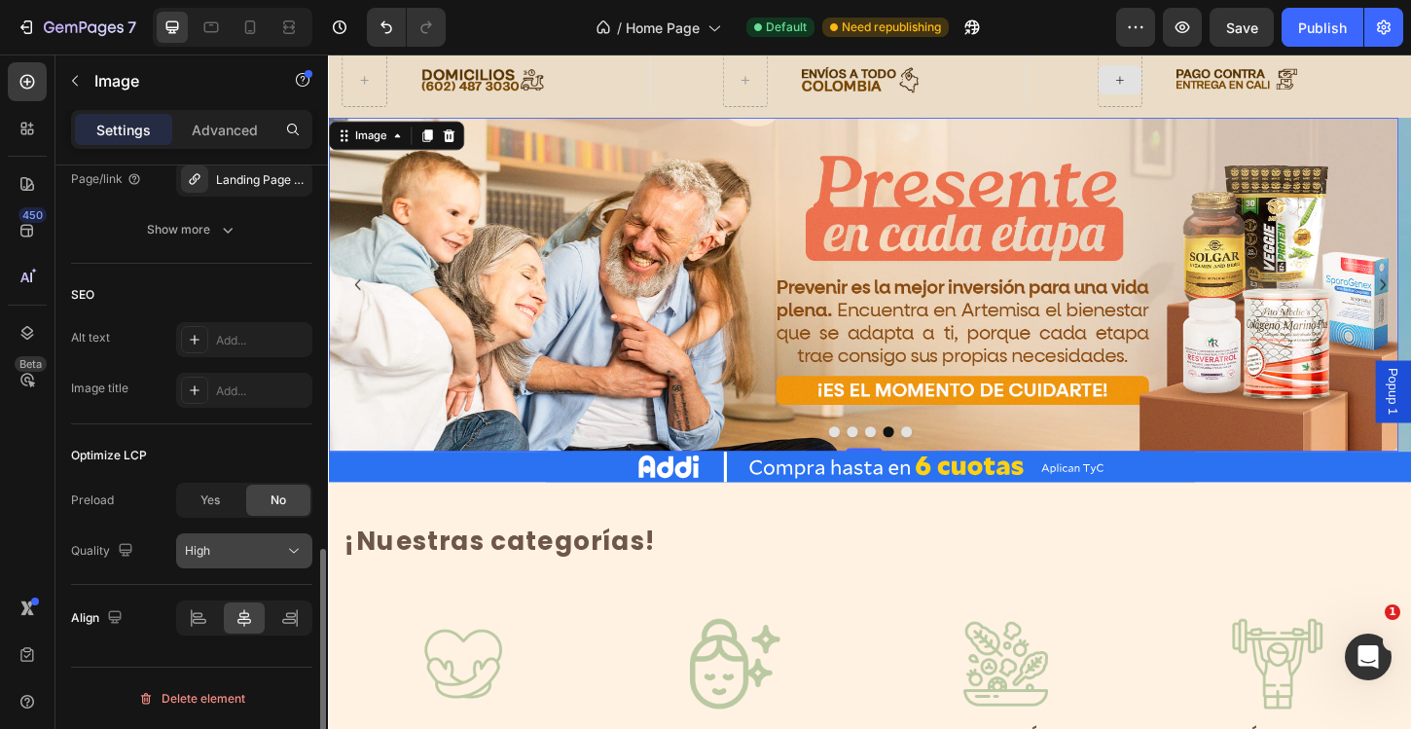
click at [211, 541] on div "High" at bounding box center [244, 550] width 119 height 19
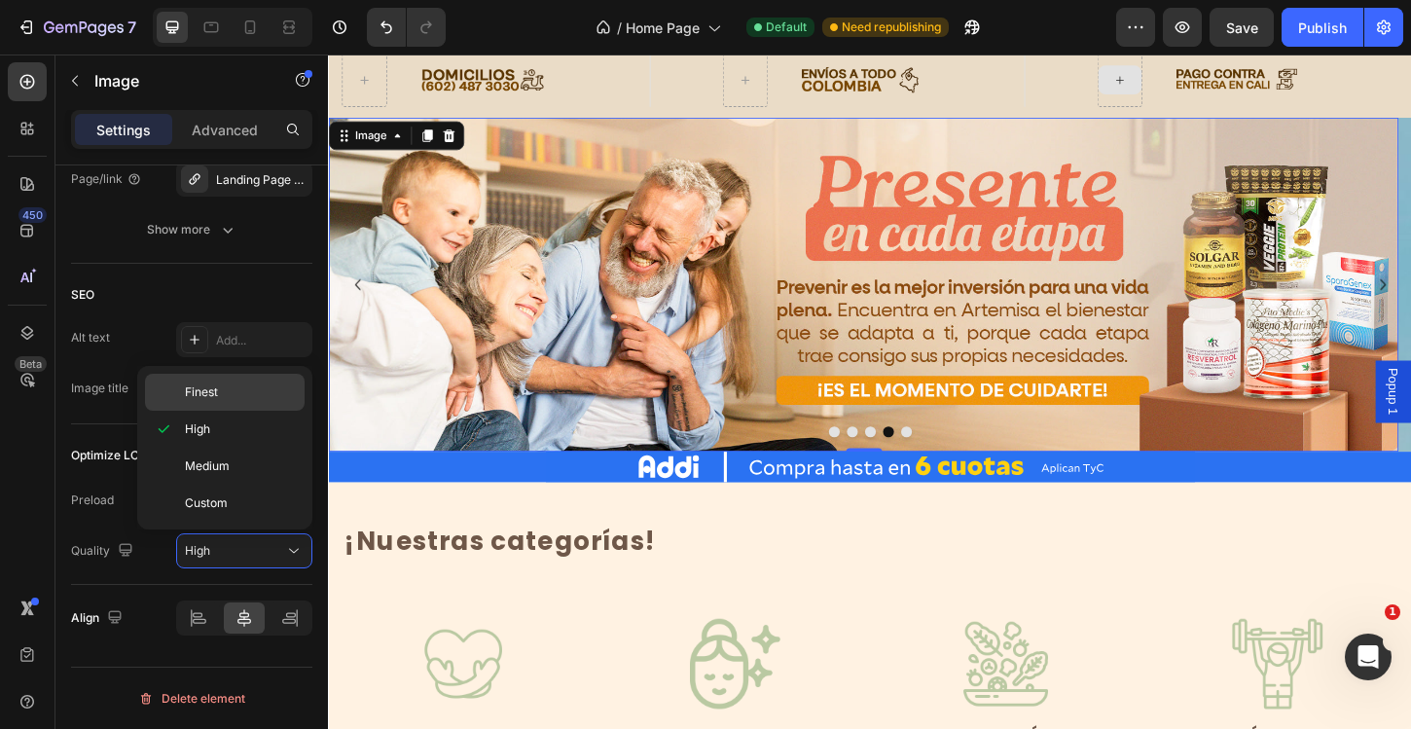
click at [201, 403] on div "Finest" at bounding box center [225, 392] width 160 height 37
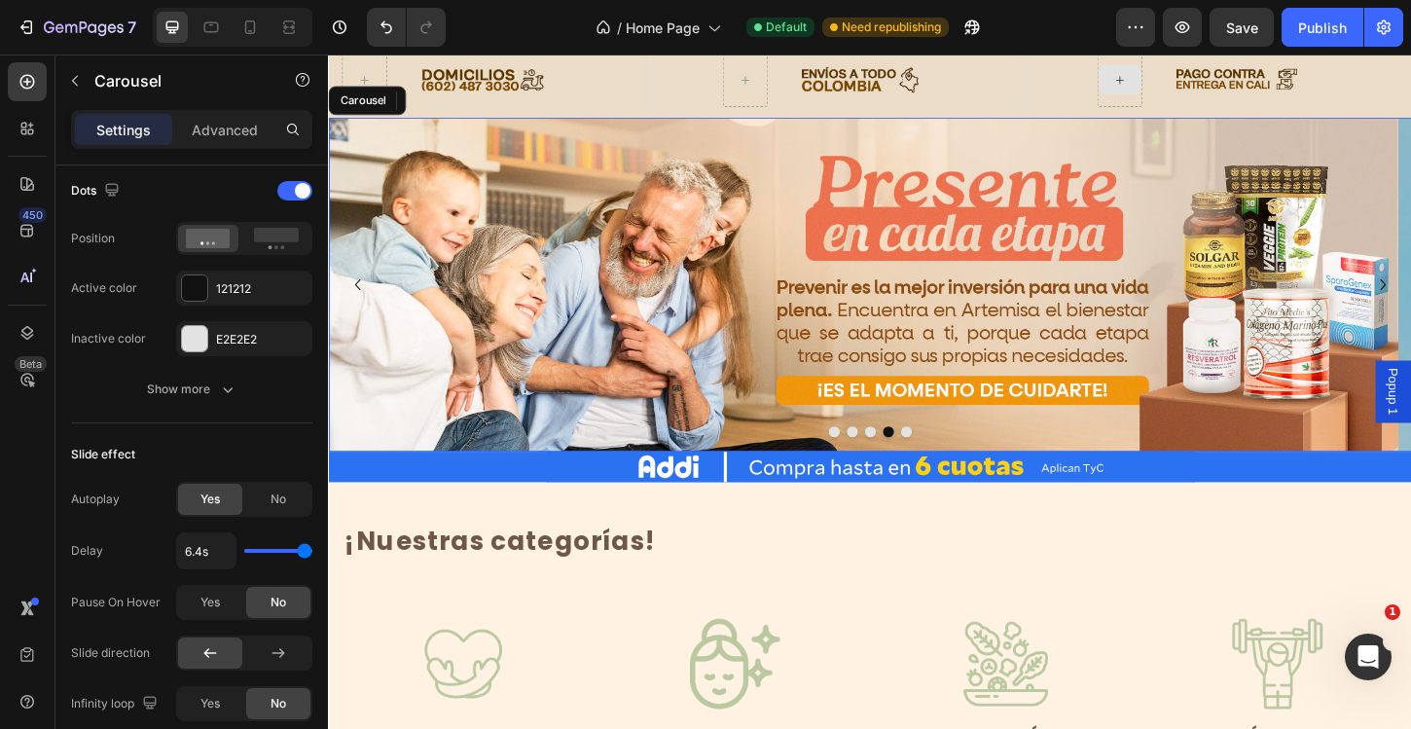
click at [945, 461] on button "Dot" at bounding box center [951, 461] width 12 height 12
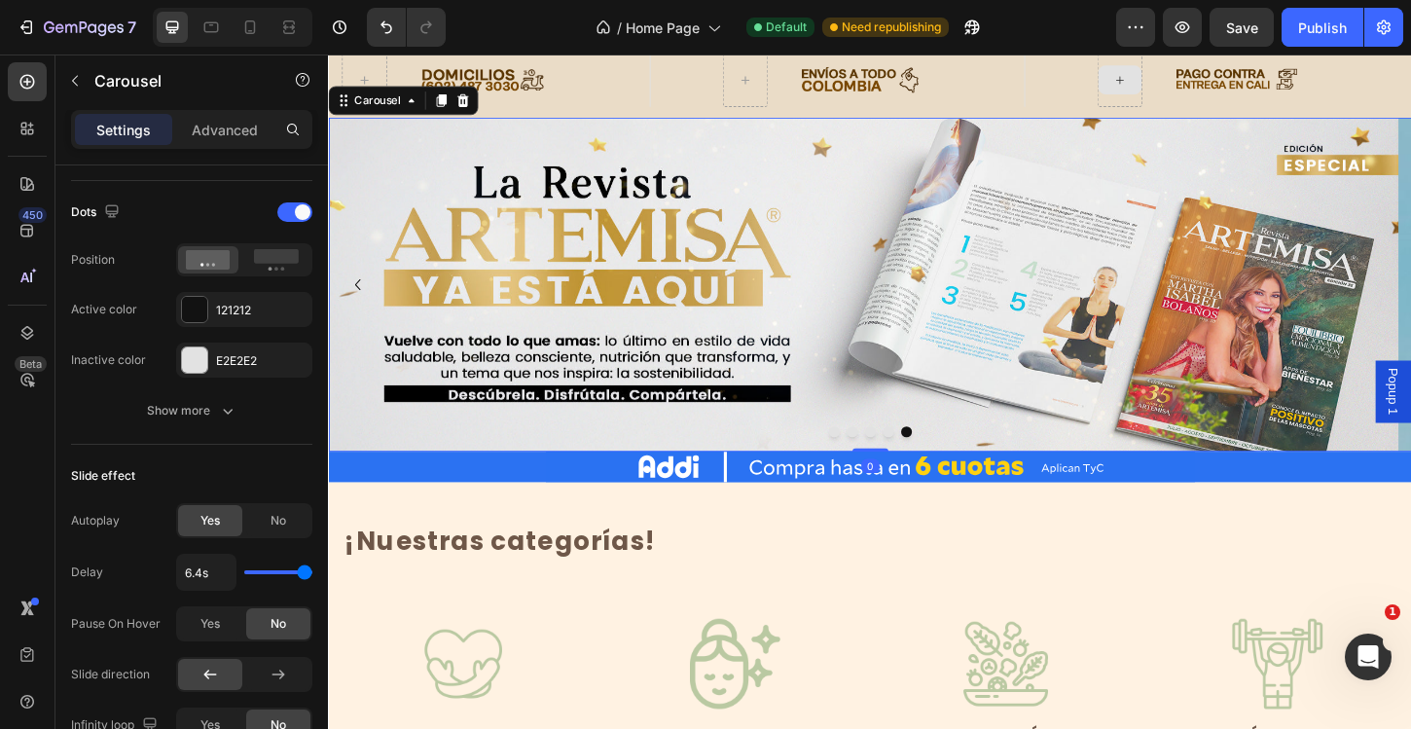
scroll to position [1281, 0]
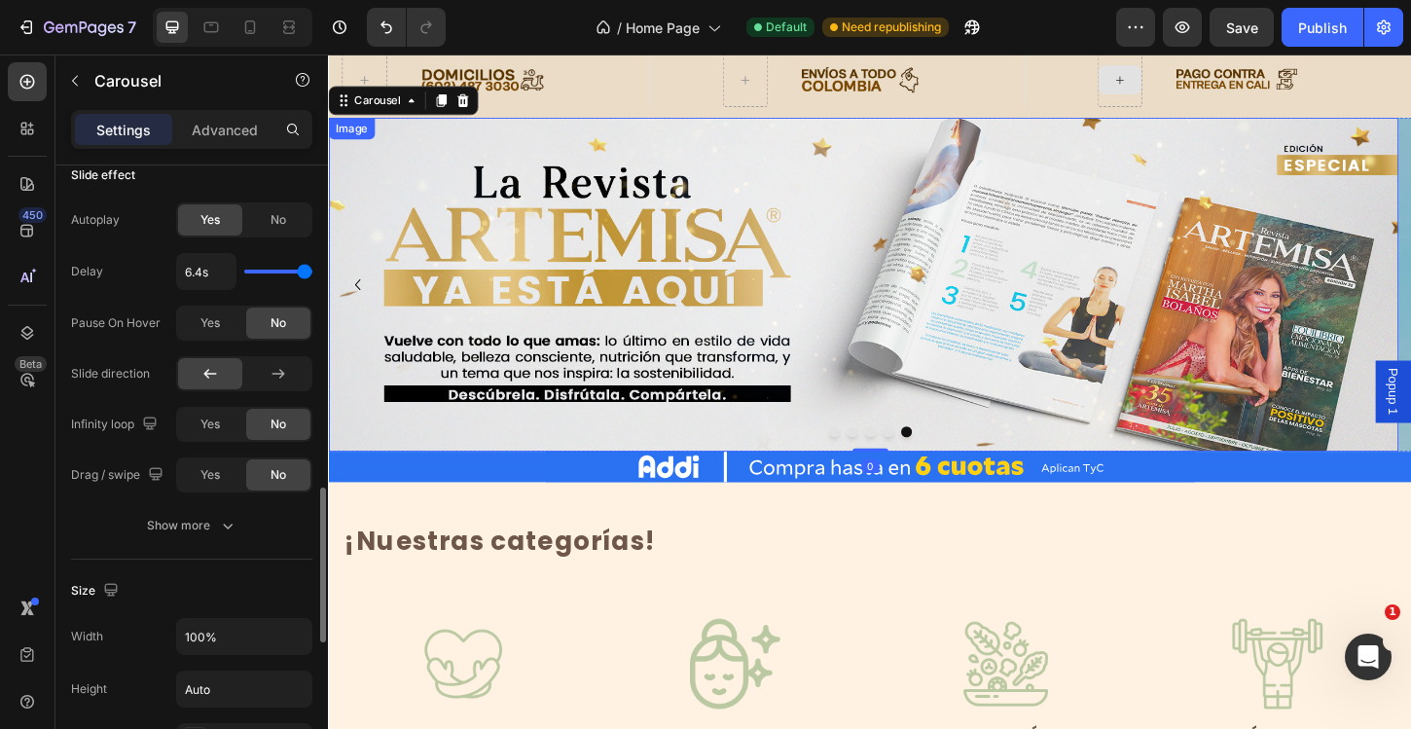
click at [735, 273] on img at bounding box center [904, 303] width 1153 height 360
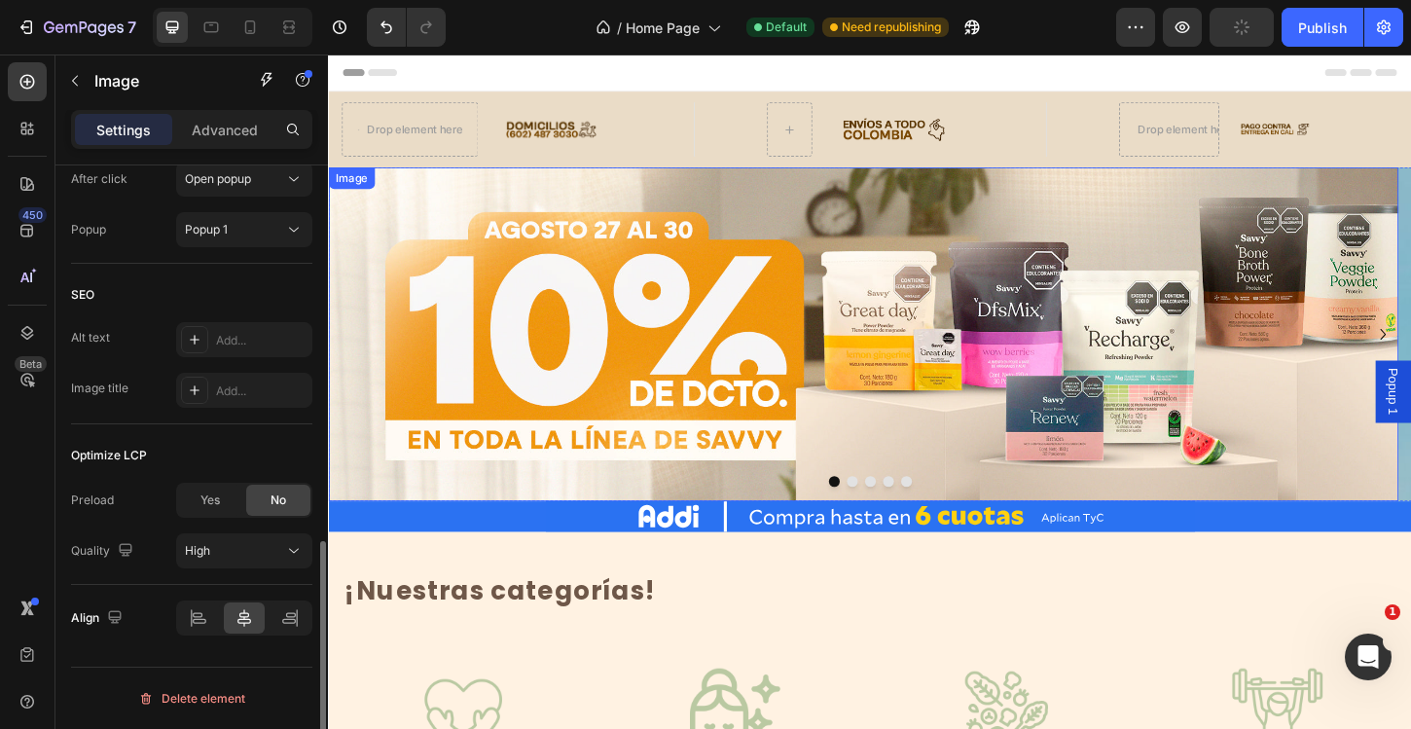
scroll to position [543, 0]
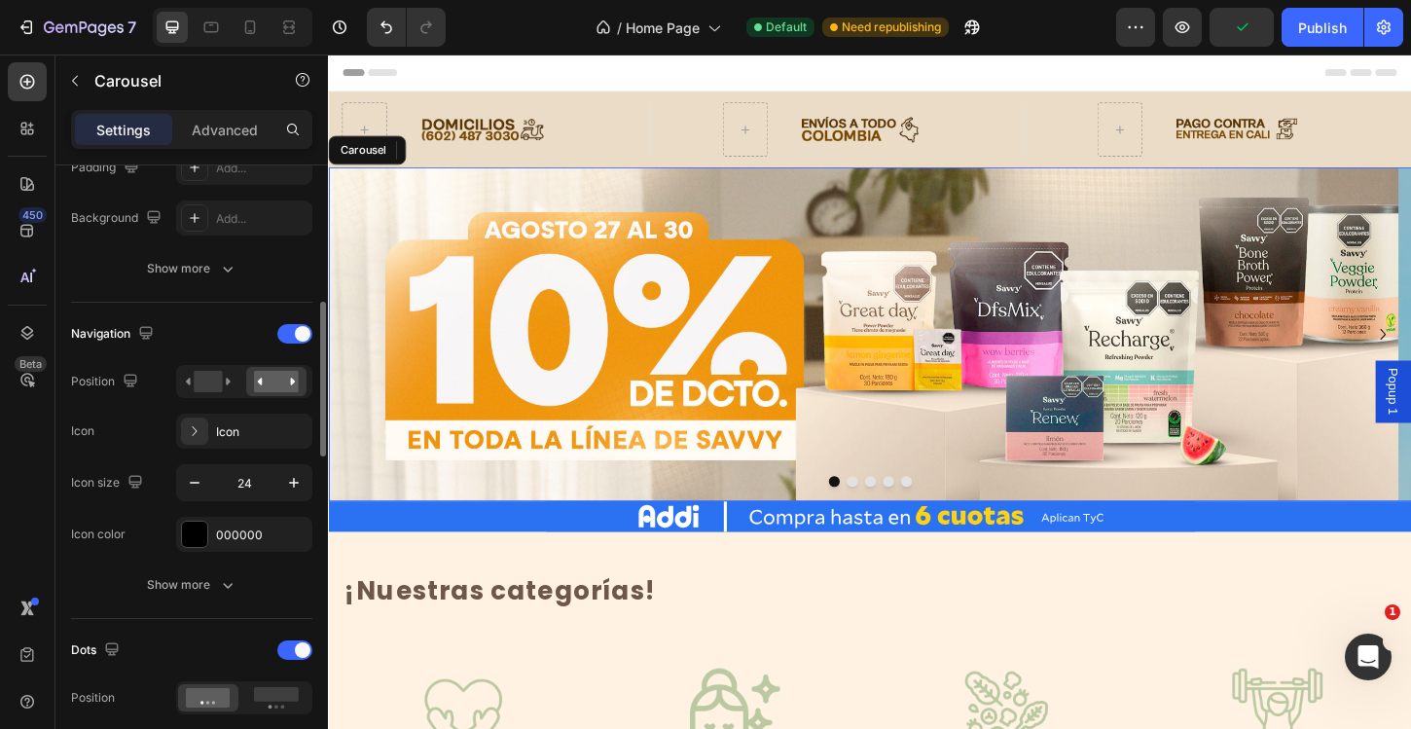
click at [945, 514] on button "Dot" at bounding box center [951, 515] width 12 height 12
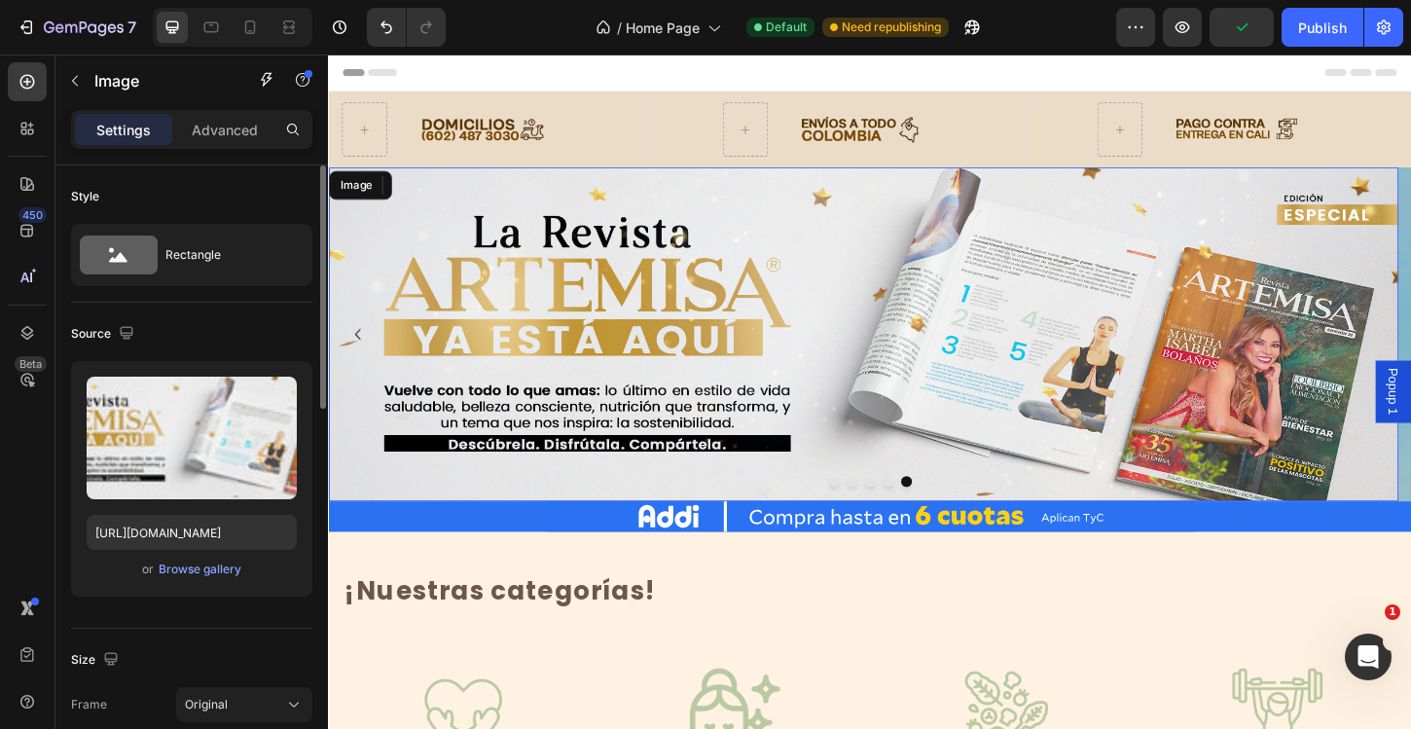
click at [906, 386] on img at bounding box center [904, 356] width 1153 height 360
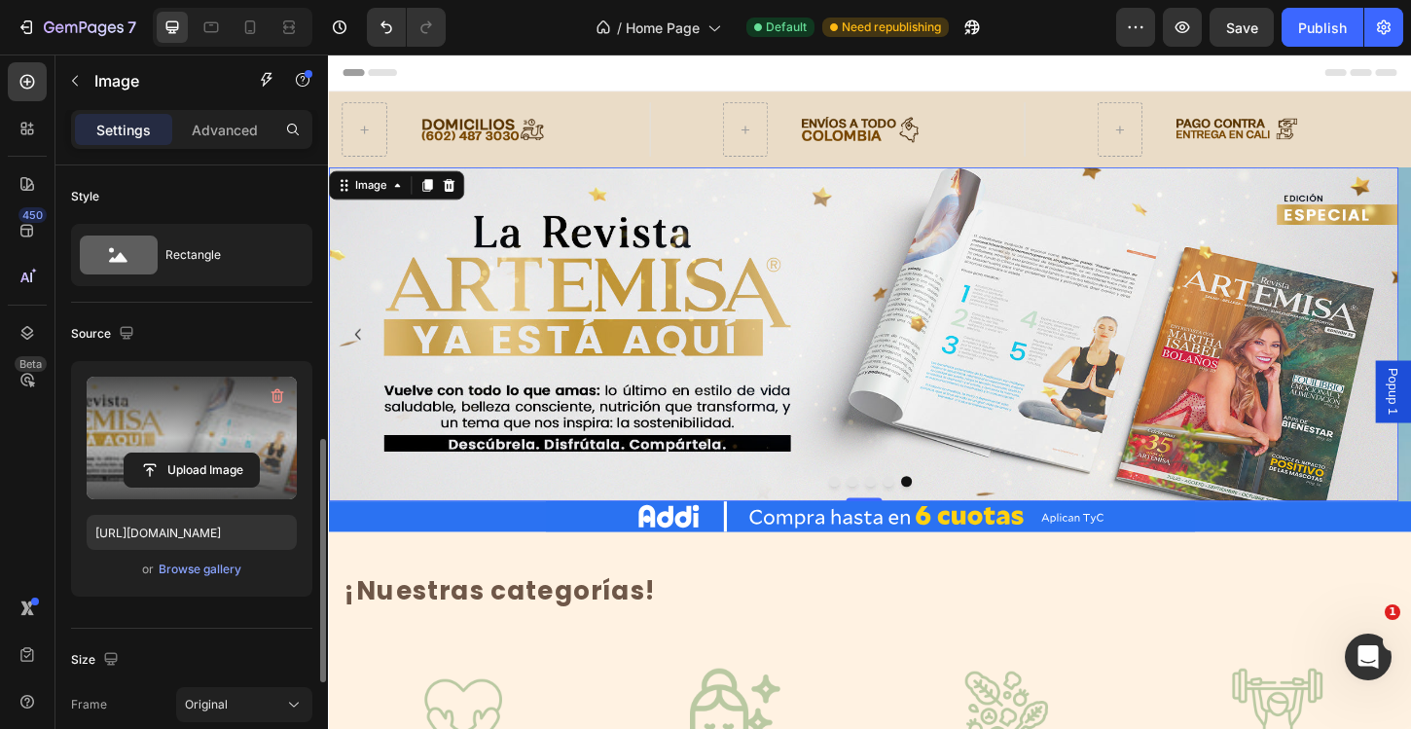
scroll to position [951, 0]
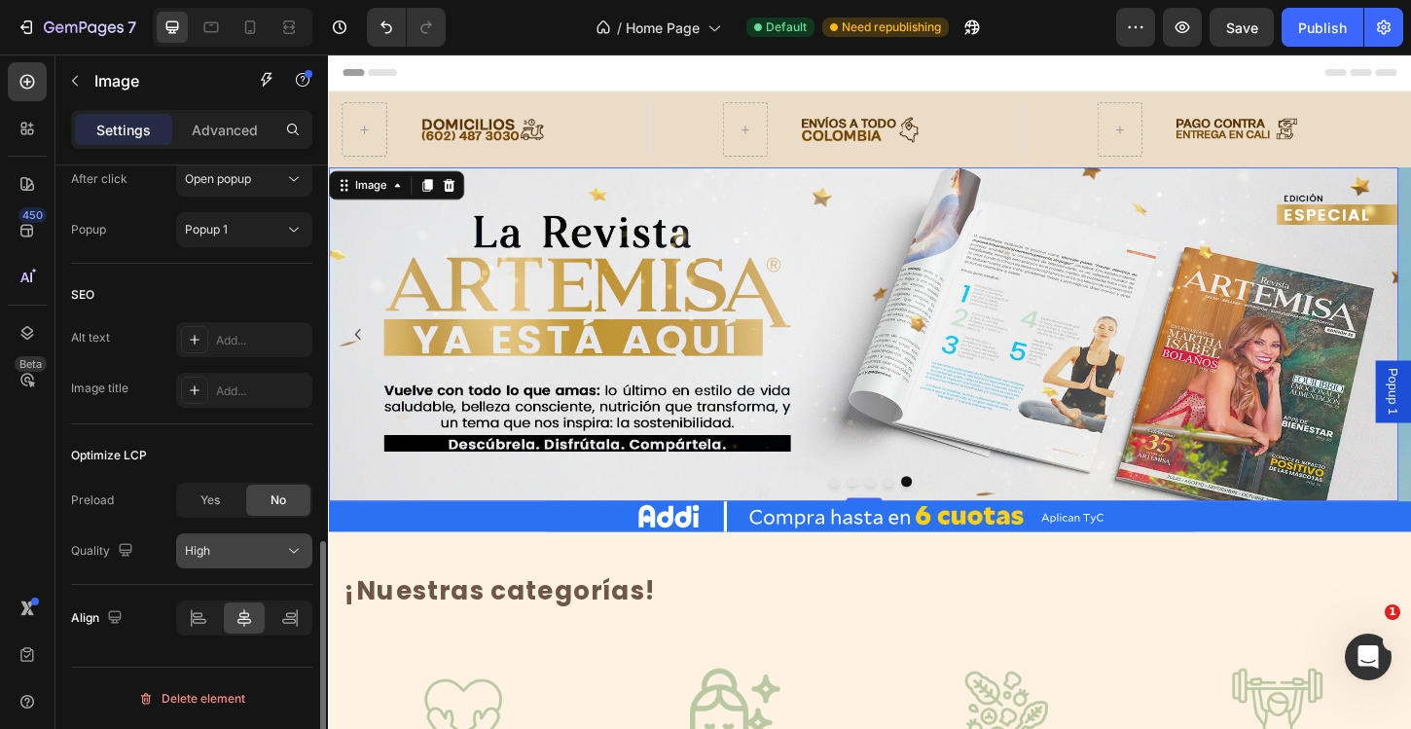
click at [232, 545] on div "High" at bounding box center [234, 551] width 99 height 18
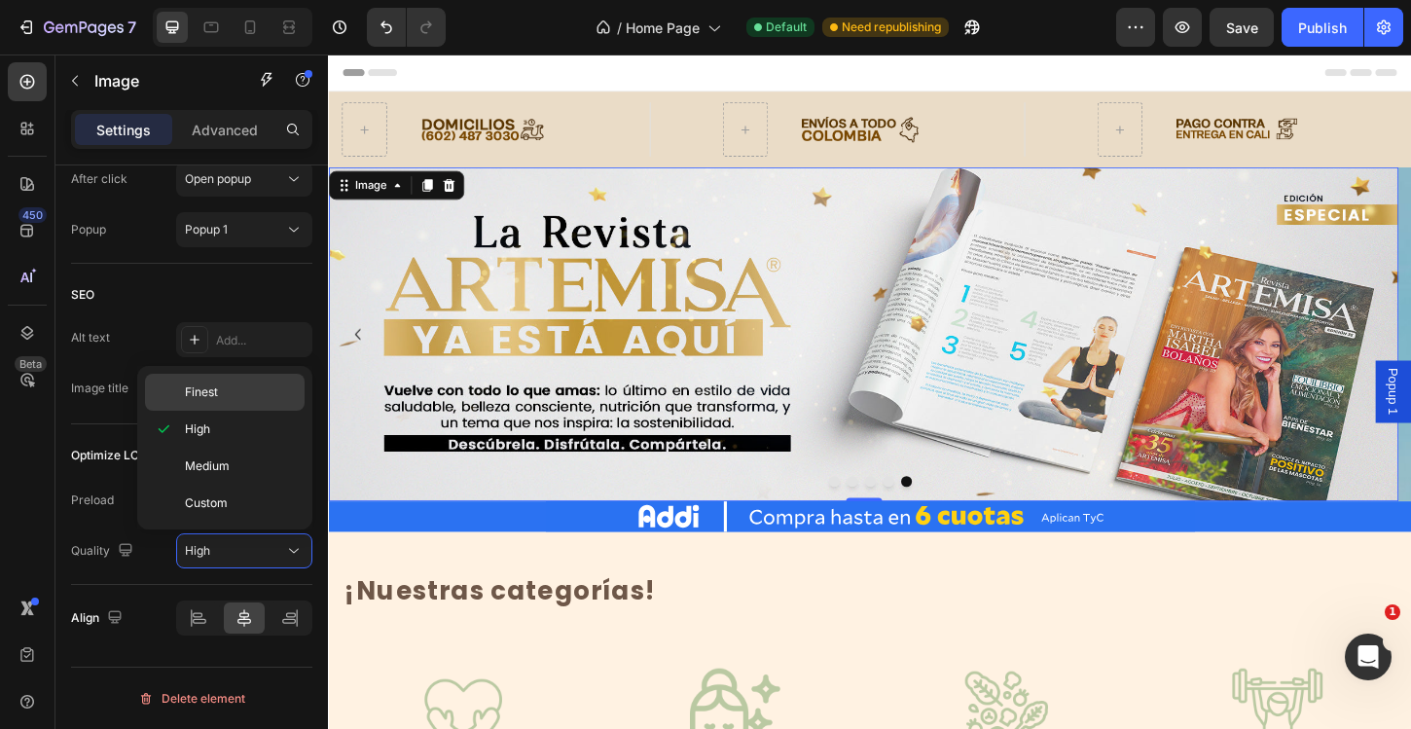
click at [222, 398] on p "Finest" at bounding box center [240, 392] width 111 height 18
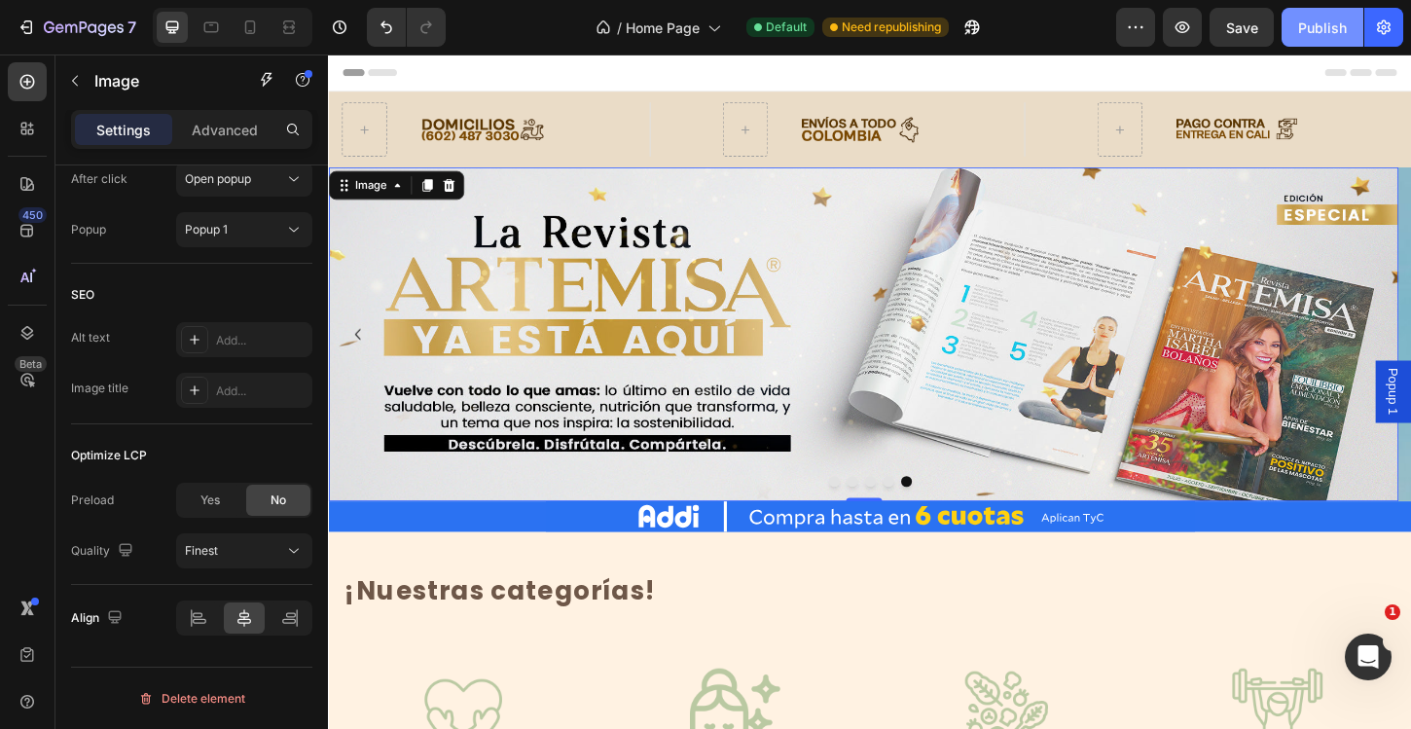
click at [1334, 43] on button "Publish" at bounding box center [1322, 27] width 82 height 39
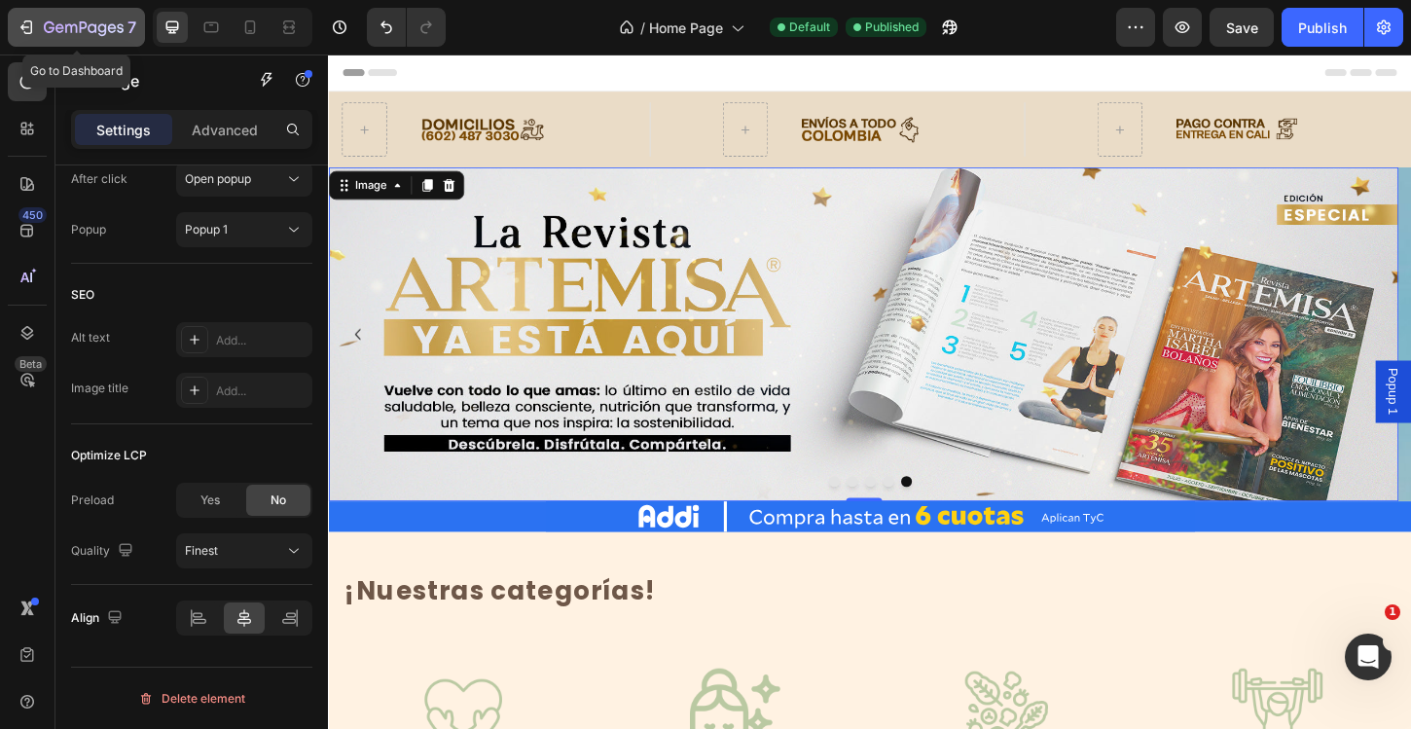
click at [107, 40] on button "7" at bounding box center [76, 27] width 137 height 39
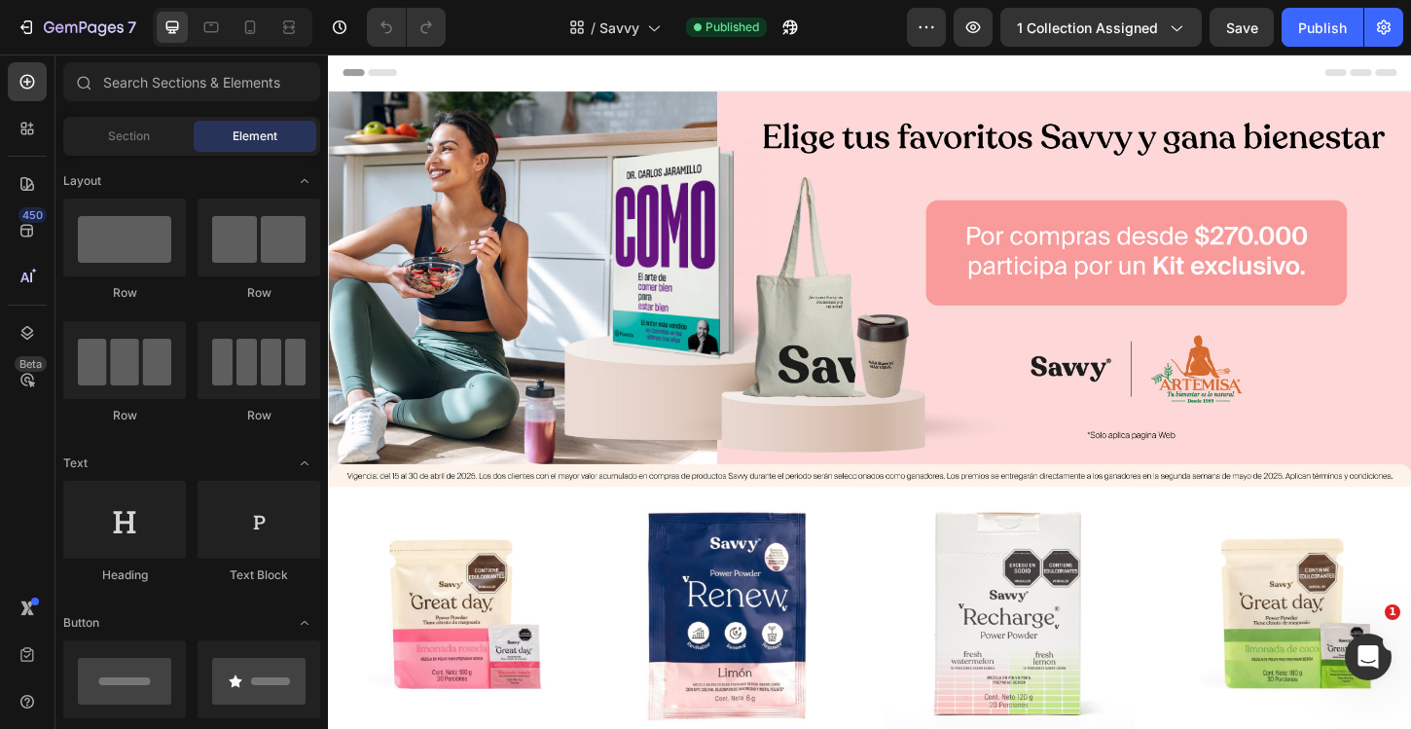
click at [727, 227] on img at bounding box center [911, 307] width 1167 height 426
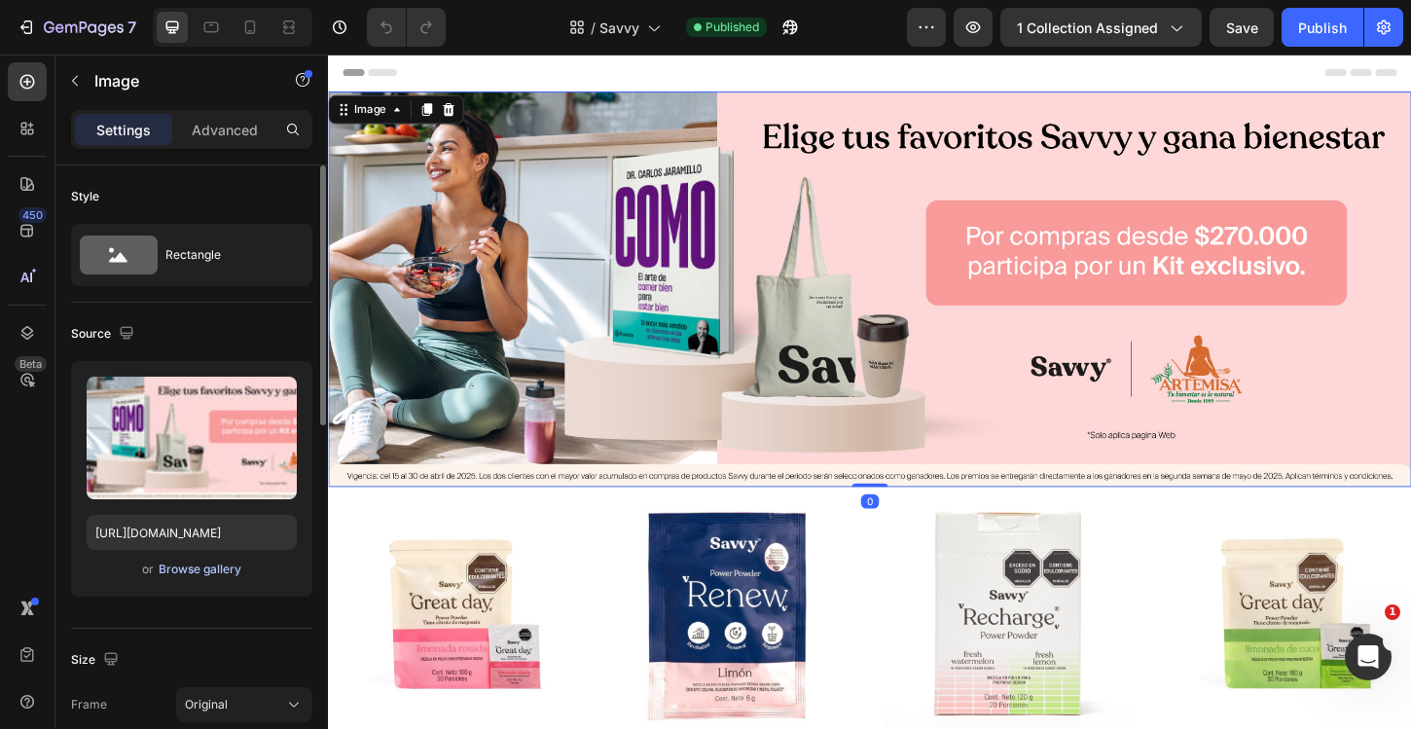
click at [207, 570] on div "Browse gallery" at bounding box center [200, 569] width 83 height 18
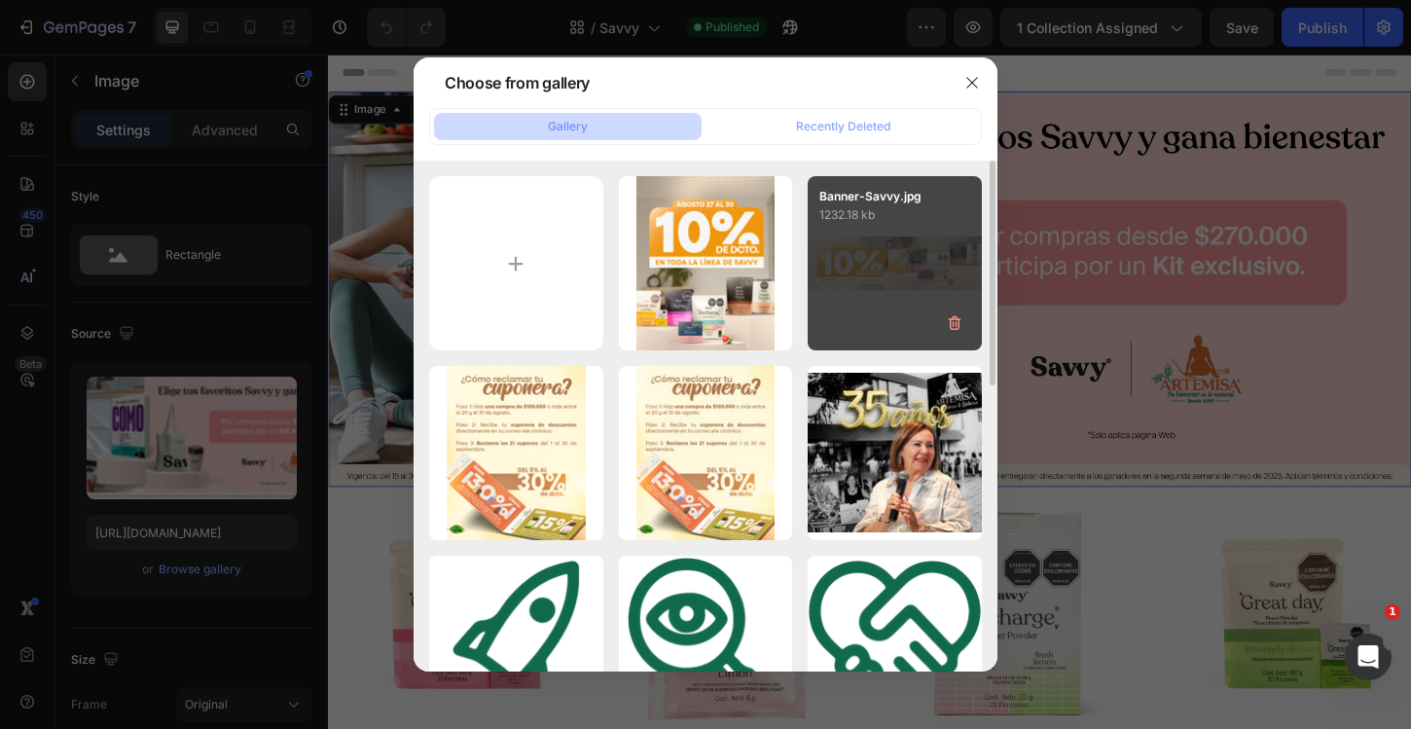
click at [863, 273] on div "Banner-Savvy.jpg 1232.18 kb" at bounding box center [894, 263] width 174 height 174
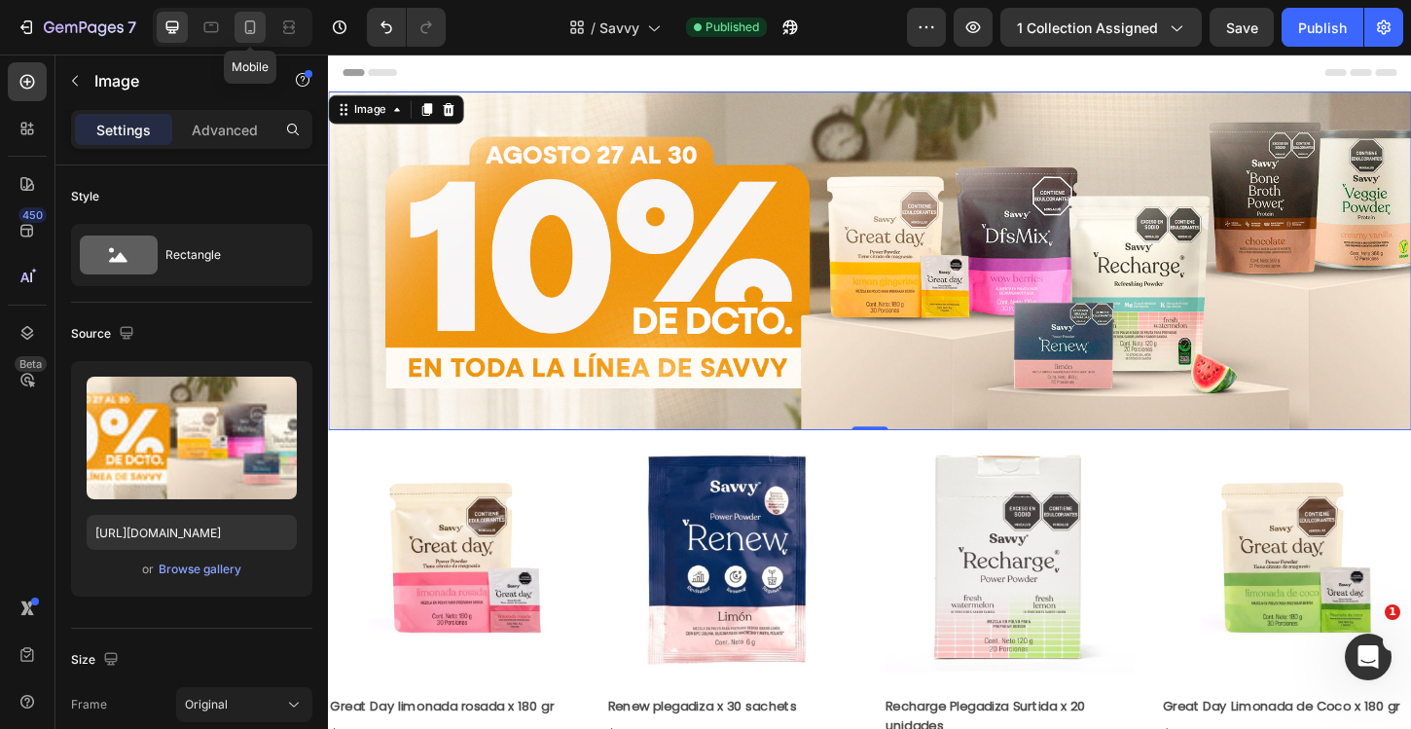
click at [257, 26] on icon at bounding box center [249, 27] width 19 height 19
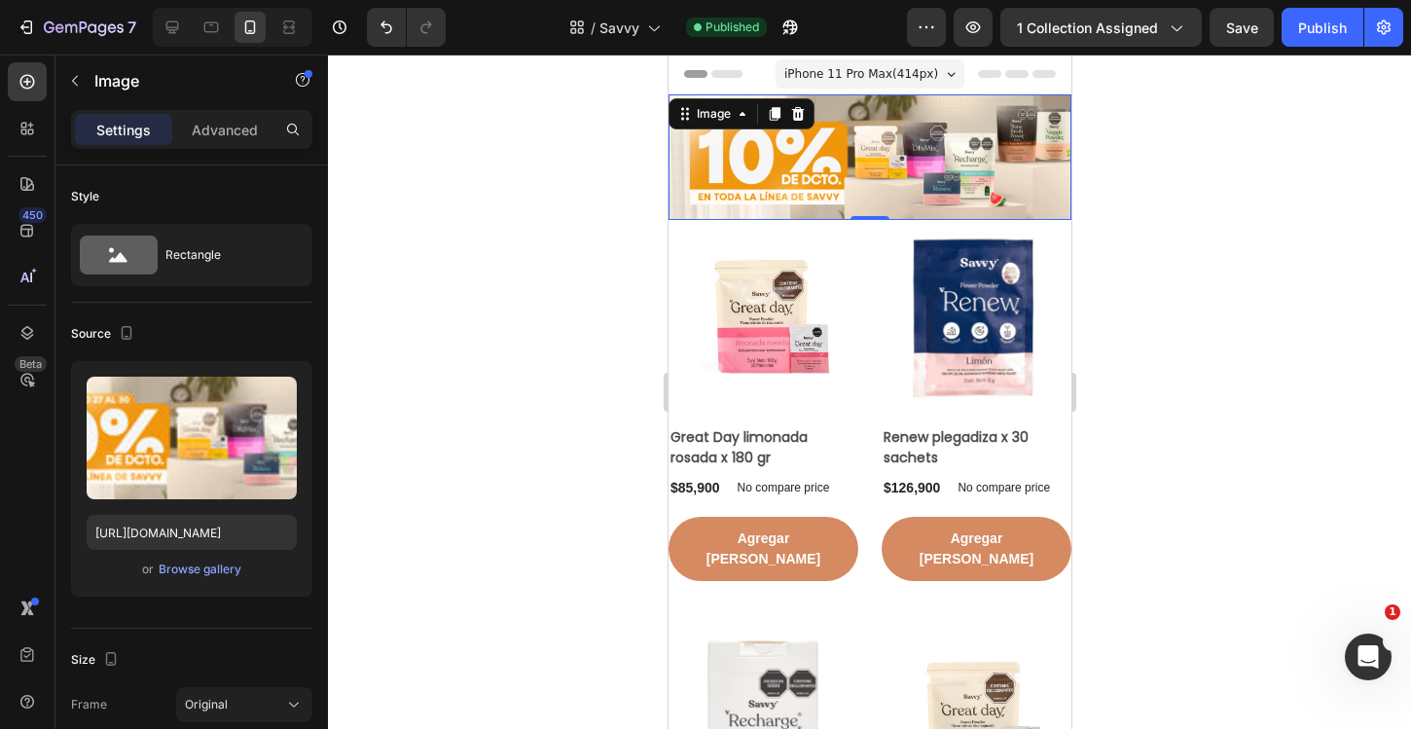
click at [834, 147] on img at bounding box center [868, 156] width 403 height 125
click at [219, 572] on div "Browse gallery" at bounding box center [200, 569] width 83 height 18
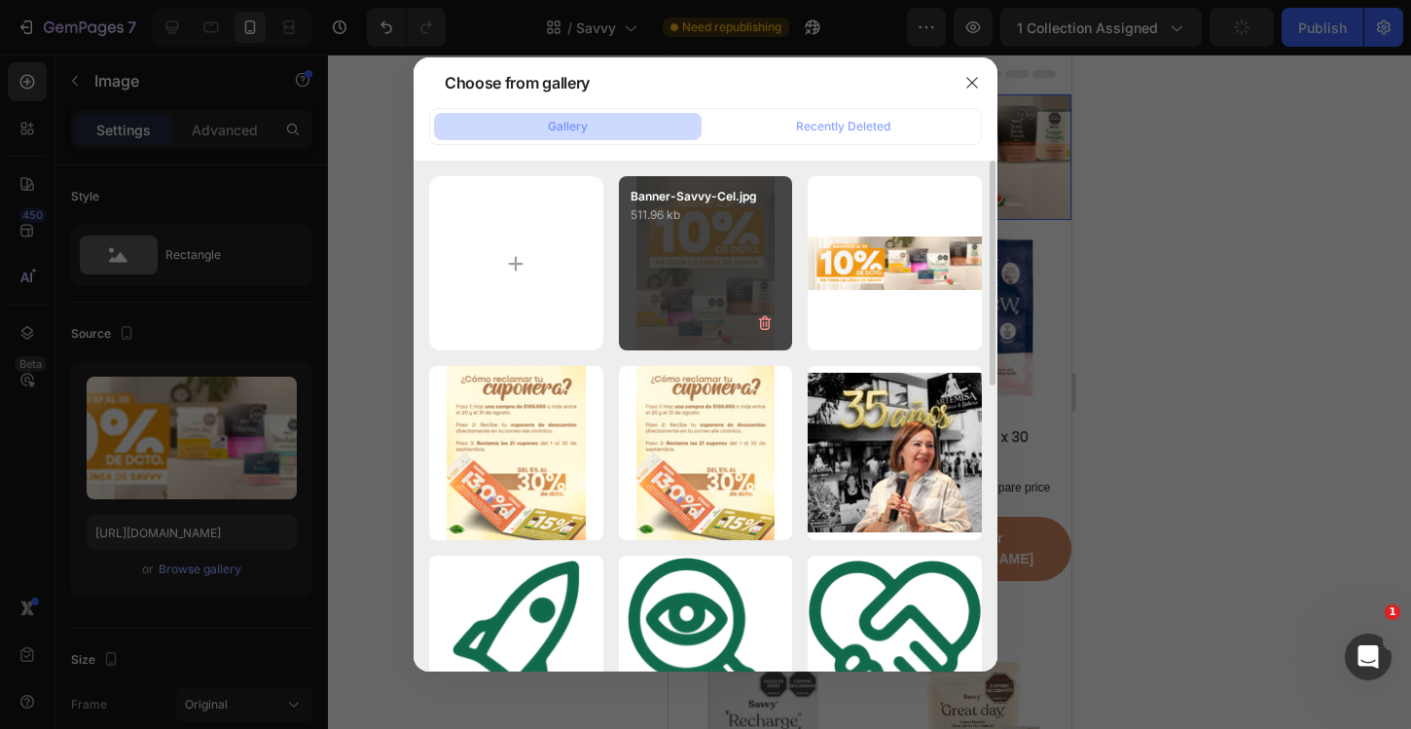
click at [684, 284] on div "Banner-Savvy-Cel.jpg 511.96 kb" at bounding box center [706, 263] width 174 height 174
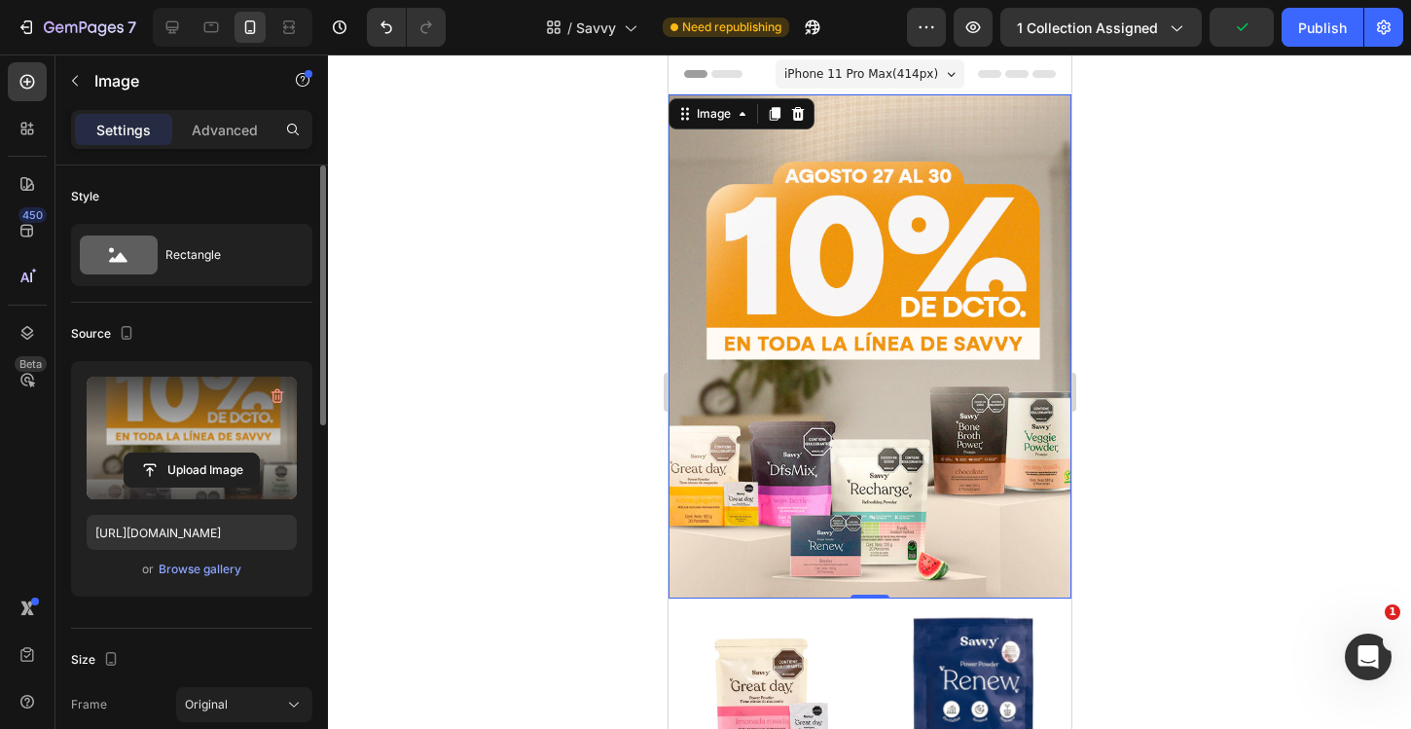
scroll to position [850, 0]
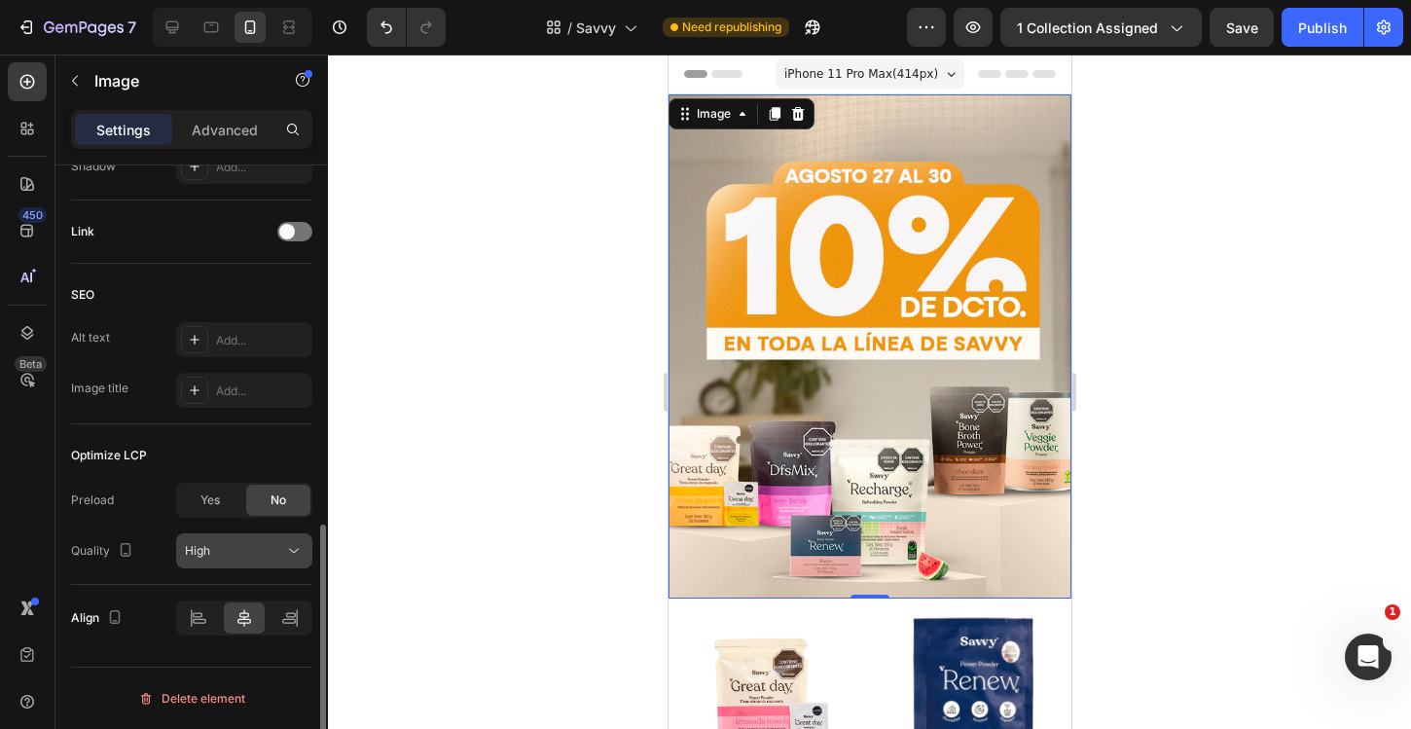
click at [226, 567] on button "High" at bounding box center [244, 550] width 136 height 35
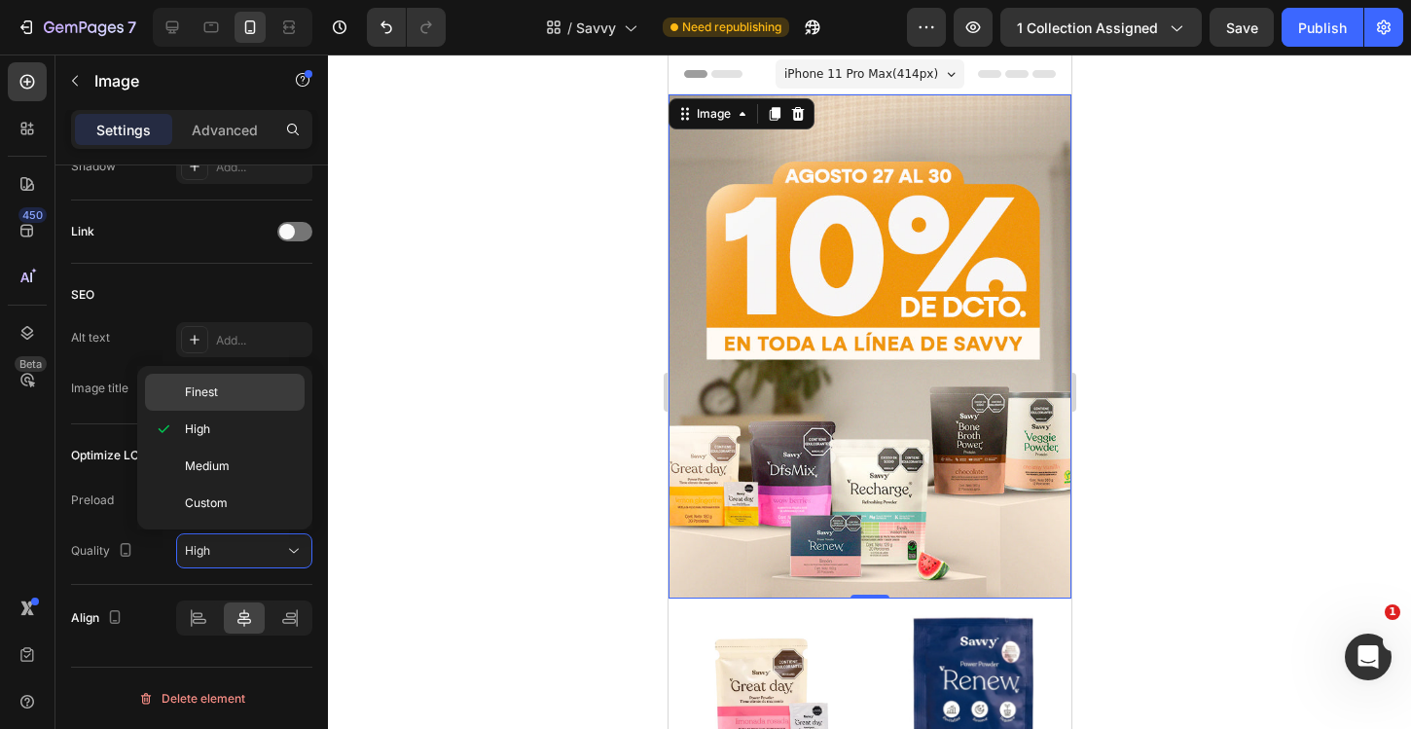
click at [220, 404] on div "Finest" at bounding box center [225, 392] width 160 height 37
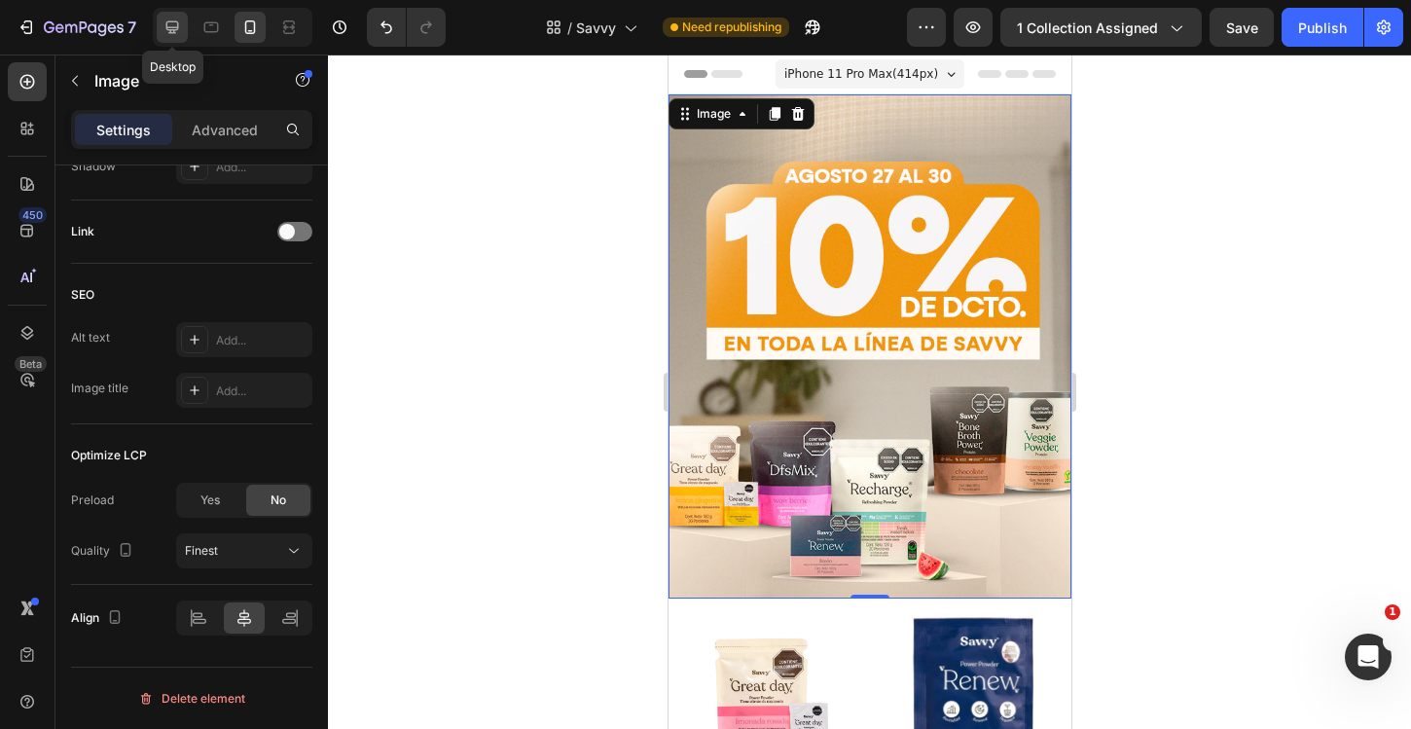
click at [178, 33] on icon at bounding box center [171, 27] width 19 height 19
type input "[URL][DOMAIN_NAME]"
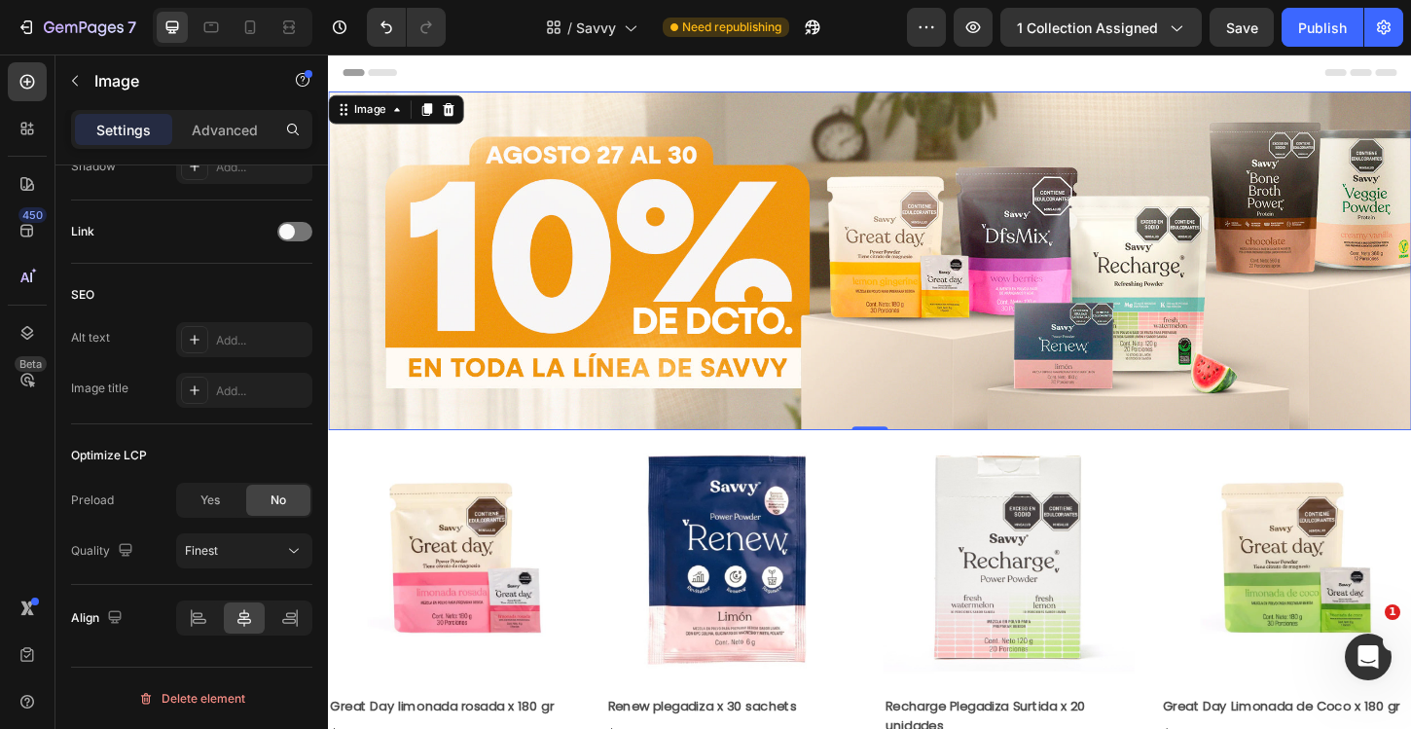
click at [842, 267] on img at bounding box center [911, 276] width 1167 height 365
click at [226, 547] on div "Finest" at bounding box center [234, 551] width 99 height 18
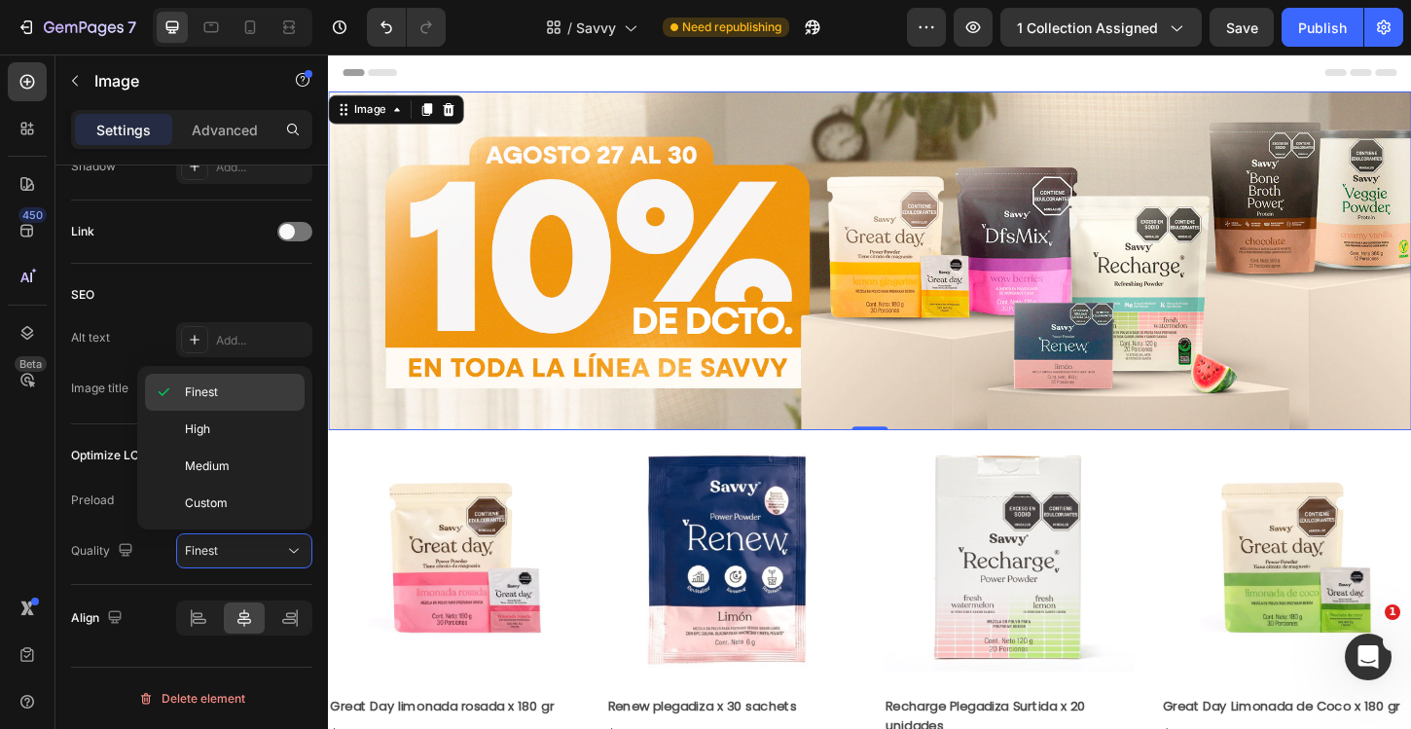
click at [190, 411] on div "Finest" at bounding box center [225, 429] width 160 height 37
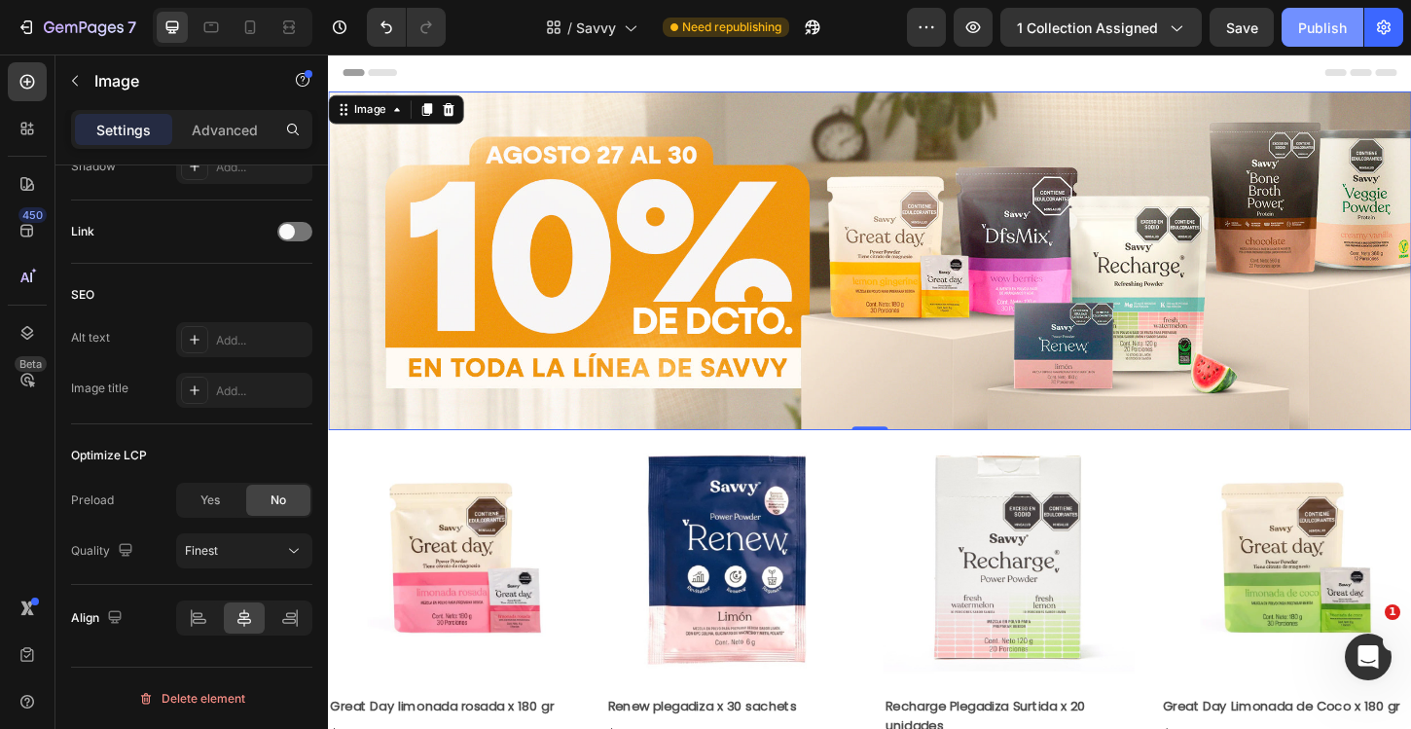
click at [1327, 35] on div "Publish" at bounding box center [1322, 28] width 49 height 20
click at [1341, 18] on div "Publish" at bounding box center [1322, 28] width 49 height 20
